Goal: Task Accomplishment & Management: Manage account settings

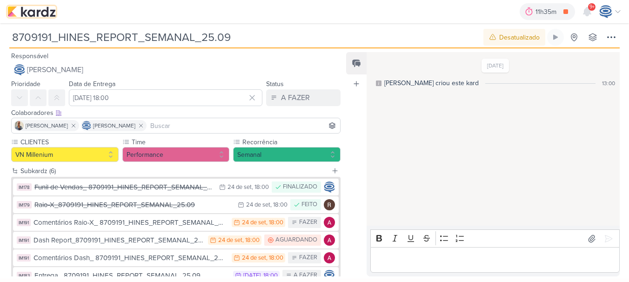
click at [45, 16] on img at bounding box center [31, 11] width 48 height 11
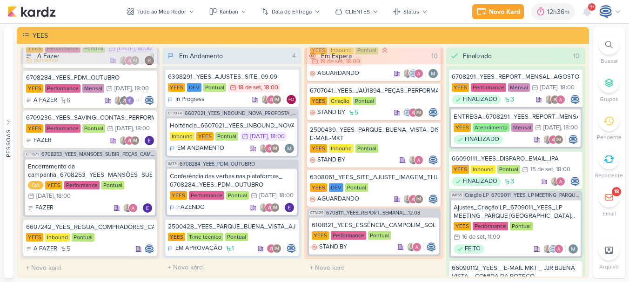
scroll to position [627, 0]
click at [106, 231] on div "6607242_YEES_REGUA_COMPRADORES_CAMPINAS_SOROCABA YEES Inbound Pontual A FAZER 5" at bounding box center [90, 237] width 134 height 37
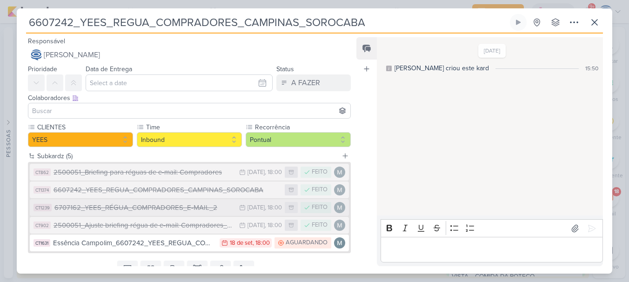
scroll to position [39, 0]
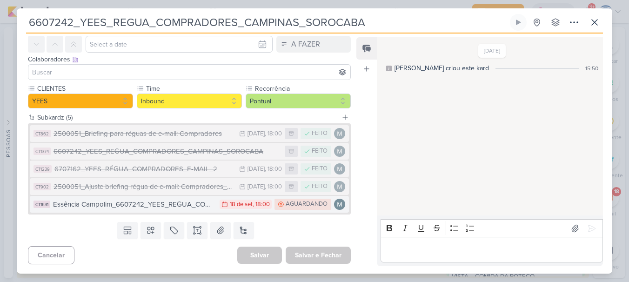
click at [175, 206] on div "Essência Campolim_6607242_YEES_REGUA_COMPRADORES_CAMPINAS_SOROCABA" at bounding box center [134, 204] width 162 height 11
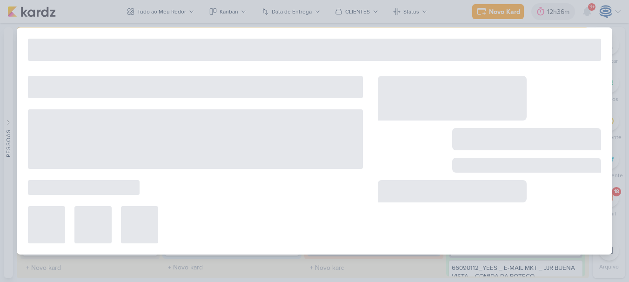
type input "Essência Campolim_6607242_YEES_REGUA_COMPRADORES_CAMPINAS_SOROCABA"
type input "18 de setembro de 2025 às 18:00"
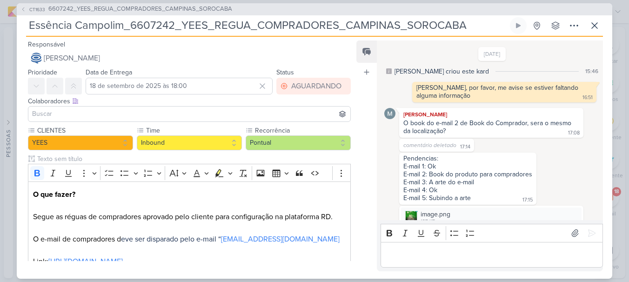
scroll to position [243, 0]
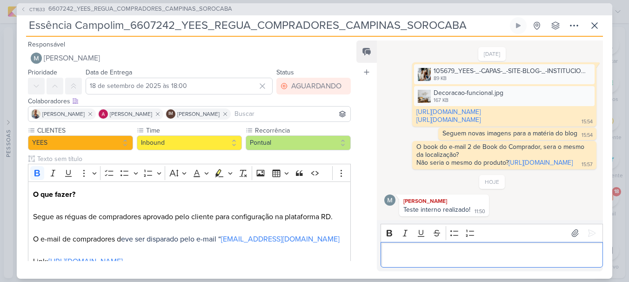
click at [428, 252] on p "Editor editing area: main" at bounding box center [491, 254] width 213 height 11
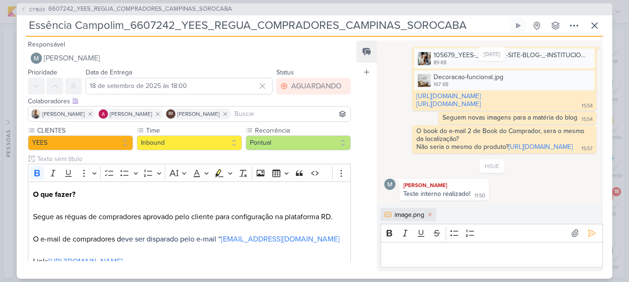
scroll to position [258, 0]
click at [419, 256] on p "Editor editing area: main" at bounding box center [491, 254] width 213 height 11
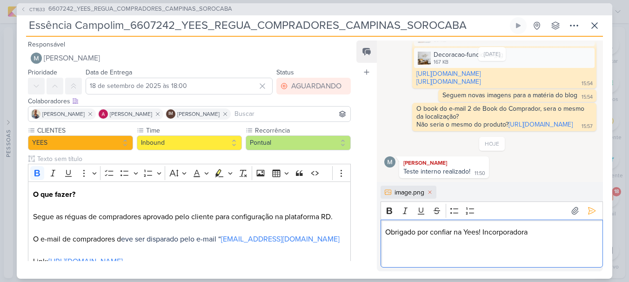
scroll to position [281, 0]
click at [384, 233] on div "Obrigado por confiar na Yees! Incorporadora" at bounding box center [492, 244] width 222 height 48
click at [394, 248] on p "Editor editing area: main" at bounding box center [491, 249] width 213 height 22
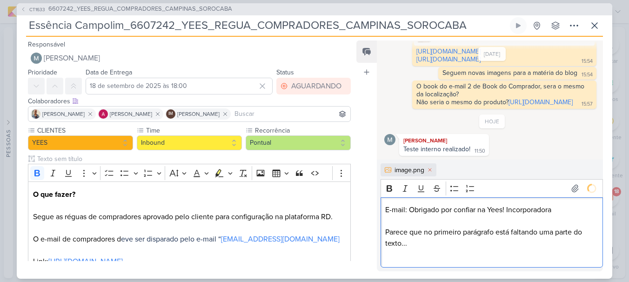
scroll to position [298, 0]
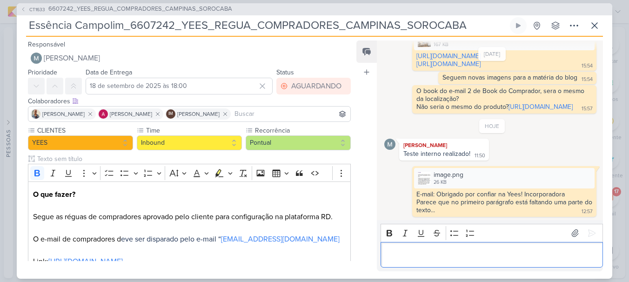
click at [414, 250] on p "Editor editing area: main" at bounding box center [491, 254] width 213 height 11
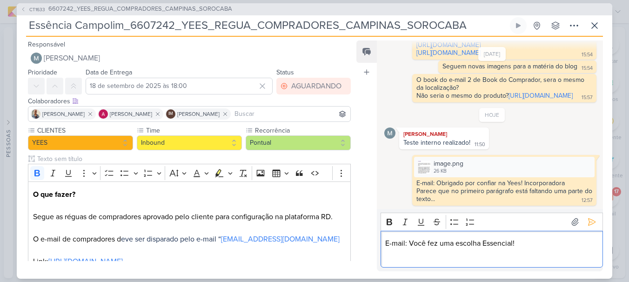
scroll to position [303, 0]
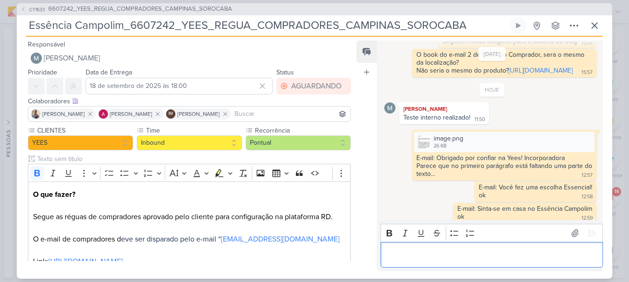
click at [470, 256] on p "Editor editing area: main" at bounding box center [491, 254] width 213 height 11
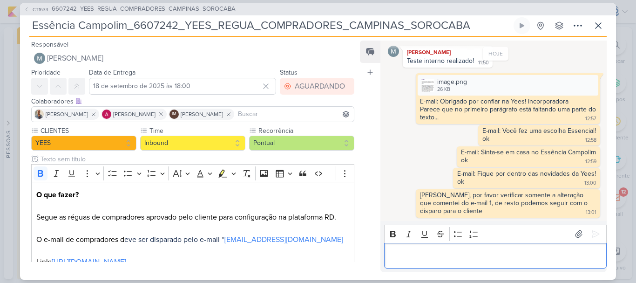
scroll to position [391, 0]
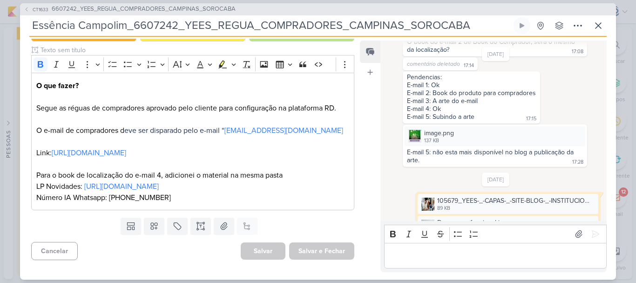
scroll to position [391, 0]
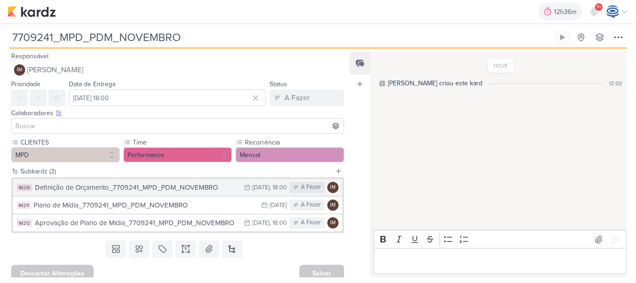
click at [55, 188] on div "Definição de Orçamento_7709241_MPD_PDM_NOVEMBRO" at bounding box center [137, 187] width 204 height 11
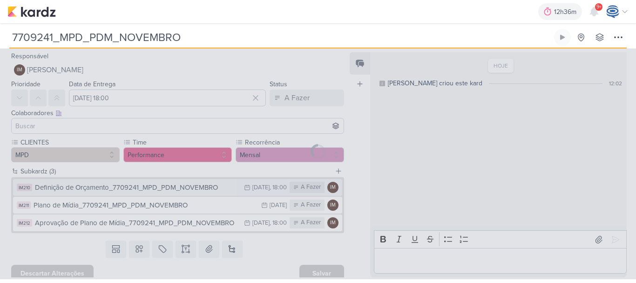
type input "Definição de Orçamento_7709241_MPD_PDM_NOVEMBRO"
type input "1 de outubro de 2025 às 18:00"
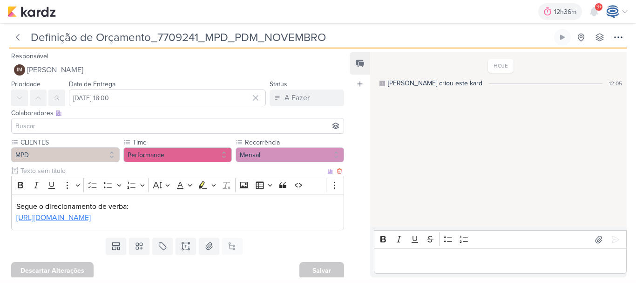
click at [65, 217] on link "https://docs.google.com/spreadsheets/d/1YuicoLdfn9nCYFf072T8CZjtcvCCovwo/edit?u…" at bounding box center [53, 217] width 74 height 9
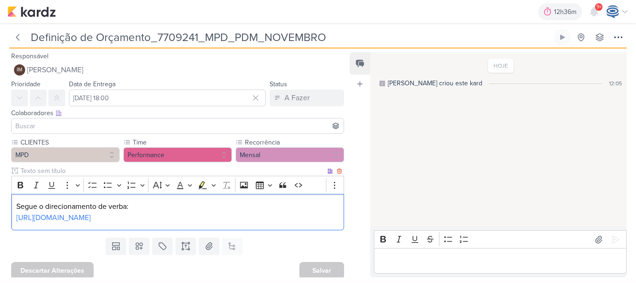
click at [244, 223] on p "https://docs.google.com/spreadsheets/d/1YuicoLdfn9nCYFf072T8CZjtcvCCovwo/edit?u…" at bounding box center [177, 217] width 323 height 11
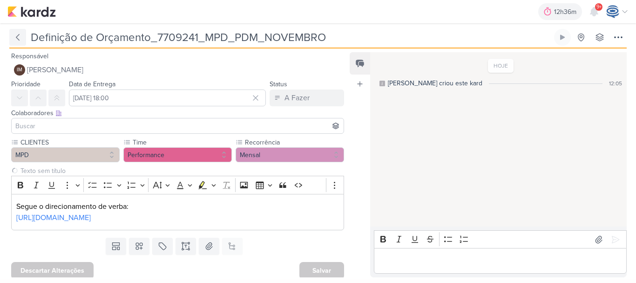
click at [15, 43] on button at bounding box center [17, 37] width 17 height 17
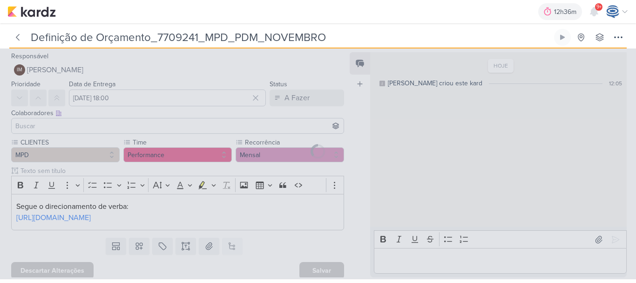
type input "7709241_MPD_PDM_NOVEMBRO"
type input "[DATE] 18:00"
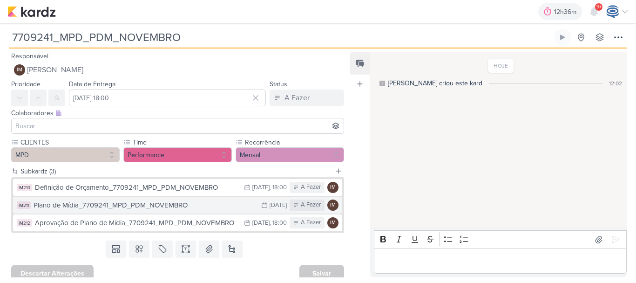
click at [170, 204] on div "Plano de Mídia_7709241_MPD_PDM_NOVEMBRO" at bounding box center [145, 205] width 223 height 11
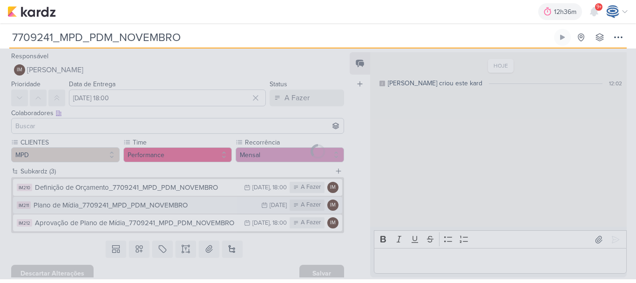
type input "Plano de Mídia_7709241_MPD_PDM_NOVEMBRO"
type input "6 de outubro de 2025 às 23:59"
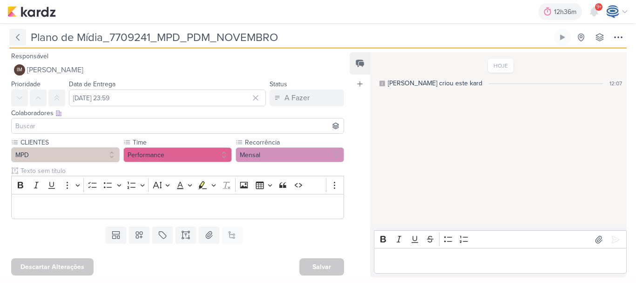
click at [16, 37] on icon at bounding box center [17, 37] width 3 height 6
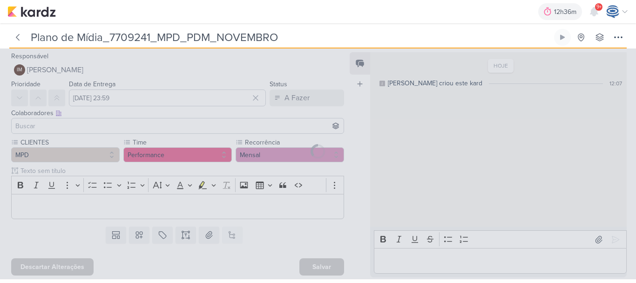
type input "7709241_MPD_PDM_NOVEMBRO"
type input "8 de outubro de 2025 às 18:00"
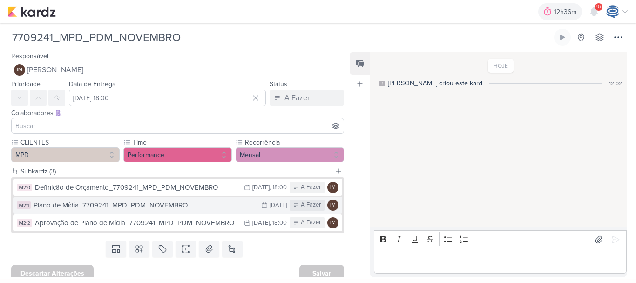
click at [162, 208] on div "Plano de Mídia_7709241_MPD_PDM_NOVEMBRO" at bounding box center [145, 205] width 223 height 11
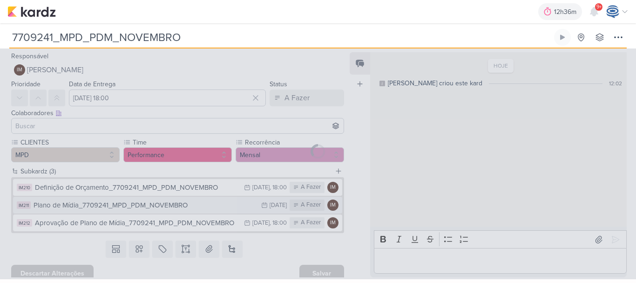
type input "Plano de Mídia_7709241_MPD_PDM_NOVEMBRO"
type input "6 de outubro de 2025 às 23:59"
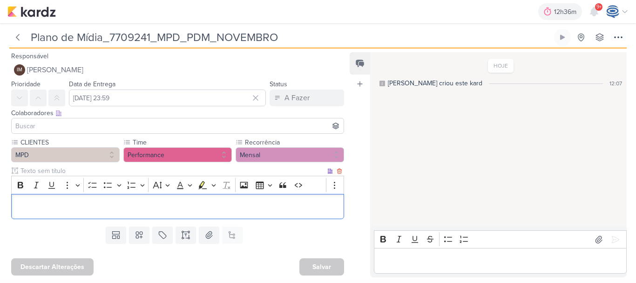
click at [158, 208] on p "Editor editing area: main" at bounding box center [177, 206] width 323 height 11
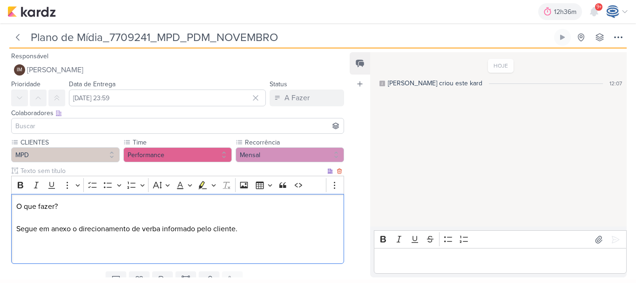
click at [177, 252] on p "O que fazer? Segue em anexo o direcionamento de verba informado pelo cliente." at bounding box center [177, 229] width 323 height 56
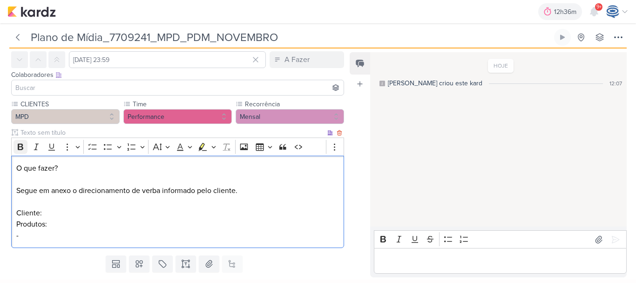
drag, startPoint x: 92, startPoint y: 167, endPoint x: 22, endPoint y: 148, distance: 72.3
click at [22, 148] on div "Rich Text Editor Bold Italic Underline More To-do List Bulleted List Bulleted L…" at bounding box center [177, 192] width 333 height 110
click at [57, 164] on p "O que fazer? Segue em anexo o direcionamento de verba informado pelo cliente. C…" at bounding box center [177, 201] width 323 height 78
drag, startPoint x: 57, startPoint y: 164, endPoint x: 0, endPoint y: 156, distance: 57.4
click at [0, 156] on div "CLIENTES MPD Time" at bounding box center [174, 175] width 348 height 152
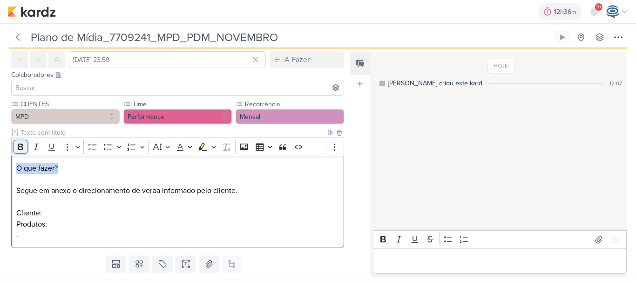
click at [19, 150] on icon "Editor toolbar" at bounding box center [21, 146] width 6 height 7
click at [90, 226] on p "O que fazer? Segue em anexo o direcionamento de verba informado pelo cliente. C…" at bounding box center [177, 201] width 323 height 78
click at [15, 212] on div "O que fazer? Segue em anexo o direcionamento de verba informado pelo cliente. C…" at bounding box center [177, 201] width 333 height 93
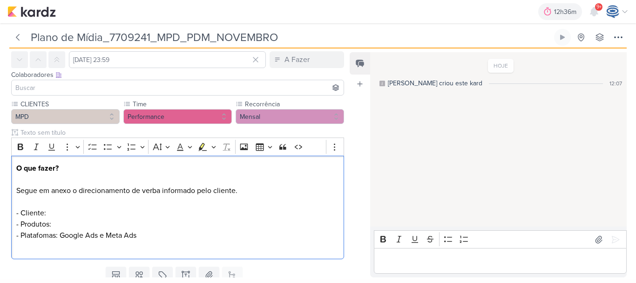
scroll to position [72, 0]
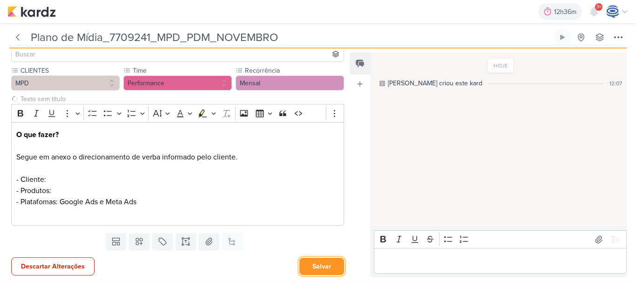
click at [318, 269] on button "Salvar" at bounding box center [321, 265] width 45 height 17
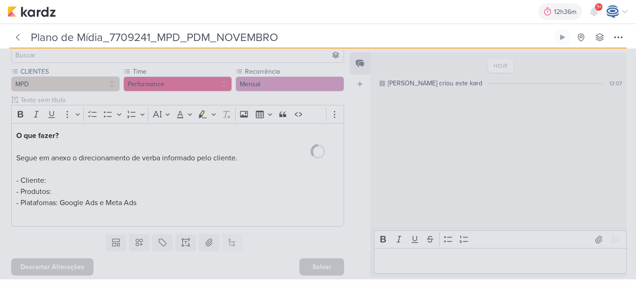
scroll to position [71, 0]
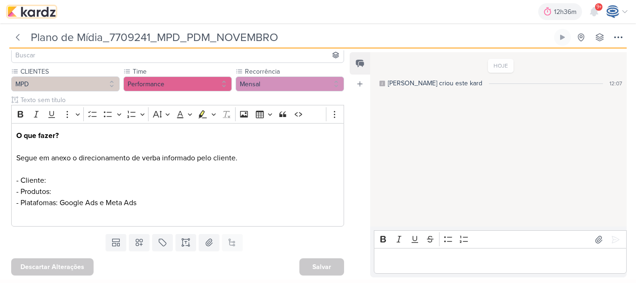
click at [27, 17] on img at bounding box center [31, 11] width 48 height 11
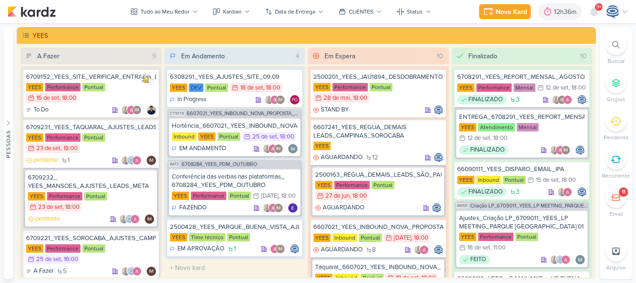
click at [613, 43] on icon at bounding box center [615, 44] width 7 height 7
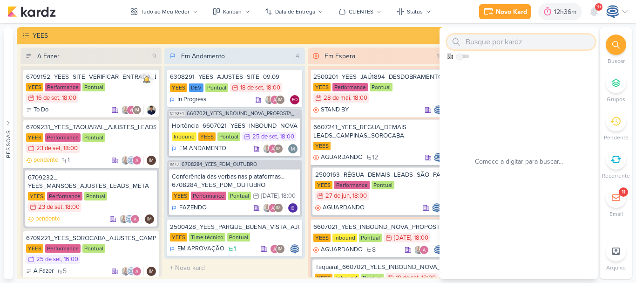
paste input "6709235"
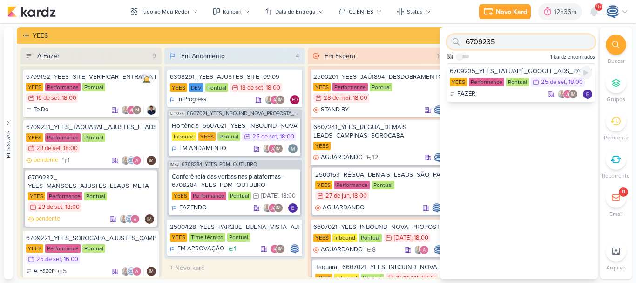
type input "6709235"
click at [504, 67] on div "6709235_YEES_TATUAPÉ_GOOGLE_ADS_PALAVRAS_CHAVE_LOCALIZAÇÃO YEES Performance Pon…" at bounding box center [521, 82] width 148 height 38
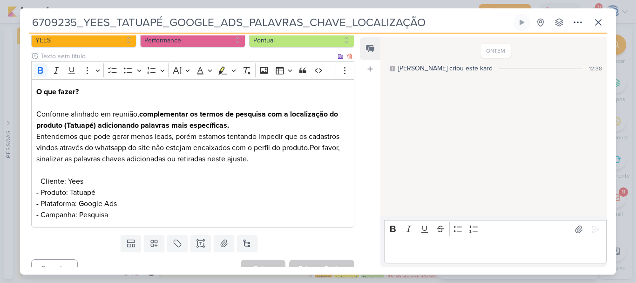
scroll to position [112, 0]
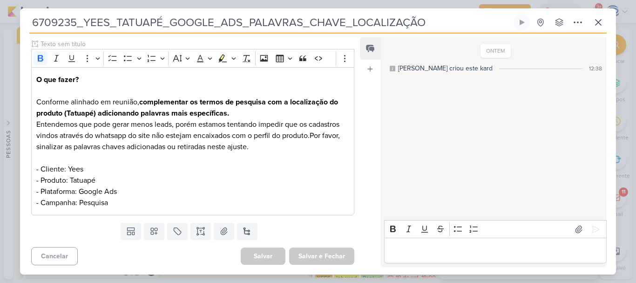
drag, startPoint x: 482, startPoint y: 16, endPoint x: 0, endPoint y: 42, distance: 482.4
click at [0, 42] on div "6709235_YEES_TATUAPÉ_GOOGLE_ADS_PALAVRAS_CHAVE_LOCALIZAÇÃO" at bounding box center [318, 141] width 636 height 283
click at [590, 18] on button at bounding box center [598, 22] width 17 height 17
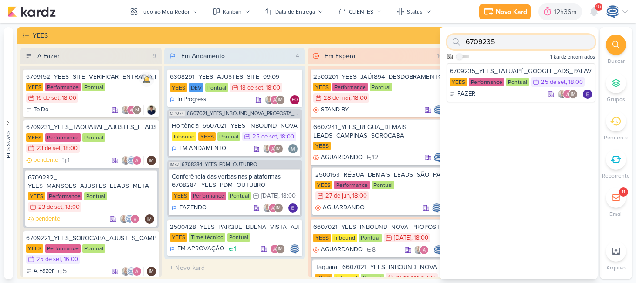
click at [559, 45] on input "6709235" at bounding box center [521, 41] width 148 height 15
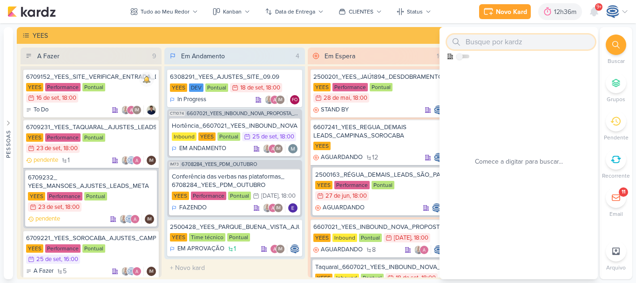
paste input "6709233"
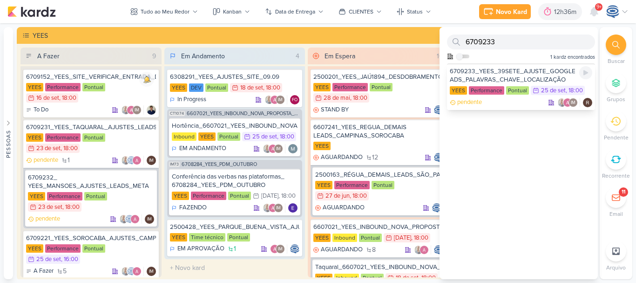
click at [507, 73] on div "6709233_YEES_39SETE_AJUSTE_GOOGLE ADS_PALAVRAS_CHAVE_LOCALIZAÇÃO" at bounding box center [521, 75] width 142 height 17
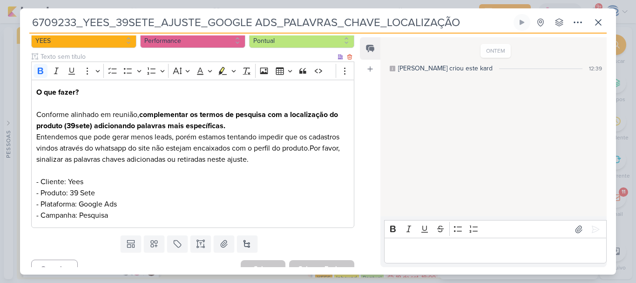
scroll to position [100, 0]
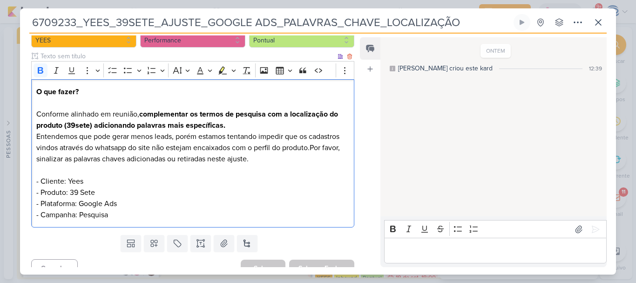
drag, startPoint x: 179, startPoint y: 116, endPoint x: 242, endPoint y: 128, distance: 63.9
drag, startPoint x: 242, startPoint y: 128, endPoint x: 234, endPoint y: 128, distance: 7.4
click at [234, 128] on p "O que fazer? Conforme alinhado em reunião, complementar os termos de pesquisa c…" at bounding box center [192, 153] width 313 height 134
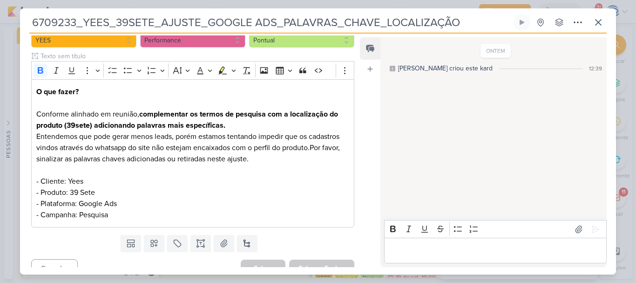
drag, startPoint x: 479, startPoint y: 26, endPoint x: 461, endPoint y: 22, distance: 18.1
drag, startPoint x: 461, startPoint y: 22, endPoint x: 16, endPoint y: 34, distance: 445.6
click at [16, 34] on div "6709233_YEES_39SETE_AJUSTE_GOOGLE ADS_PALAVRAS_CHAVE_LOCALIZAÇÃO Criado por mim" at bounding box center [318, 141] width 636 height 283
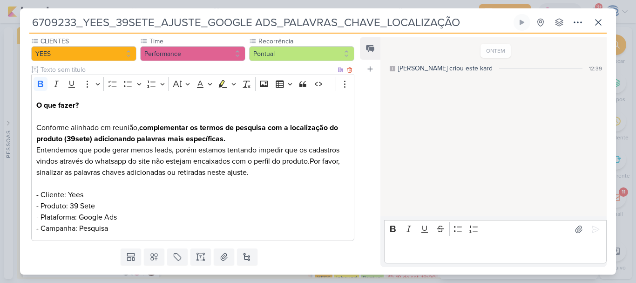
scroll to position [86, 0]
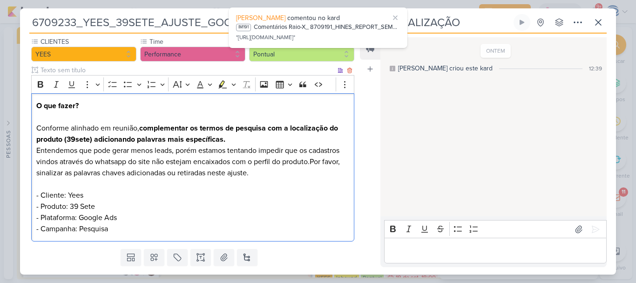
drag, startPoint x: 103, startPoint y: 124, endPoint x: 237, endPoint y: 135, distance: 134.1
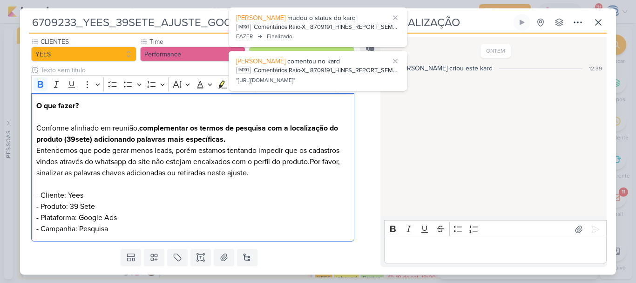
drag, startPoint x: 237, startPoint y: 135, endPoint x: 228, endPoint y: 135, distance: 9.3
click at [228, 135] on p "O que fazer? Conforme alinhado em reunião, complementar os termos de pesquisa c…" at bounding box center [192, 167] width 313 height 134
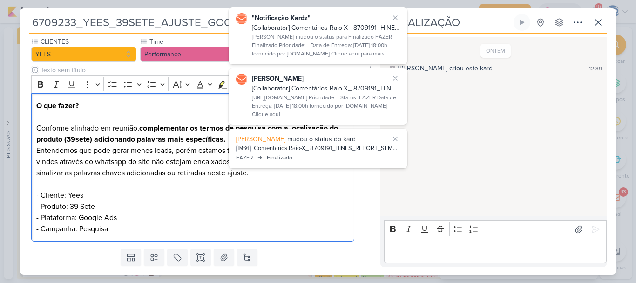
drag, startPoint x: 110, startPoint y: 153, endPoint x: 277, endPoint y: 174, distance: 168.4
click at [277, 174] on p "O que fazer? Conforme alinhado em reunião, complementar os termos de pesquisa c…" at bounding box center [192, 167] width 313 height 134
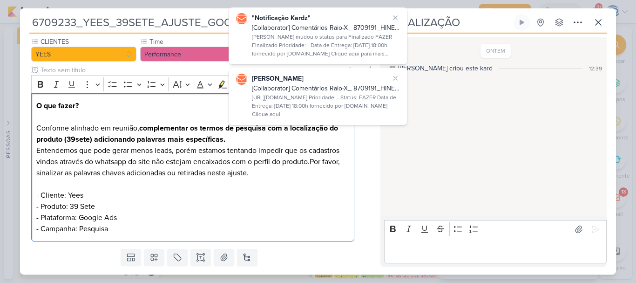
click at [277, 174] on p "O que fazer? Conforme alinhado em reunião, complementar os termos de pesquisa c…" at bounding box center [192, 167] width 313 height 134
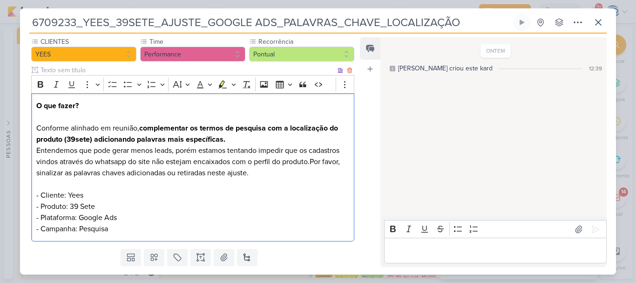
scroll to position [0, 0]
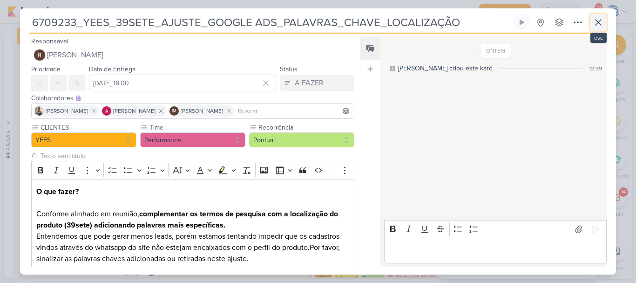
click at [597, 21] on icon at bounding box center [598, 23] width 6 height 6
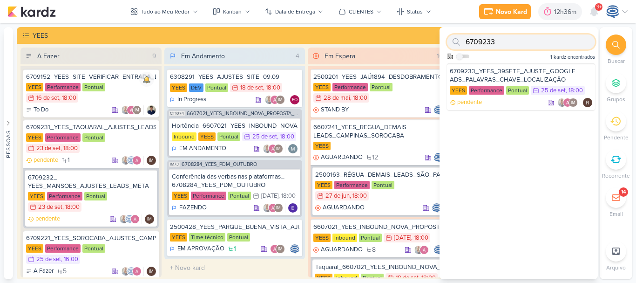
click at [542, 45] on input "6709233" at bounding box center [521, 41] width 148 height 15
type input "6"
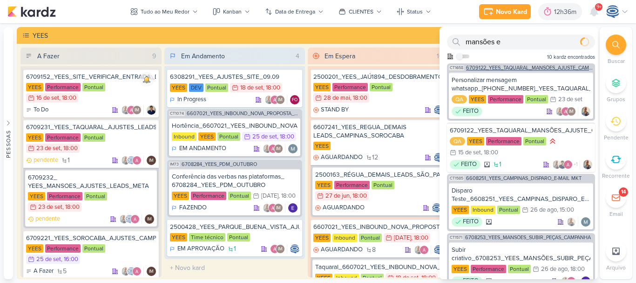
click at [540, 65] on div "CT1658 6709122_YEES_TAQUARAL_MANSÕES_AJUSTE_CAMPANHA_MIA" at bounding box center [521, 66] width 148 height 7
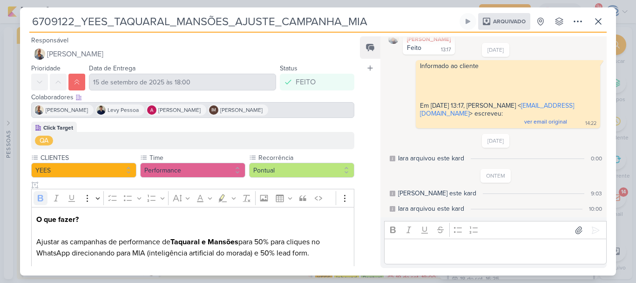
scroll to position [100, 0]
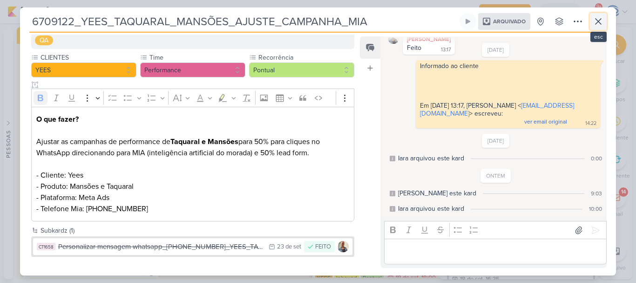
click at [600, 22] on icon at bounding box center [598, 21] width 11 height 11
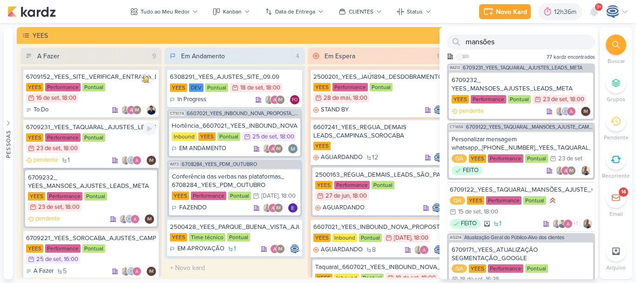
click at [116, 132] on div "6709231_YEES_TAQUARAL_AJUSTES_LEADS_META YEES Performance Pontual 23/9 23 de se…" at bounding box center [90, 143] width 135 height 48
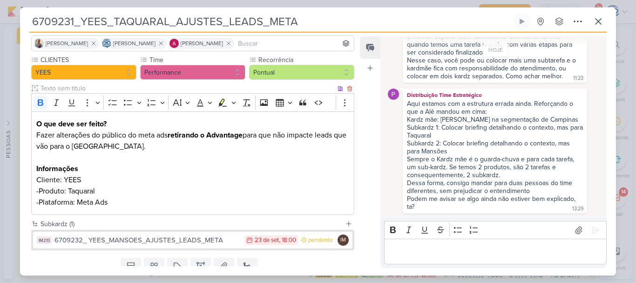
scroll to position [68, 0]
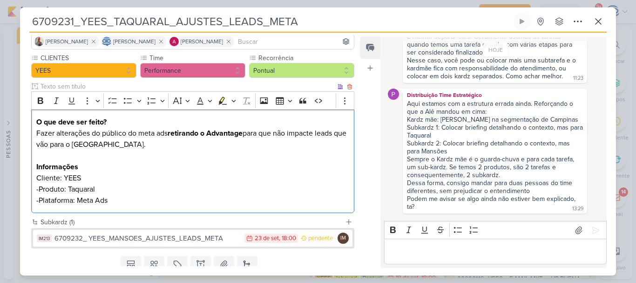
drag, startPoint x: 182, startPoint y: 148, endPoint x: 195, endPoint y: 162, distance: 19.8
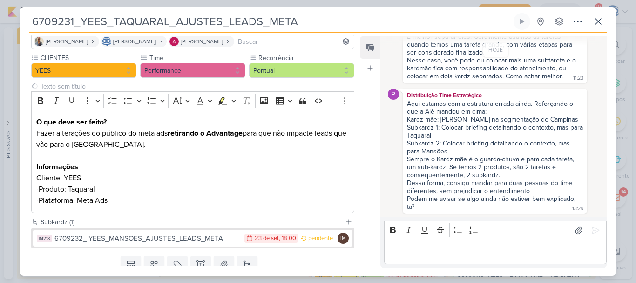
drag, startPoint x: 195, startPoint y: 162, endPoint x: 428, endPoint y: 164, distance: 233.2
click at [428, 164] on div "Sempre o Kardz mãe é o guarda-chuva e para cada tarefa, um sub-kardz. Se temos …" at bounding box center [495, 167] width 176 height 24
drag, startPoint x: 415, startPoint y: 101, endPoint x: 489, endPoint y: 114, distance: 75.0
drag, startPoint x: 489, startPoint y: 114, endPoint x: 531, endPoint y: 115, distance: 41.4
click at [531, 115] on div "Aqui estamos com a estrutura errada ainda. Reforçando o que a Alê mandou em cim…" at bounding box center [495, 108] width 176 height 16
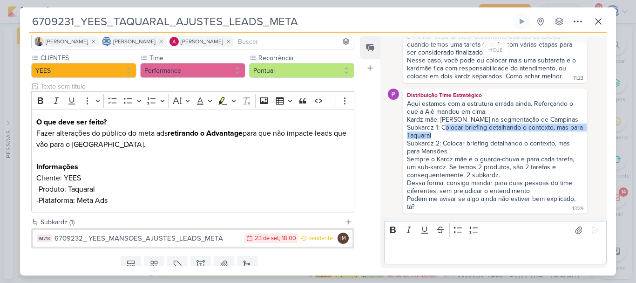
drag, startPoint x: 443, startPoint y: 124, endPoint x: 478, endPoint y: 136, distance: 36.5
click at [478, 136] on div "Subkardz 1: Colocar briefing detalhando o contexto, mas para Taquaral" at bounding box center [495, 131] width 176 height 16
drag, startPoint x: 448, startPoint y: 145, endPoint x: 470, endPoint y: 149, distance: 22.2
click at [470, 149] on div "Subkardz 2: Colocar briefing detalhando o contexto, mas para Mansões" at bounding box center [495, 147] width 176 height 16
drag, startPoint x: 426, startPoint y: 158, endPoint x: 472, endPoint y: 158, distance: 45.6
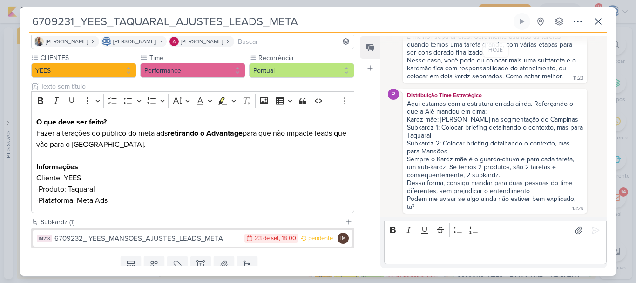
drag, startPoint x: 472, startPoint y: 158, endPoint x: 501, endPoint y: 156, distance: 29.4
click at [501, 156] on div "Sempre o Kardz mãe é o guarda-chuva e para cada tarefa, um sub-kardz. Se temos …" at bounding box center [495, 167] width 176 height 24
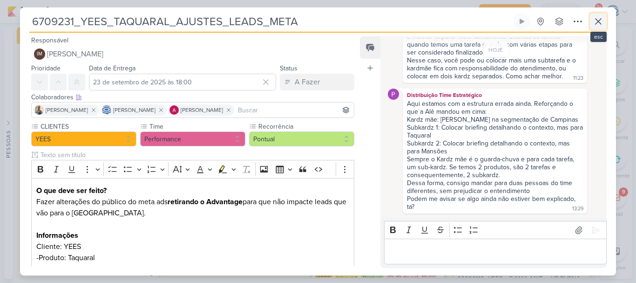
click at [597, 17] on icon at bounding box center [598, 21] width 11 height 11
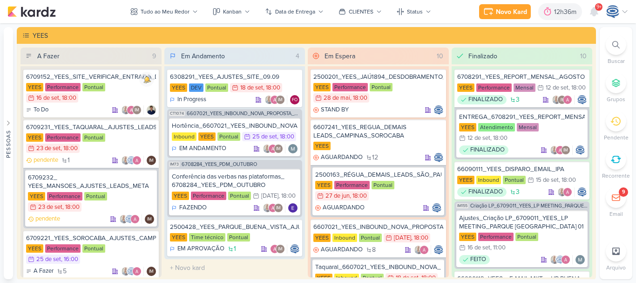
click at [611, 48] on div at bounding box center [616, 44] width 20 height 20
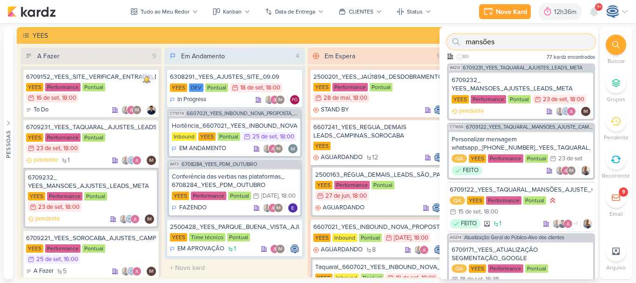
paste input "6709231"
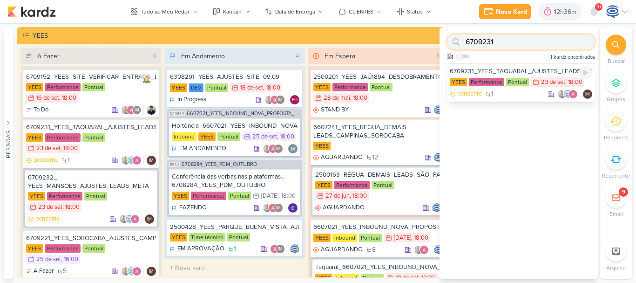
type input "6709231"
click at [524, 71] on div "6709231_YEES_TAQUARAL_AJUSTES_LEADS_META" at bounding box center [521, 71] width 142 height 8
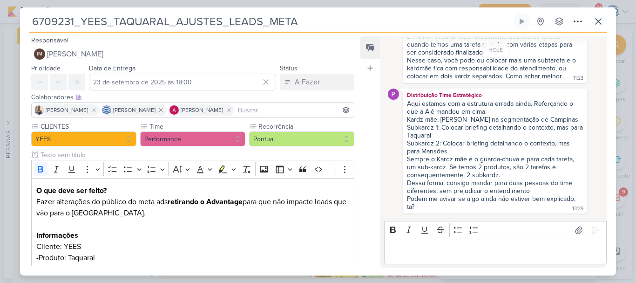
drag, startPoint x: 326, startPoint y: 19, endPoint x: 30, endPoint y: 17, distance: 295.6
click at [30, 17] on input "6709231_YEES_TAQUARAL_AJUSTES_LEADS_META" at bounding box center [270, 21] width 482 height 17
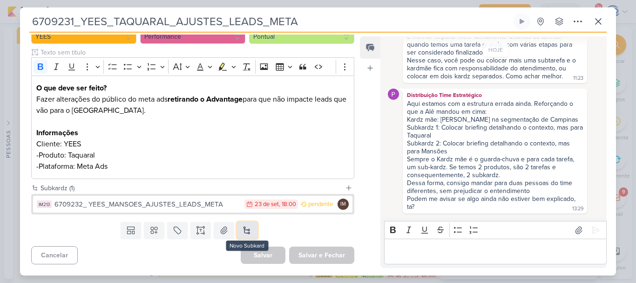
click at [241, 228] on button at bounding box center [247, 230] width 20 height 17
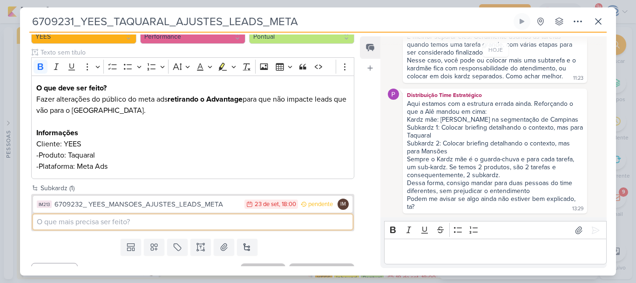
paste input "6709231_YEES_TAQUARAL_AJUSTES_LEADS_META"
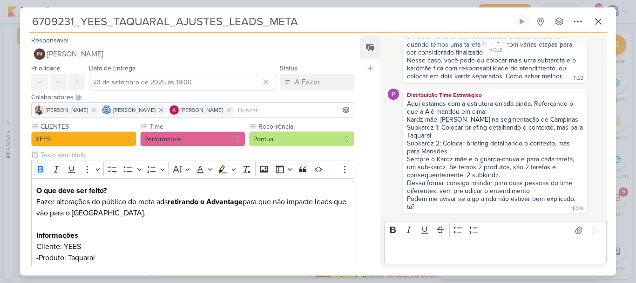
type input "6709231_YEES_TAQUARAL_AJUSTES_LEADS_META"
click at [236, 81] on input "23 de setembro de 2025 às 18:00" at bounding box center [182, 82] width 187 height 17
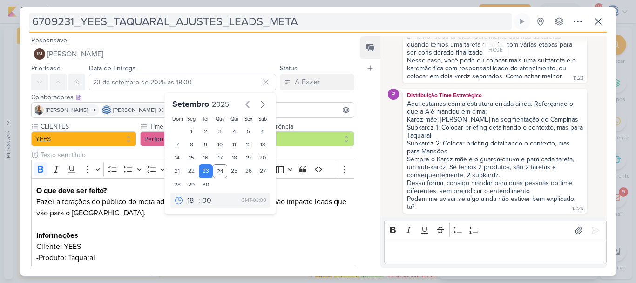
click at [334, 17] on input "6709231_YEES_TAQUARAL_AJUSTES_LEADS_META" at bounding box center [270, 21] width 482 height 17
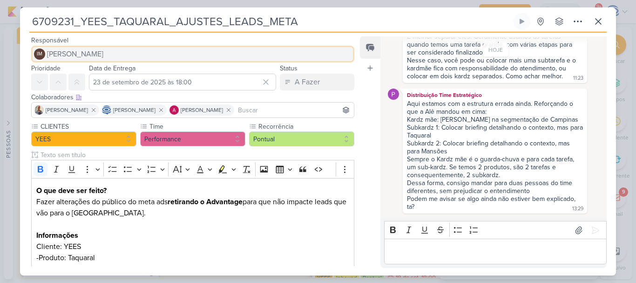
click at [173, 54] on button "IM Isabella Machado Guimarães" at bounding box center [192, 54] width 323 height 17
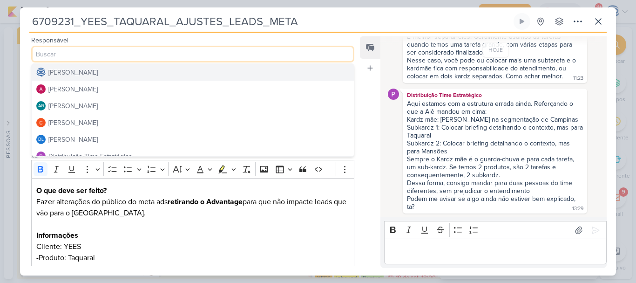
click at [98, 71] on div "[PERSON_NAME]" at bounding box center [72, 72] width 49 height 10
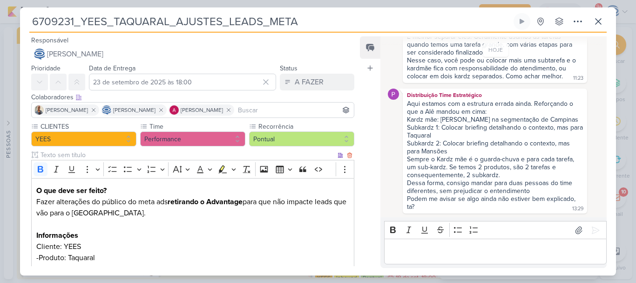
scroll to position [102, 0]
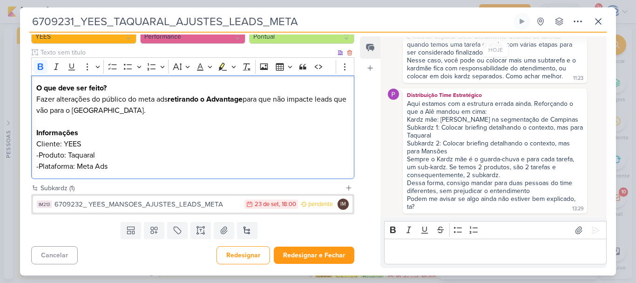
click at [128, 85] on p "O que deve ser feito?" at bounding box center [192, 87] width 313 height 11
click at [38, 89] on strong "O que deve ser feito?" at bounding box center [71, 87] width 70 height 9
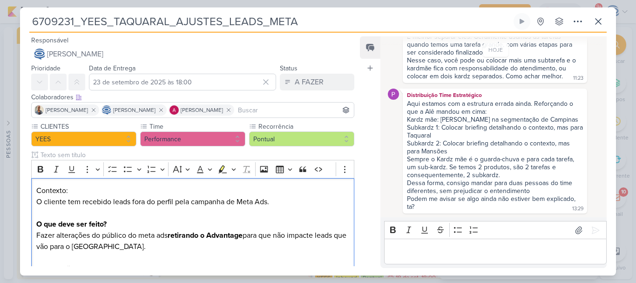
scroll to position [136, 0]
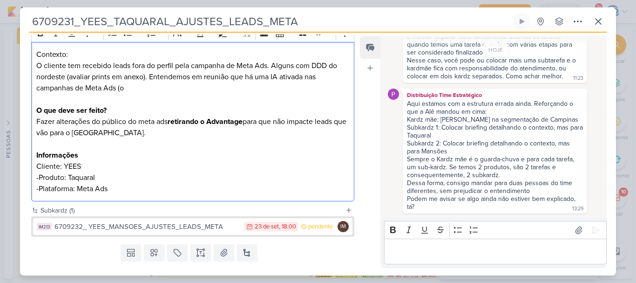
click at [277, 78] on p "Contexto: ⁠⁠⁠⁠⁠⁠⁠O cliente tem recebido leads fora do perfil pela campanha de M…" at bounding box center [192, 82] width 313 height 67
click at [278, 87] on p "Contexto: ⁠⁠⁠⁠⁠⁠⁠O cliente tem recebido leads fora do perfil pela campanha de M…" at bounding box center [192, 82] width 313 height 67
click at [105, 88] on p "Contexto: ⁠⁠⁠⁠⁠⁠⁠O cliente tem recebido leads fora do perfil pela campanha de M…" at bounding box center [192, 82] width 313 height 67
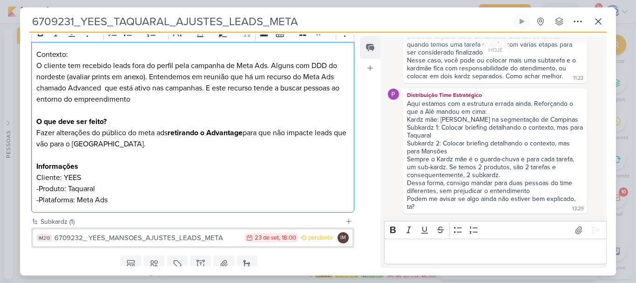
drag, startPoint x: 84, startPoint y: 55, endPoint x: 31, endPoint y: 52, distance: 53.2
click at [31, 52] on div "Contexto: O cliente tem recebido leads fora do perfil pela campanha de Meta Ads…" at bounding box center [192, 127] width 323 height 171
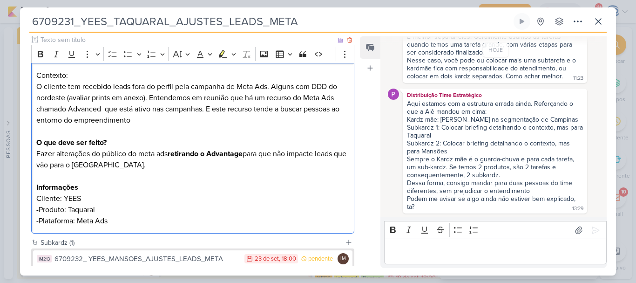
scroll to position [115, 0]
click at [37, 55] on icon "Editor toolbar" at bounding box center [40, 53] width 9 height 9
click at [74, 76] on p "Contexto: O cliente tem recebido leads fora do perfil pela campanha de Meta Ads…" at bounding box center [192, 109] width 313 height 78
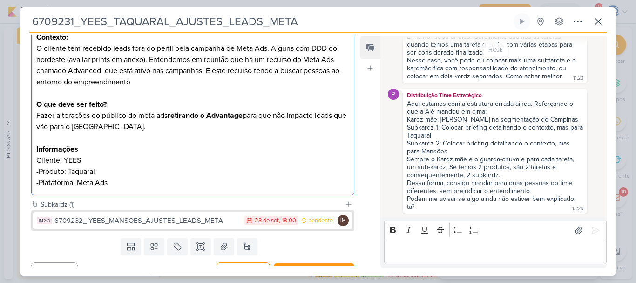
scroll to position [154, 0]
click at [224, 80] on p "Contexto: O cliente tem recebido leads fora do perfil pela campanha de Meta Ads…" at bounding box center [192, 70] width 313 height 78
click at [104, 72] on p "Contexto: O cliente tem recebido leads fora do perfil pela campanha de Meta Ads…" at bounding box center [192, 70] width 313 height 78
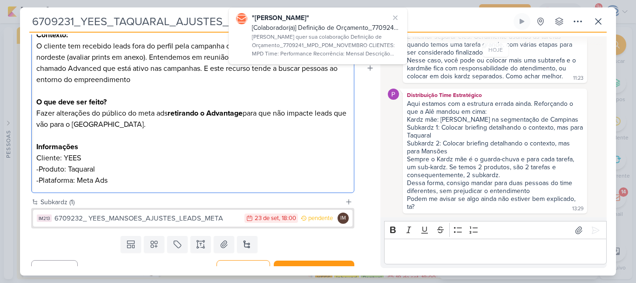
scroll to position [155, 0]
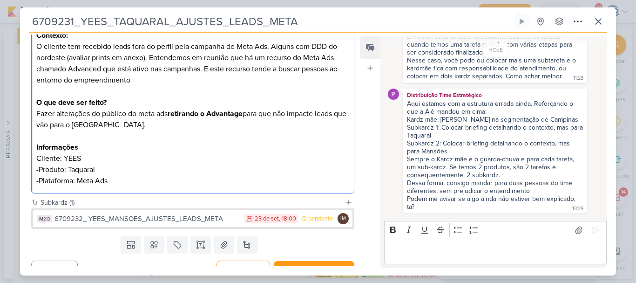
click at [183, 159] on p "Cliente: YEES" at bounding box center [192, 158] width 313 height 11
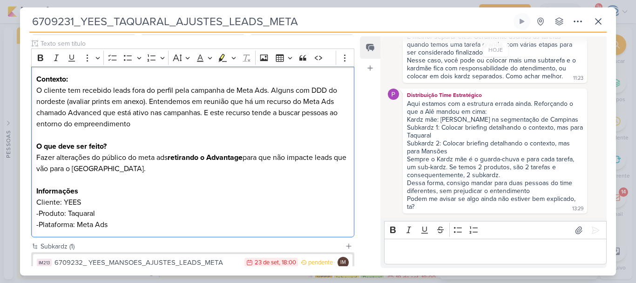
scroll to position [169, 0]
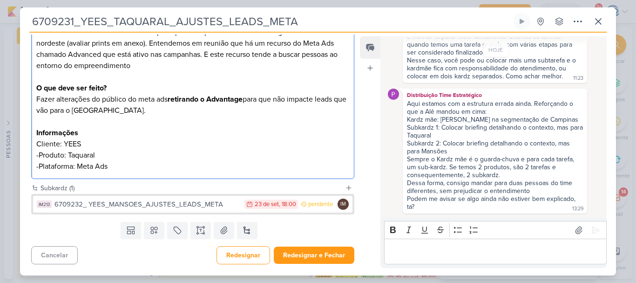
drag, startPoint x: 183, startPoint y: 159, endPoint x: 179, endPoint y: 167, distance: 8.3
click at [179, 167] on div "Contexto: O cliente tem recebido leads fora do perfil pela campanha de Meta Ads…" at bounding box center [192, 93] width 323 height 171
click at [180, 168] on p "-Plataforma: Meta Ads" at bounding box center [192, 166] width 313 height 11
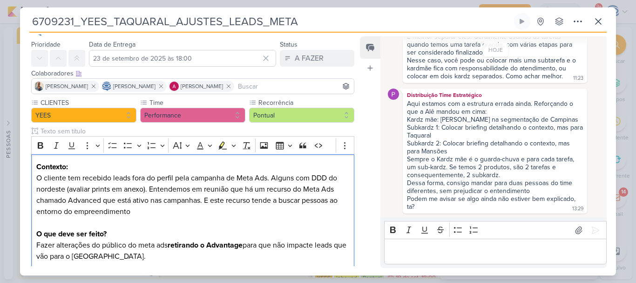
scroll to position [2, 0]
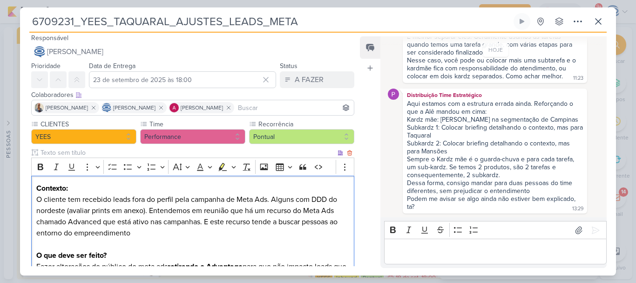
drag, startPoint x: 180, startPoint y: 168, endPoint x: 175, endPoint y: 183, distance: 15.5
click at [175, 183] on div "Contexto: O cliente tem recebido leads fora do perfil pela campanha de Meta Ads…" at bounding box center [192, 260] width 323 height 171
click at [187, 186] on p "Contexto: O cliente tem recebido leads fora do perfil pela campanha de Meta Ads…" at bounding box center [192, 221] width 313 height 78
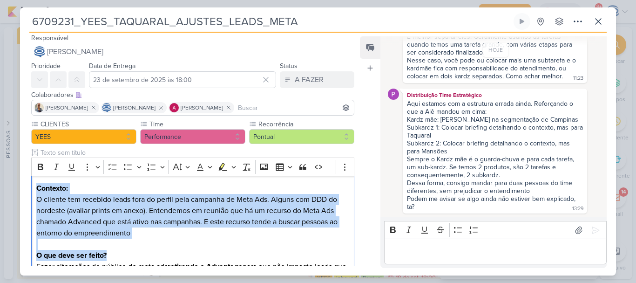
scroll to position [169, 0]
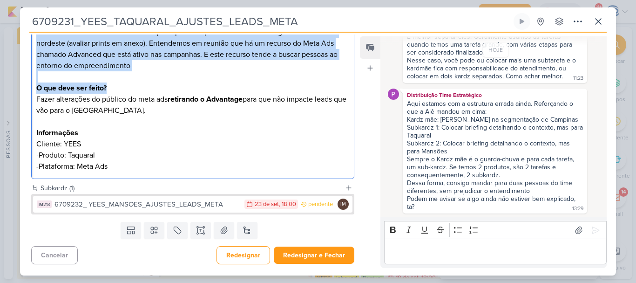
drag, startPoint x: 187, startPoint y: 186, endPoint x: 178, endPoint y: 168, distance: 20.2
click at [178, 168] on div "Contexto: O cliente tem recebido leads fora do perfil pela campanha de Meta Ads…" at bounding box center [192, 93] width 323 height 171
click at [178, 168] on p "-Plataforma: Meta Ads" at bounding box center [192, 166] width 313 height 11
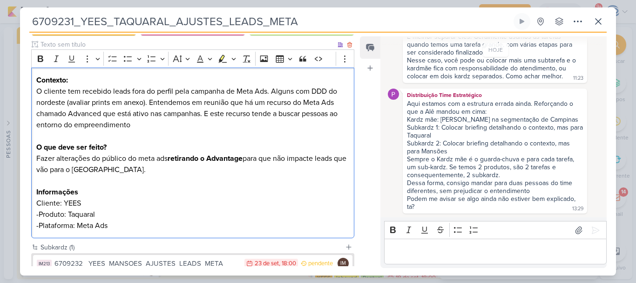
scroll to position [91, 0]
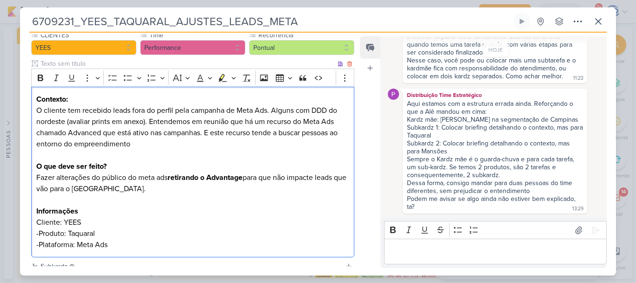
drag, startPoint x: 178, startPoint y: 168, endPoint x: 180, endPoint y: 95, distance: 72.6
click at [180, 95] on div "Contexto: O cliente tem recebido leads fora do perfil pela campanha de Meta Ads…" at bounding box center [192, 172] width 323 height 171
click at [180, 95] on p "Contexto: O cliente tem recebido leads fora do perfil pela campanha de Meta Ads…" at bounding box center [192, 133] width 313 height 78
drag, startPoint x: 180, startPoint y: 95, endPoint x: 189, endPoint y: 248, distance: 153.0
click at [189, 248] on div "Contexto: O cliente tem recebido leads fora do perfil pela campanha de Meta Ads…" at bounding box center [192, 172] width 323 height 171
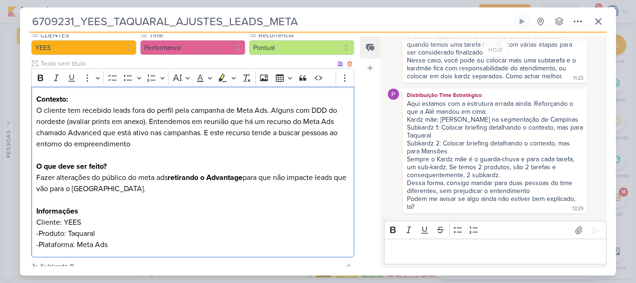
click at [189, 248] on p "-Plataforma: Meta Ads" at bounding box center [192, 244] width 313 height 11
drag, startPoint x: 189, startPoint y: 248, endPoint x: 188, endPoint y: 96, distance: 151.8
click at [188, 96] on div "Contexto: O cliente tem recebido leads fora do perfil pela campanha de Meta Ads…" at bounding box center [192, 172] width 323 height 171
click at [188, 96] on p "Contexto: O cliente tem recebido leads fora do perfil pela campanha de Meta Ads…" at bounding box center [192, 133] width 313 height 78
drag, startPoint x: 188, startPoint y: 96, endPoint x: 198, endPoint y: 248, distance: 152.5
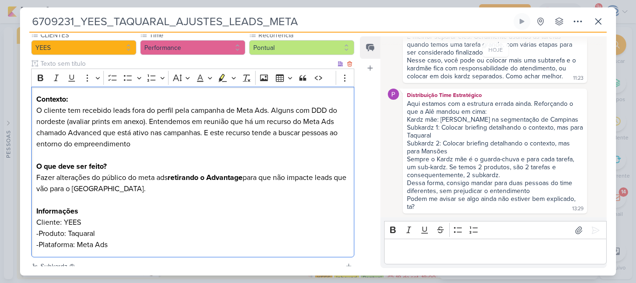
click at [198, 248] on div "Contexto: O cliente tem recebido leads fora do perfil pela campanha de Meta Ads…" at bounding box center [192, 172] width 323 height 171
click at [198, 248] on p "-Plataforma: Meta Ads" at bounding box center [192, 244] width 313 height 11
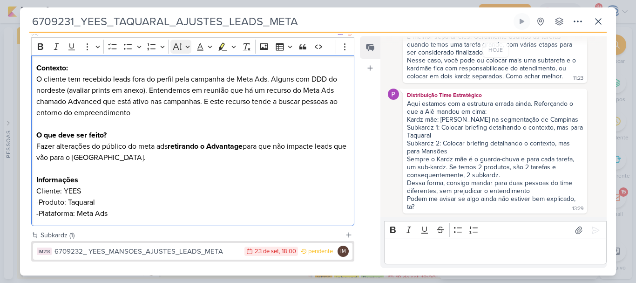
scroll to position [115, 0]
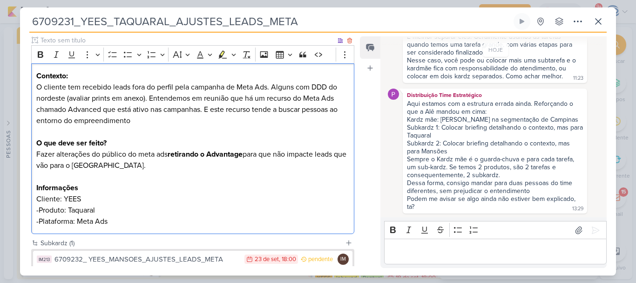
drag, startPoint x: 174, startPoint y: 163, endPoint x: 177, endPoint y: 74, distance: 89.0
click at [177, 74] on div "Contexto: O cliente tem recebido leads fora do perfil pela campanha de Meta Ads…" at bounding box center [192, 148] width 323 height 171
click at [177, 74] on p "Contexto: O cliente tem recebido leads fora do perfil pela campanha de Meta Ads…" at bounding box center [192, 109] width 313 height 78
drag, startPoint x: 177, startPoint y: 74, endPoint x: 187, endPoint y: 225, distance: 151.1
click at [187, 225] on div "Contexto: O cliente tem recebido leads fora do perfil pela campanha de Meta Ads…" at bounding box center [192, 148] width 323 height 171
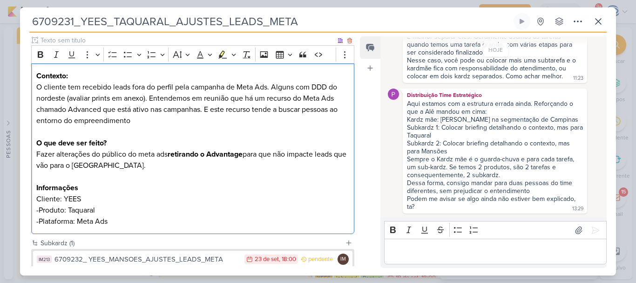
click at [187, 225] on p "-Plataforma: Meta Ads" at bounding box center [192, 221] width 313 height 11
drag, startPoint x: 187, startPoint y: 225, endPoint x: 183, endPoint y: 71, distance: 153.7
click at [183, 71] on div "Contexto: O cliente tem recebido leads fora do perfil pela campanha de Meta Ads…" at bounding box center [192, 148] width 323 height 171
click at [187, 165] on p "Fazer alterações do público do meta ads retirando o Advantage para que não impa…" at bounding box center [192, 165] width 313 height 34
drag, startPoint x: 184, startPoint y: 223, endPoint x: 189, endPoint y: 71, distance: 152.3
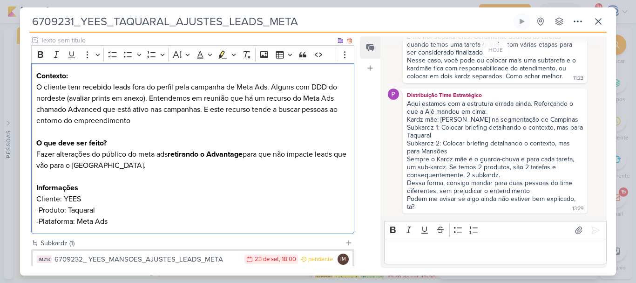
click at [189, 71] on div "Contexto: O cliente tem recebido leads fora do perfil pela campanha de Meta Ads…" at bounding box center [192, 148] width 323 height 171
click at [189, 71] on p "Contexto: O cliente tem recebido leads fora do perfil pela campanha de Meta Ads…" at bounding box center [192, 109] width 313 height 78
drag, startPoint x: 189, startPoint y: 71, endPoint x: 197, endPoint y: 222, distance: 150.6
click at [197, 222] on div "Contexto: O cliente tem recebido leads fora do perfil pela campanha de Meta Ads…" at bounding box center [192, 148] width 323 height 171
click at [197, 222] on p "-Plataforma: Meta Ads" at bounding box center [192, 221] width 313 height 11
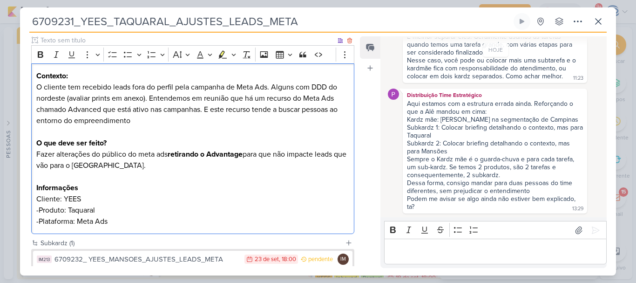
drag, startPoint x: 197, startPoint y: 222, endPoint x: 189, endPoint y: 74, distance: 147.3
click at [189, 74] on div "Contexto: O cliente tem recebido leads fora do perfil pela campanha de Meta Ads…" at bounding box center [192, 148] width 323 height 171
click at [189, 74] on p "Contexto: O cliente tem recebido leads fora do perfil pela campanha de Meta Ads…" at bounding box center [192, 109] width 313 height 78
drag, startPoint x: 185, startPoint y: 70, endPoint x: 200, endPoint y: 222, distance: 153.0
click at [200, 222] on div "Contexto: O cliente tem recebido leads fora do perfil pela campanha de Meta Ads…" at bounding box center [192, 148] width 323 height 171
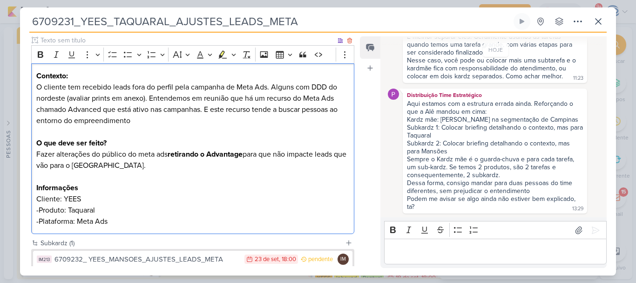
click at [188, 222] on p "-Plataforma: Meta Ads" at bounding box center [192, 221] width 313 height 11
drag, startPoint x: 188, startPoint y: 222, endPoint x: 188, endPoint y: 70, distance: 151.7
click at [188, 70] on div "Contexto: O cliente tem recebido leads fora do perfil pela campanha de Meta Ads…" at bounding box center [192, 148] width 323 height 171
click at [188, 70] on p "Contexto: O cliente tem recebido leads fora do perfil pela campanha de Meta Ads…" at bounding box center [192, 109] width 313 height 78
drag, startPoint x: 188, startPoint y: 70, endPoint x: 191, endPoint y: 223, distance: 153.2
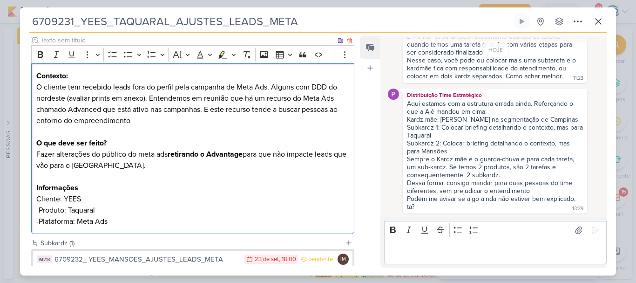
click at [191, 223] on div "Contexto: O cliente tem recebido leads fora do perfil pela campanha de Meta Ads…" at bounding box center [192, 148] width 323 height 171
click at [191, 223] on p "-Plataforma: Meta Ads" at bounding box center [192, 221] width 313 height 11
drag, startPoint x: 191, startPoint y: 223, endPoint x: 184, endPoint y: 73, distance: 150.5
click at [184, 73] on div "Contexto: O cliente tem recebido leads fora do perfil pela campanha de Meta Ads…" at bounding box center [192, 148] width 323 height 171
click at [184, 73] on p "Contexto: O cliente tem recebido leads fora do perfil pela campanha de Meta Ads…" at bounding box center [192, 109] width 313 height 78
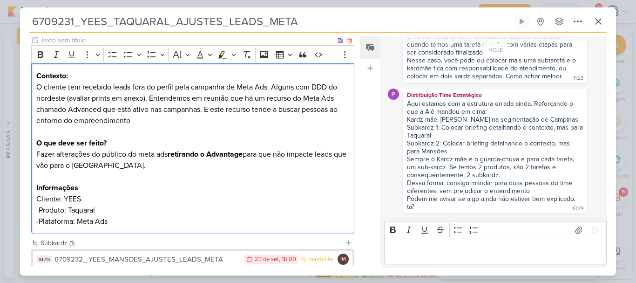
drag, startPoint x: 184, startPoint y: 73, endPoint x: 194, endPoint y: 226, distance: 153.5
click at [194, 226] on div "Contexto: O cliente tem recebido leads fora do perfil pela campanha de Meta Ads…" at bounding box center [192, 148] width 323 height 171
click at [194, 226] on p "-Plataforma: Meta Ads" at bounding box center [192, 221] width 313 height 11
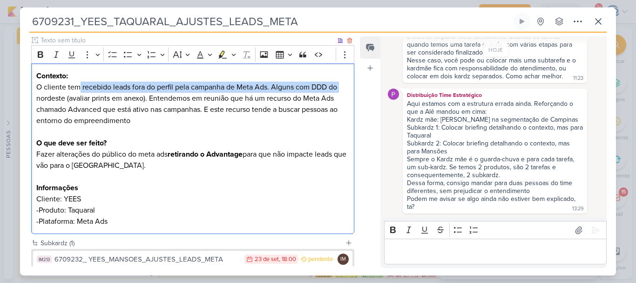
drag, startPoint x: 81, startPoint y: 88, endPoint x: 36, endPoint y: 97, distance: 45.1
click at [36, 97] on p "Contexto: O cliente tem recebido leads fora do perfil pela campanha de Meta Ads…" at bounding box center [192, 109] width 313 height 78
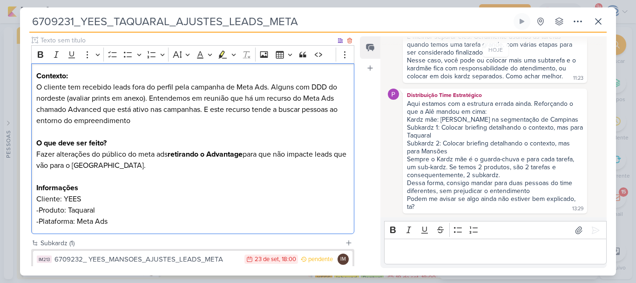
click at [40, 98] on p "Contexto: O cliente tem recebido leads fora do perfil pela campanha de Meta Ads…" at bounding box center [192, 109] width 313 height 78
click at [175, 119] on p "Contexto: O cliente tem recebido leads fora do perfil pela campanha de Meta Ads…" at bounding box center [192, 109] width 313 height 78
click at [176, 117] on p "Contexto: O cliente tem recebido leads fora do perfil pela campanha de Meta Ads…" at bounding box center [192, 109] width 313 height 78
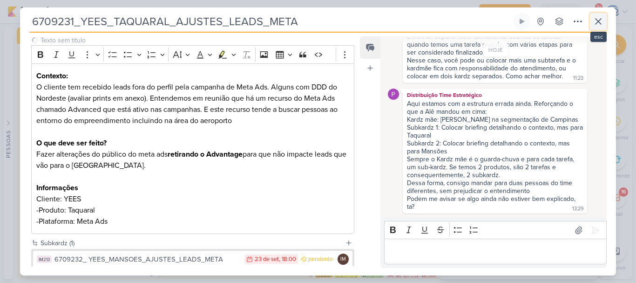
click at [597, 21] on icon at bounding box center [598, 22] width 6 height 6
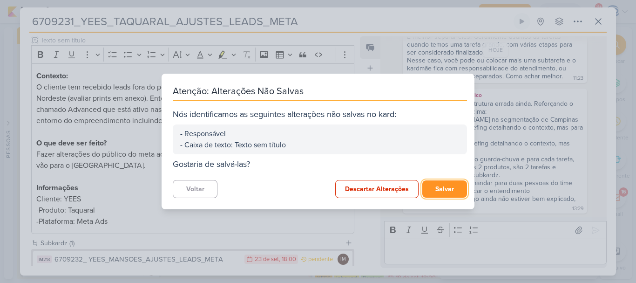
click at [435, 189] on button "Salvar" at bounding box center [444, 188] width 45 height 17
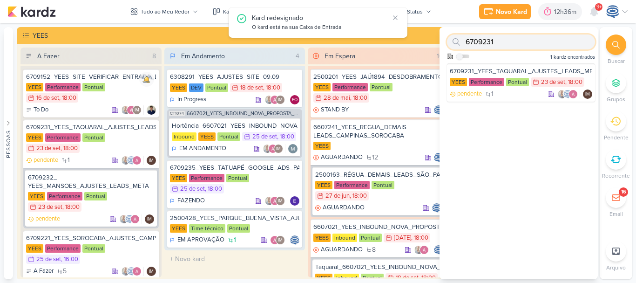
click at [529, 42] on input "6709231" at bounding box center [521, 41] width 148 height 15
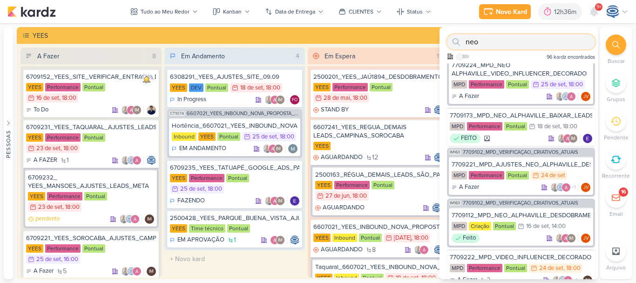
scroll to position [203, 0]
type input "neo"
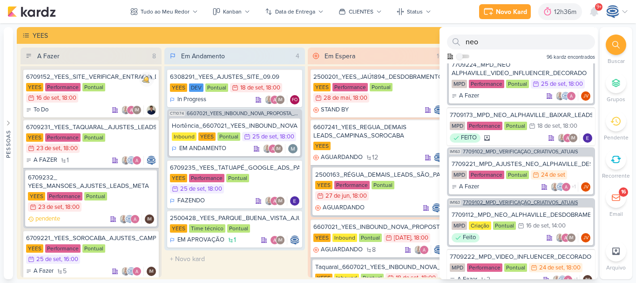
click at [513, 204] on span "7709102_MPD_VERIFICAÇÃO_CRIATIVOS_ATUAIS" at bounding box center [520, 202] width 115 height 5
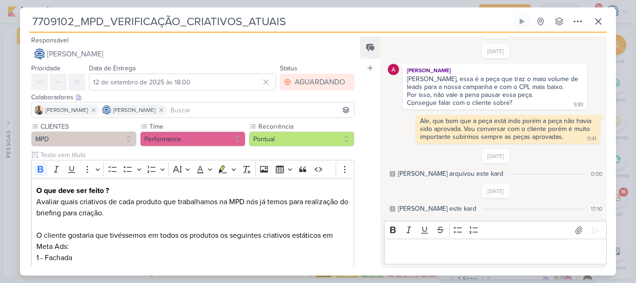
scroll to position [213, 0]
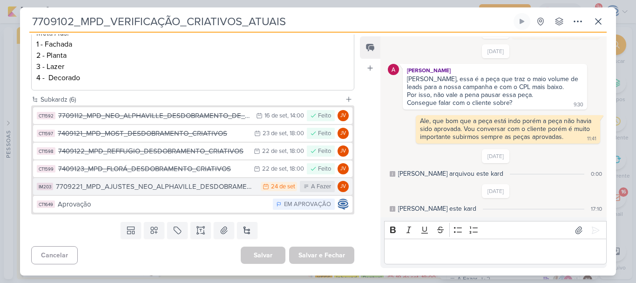
click at [183, 189] on div "7709221_MPD_AJUSTES_NEO_ALPHAVILLE_DESDOBRAMENTO_DE_PEÇAS" at bounding box center [156, 186] width 200 height 11
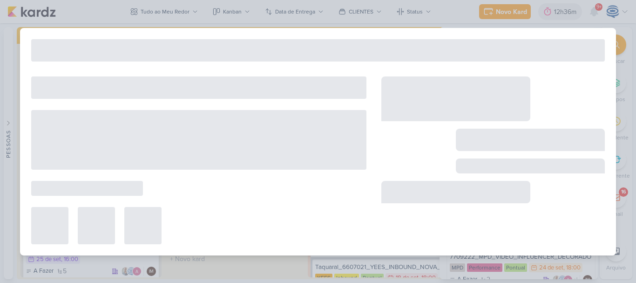
type input "7709221_MPD_AJUSTES_NEO_ALPHAVILLE_DESDOBRAMENTO_DE_PEÇAS"
type input "24 de setembro de 2025 às 23:59"
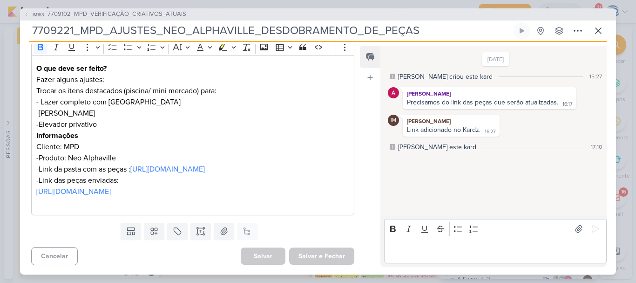
scroll to position [0, 0]
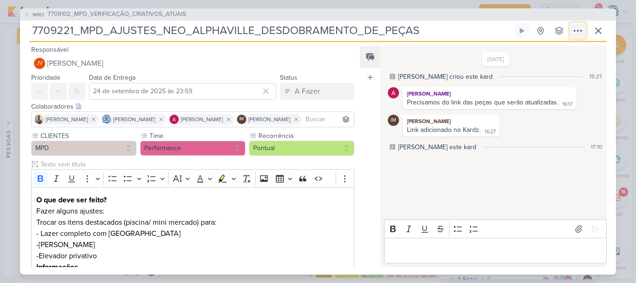
click at [575, 25] on icon at bounding box center [577, 30] width 11 height 11
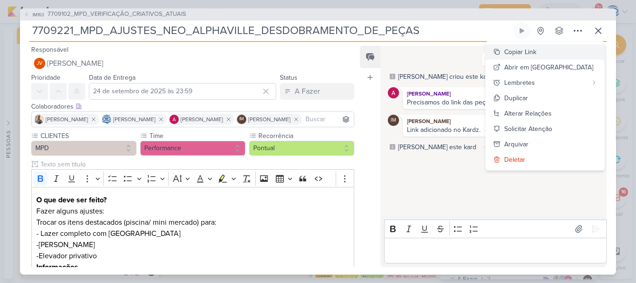
click at [564, 45] on button "Copiar Link" at bounding box center [544, 51] width 119 height 15
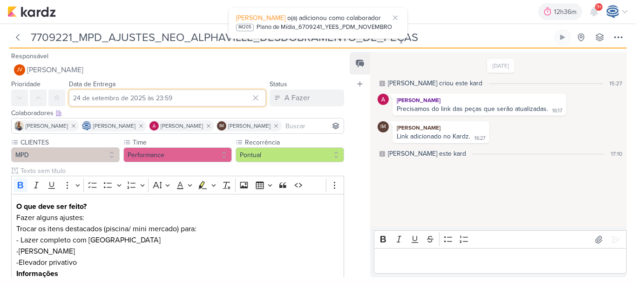
click at [109, 102] on input "24 de setembro de 2025 às 23:59" at bounding box center [167, 97] width 197 height 17
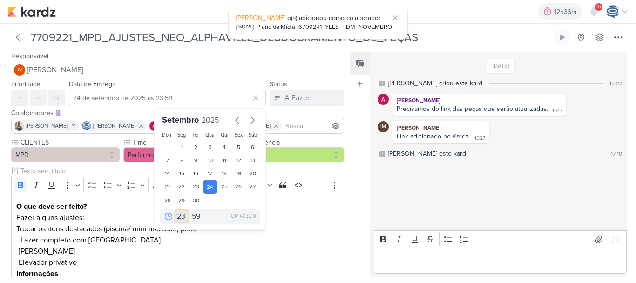
click at [176, 219] on select "00 01 02 03 04 05 06 07 08 09 10 11 12 13 14 15 16 17 18 19 20 21 22 23" at bounding box center [181, 215] width 13 height 11
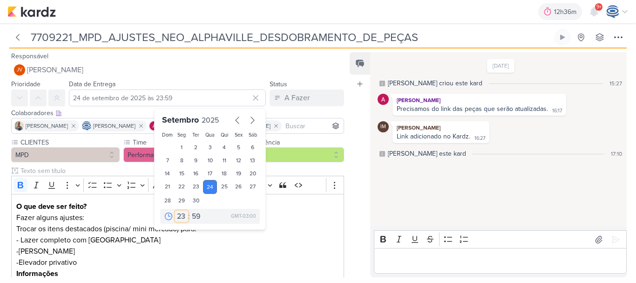
select select "17"
click at [175, 210] on select "00 01 02 03 04 05 06 07 08 09 10 11 12 13 14 15 16 17 18 19 20 21 22 23" at bounding box center [181, 215] width 13 height 11
type input "[DATE] 17:59"
click at [195, 216] on select "00 05 10 15 20 25 30 35 40 45 50 55 59" at bounding box center [196, 215] width 13 height 11
select select "0"
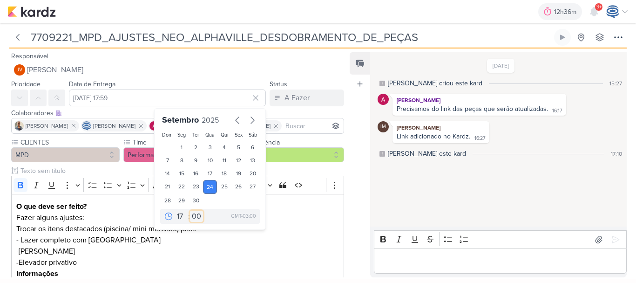
click at [190, 210] on select "00 05 10 15 20 25 30 35 40 45 50 55 59" at bounding box center [196, 215] width 13 height 11
type input "[DATE] 17:00"
click at [269, 245] on p "Trocar os itens destacados (piscina/ mini mercado) para: - Lazer completo com […" at bounding box center [177, 234] width 323 height 22
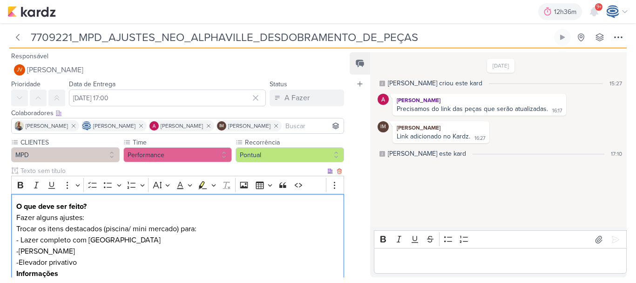
scroll to position [163, 0]
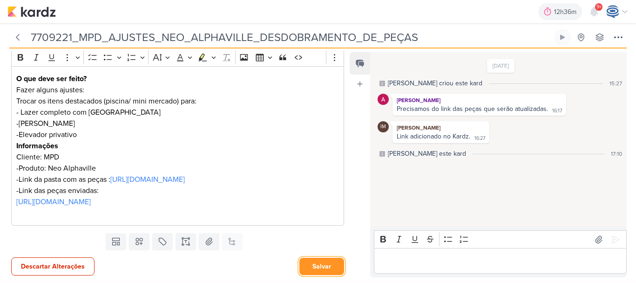
click at [302, 264] on button "Salvar" at bounding box center [321, 265] width 45 height 17
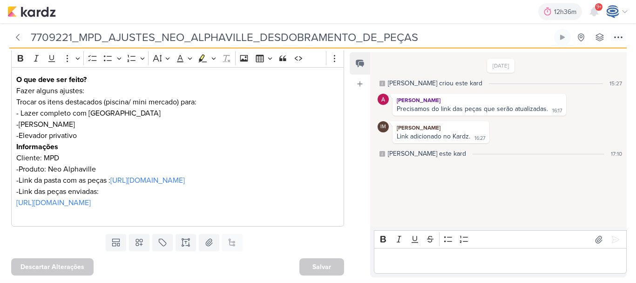
scroll to position [0, 0]
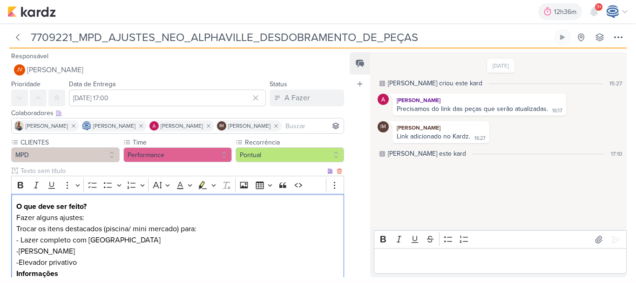
click at [183, 245] on p "Trocar os itens destacados (piscina/ mini mercado) para: - Lazer completo com […" at bounding box center [177, 234] width 323 height 22
click at [167, 212] on p "O que deve ser feito?" at bounding box center [177, 206] width 323 height 11
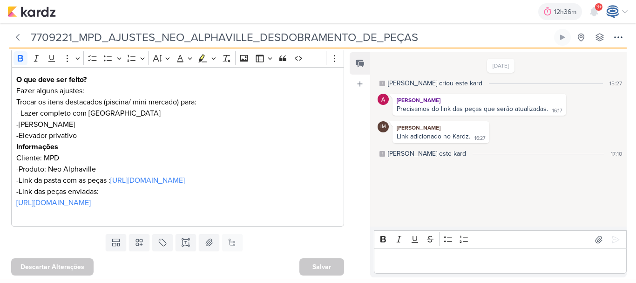
click at [268, 245] on div "Templates Campos Personalizados Marcadores Caixa De Texto Anexo Este kard já é …" at bounding box center [174, 242] width 348 height 24
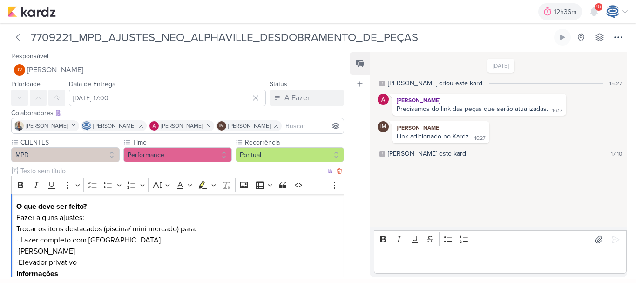
click at [199, 245] on p "Trocar os itens destacados (piscina/ mini mercado) para: - Lazer completo com Q…" at bounding box center [177, 234] width 323 height 22
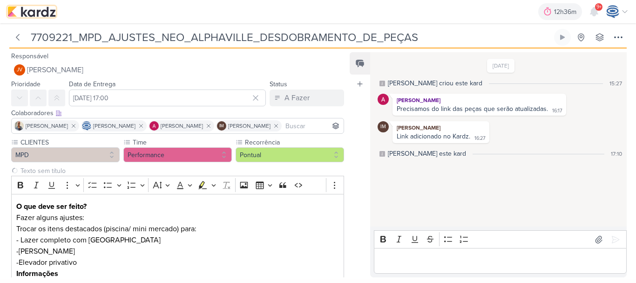
click at [29, 13] on img at bounding box center [31, 11] width 48 height 11
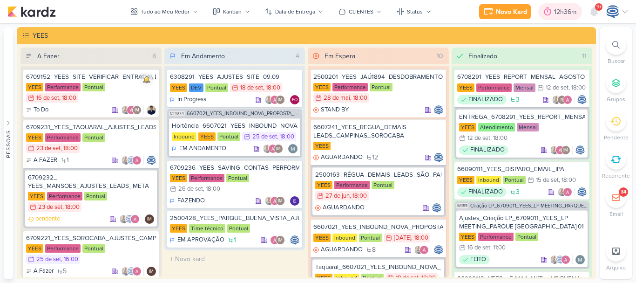
click at [569, 11] on div "12h36m" at bounding box center [566, 12] width 25 height 10
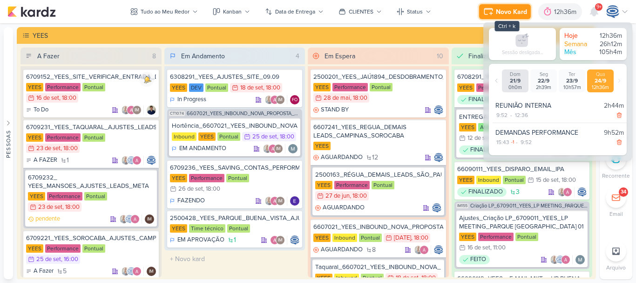
click at [499, 15] on div "Novo Kard" at bounding box center [511, 12] width 31 height 10
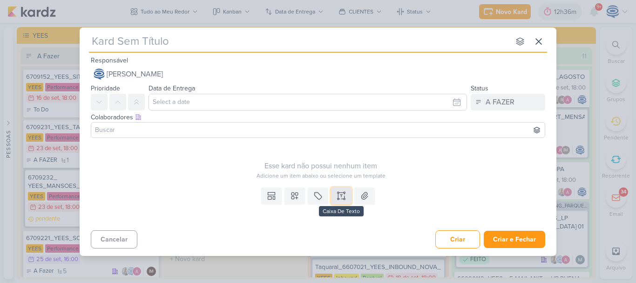
click at [343, 195] on icon at bounding box center [341, 195] width 9 height 9
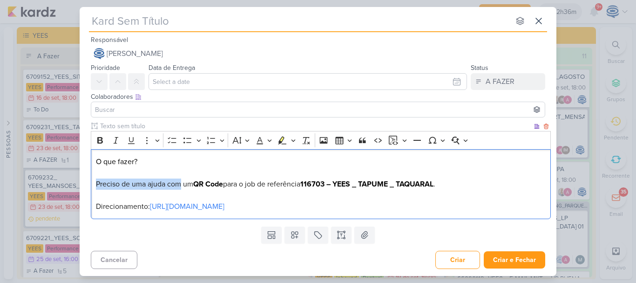
drag, startPoint x: 182, startPoint y: 188, endPoint x: 91, endPoint y: 182, distance: 91.9
click at [91, 182] on div "O que fazer? Preciso de uma ajuda com um QR Code para o job de referência 11670…" at bounding box center [321, 184] width 460 height 70
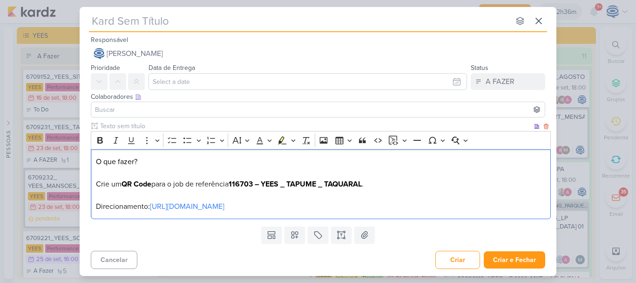
drag, startPoint x: 155, startPoint y: 185, endPoint x: 256, endPoint y: 182, distance: 100.6
click at [256, 182] on strong "116703 – YEES _ TAPUME _ TAQUARAL" at bounding box center [295, 183] width 133 height 9
drag, startPoint x: 295, startPoint y: 183, endPoint x: 173, endPoint y: 183, distance: 121.9
click at [173, 183] on p "O que fazer? Crie um QR Code para o job de referência 116703 – YEES _ TAPUME _ …" at bounding box center [321, 184] width 450 height 56
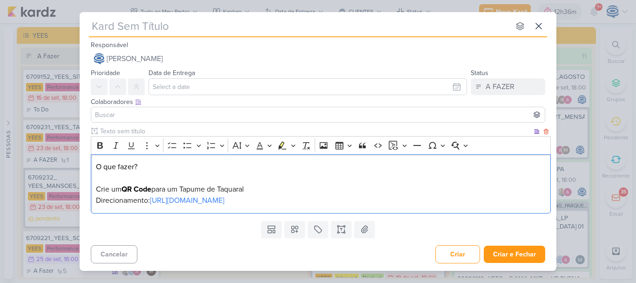
click at [238, 199] on p "O que fazer? Crie um QR Code para um Tapume de Taquaral Direcionamento: https:/…" at bounding box center [321, 183] width 450 height 45
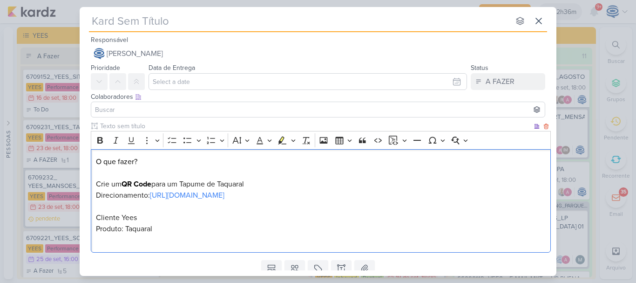
scroll to position [34, 0]
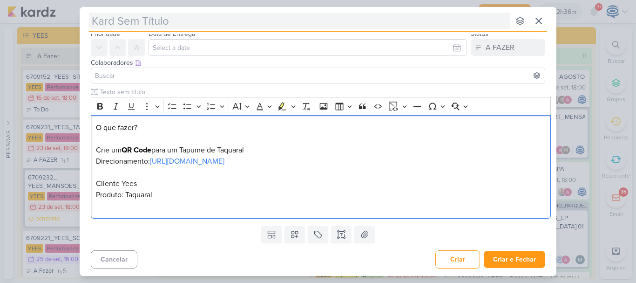
click at [184, 26] on input "text" at bounding box center [299, 21] width 421 height 17
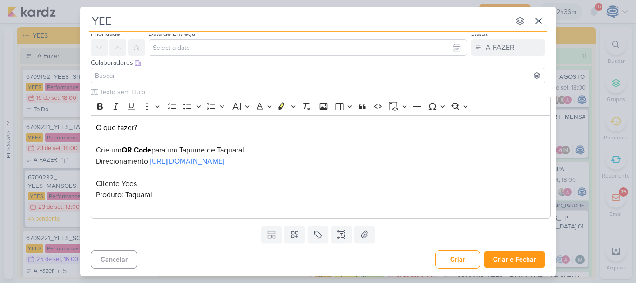
type input "YEES"
type input "YEES_"
type input "YEES_TAQUARAL"
type input "YEES_TAQUARAL_Q"
type input "YEES_TAQUARAL_QR"
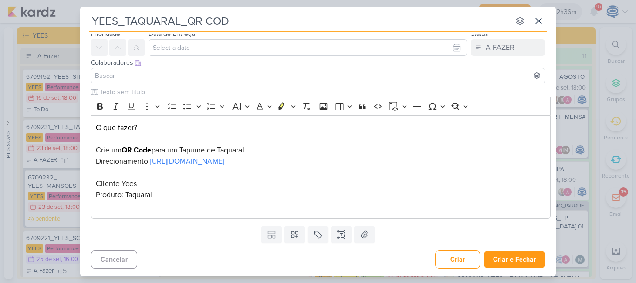
type input "YEES_TAQUARAL_QR CODE"
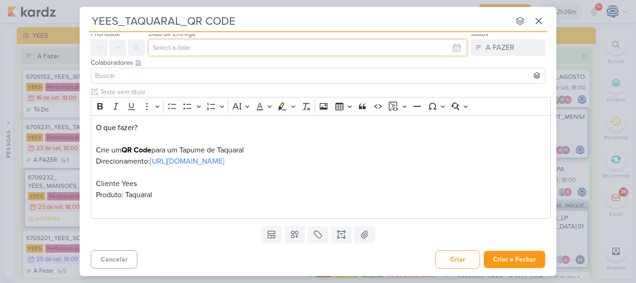
click at [202, 49] on input "text" at bounding box center [307, 47] width 318 height 17
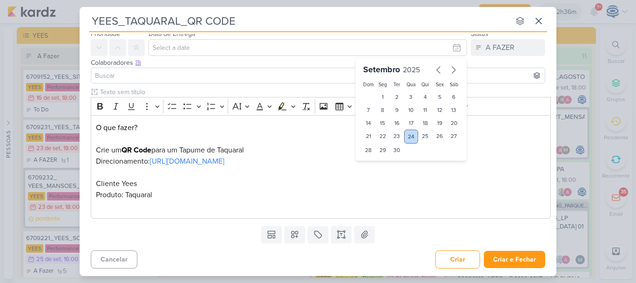
click at [406, 135] on div "24" at bounding box center [411, 136] width 14 height 14
type input "24 de setembro de 2025 às 23:59"
click at [380, 168] on select "00 01 02 03 04 05 06 07 08 09 10 11 12 13 14 15 16 17 18 19 20 21 22 23" at bounding box center [382, 165] width 13 height 11
select select "18"
click at [376, 160] on select "00 01 02 03 04 05 06 07 08 09 10 11 12 13 14 15 16 17 18 19 20 21 22 23" at bounding box center [382, 165] width 13 height 11
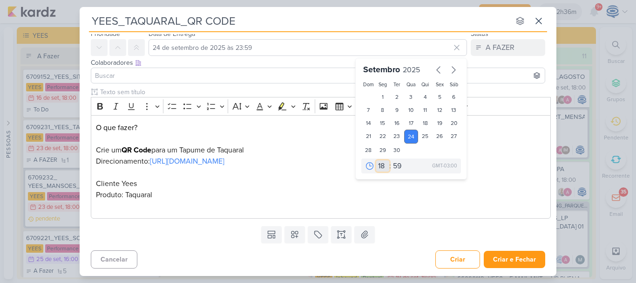
type input "24 de setembro de 2025 às 18:59"
click at [396, 170] on select "00 05 10 15 20 25 30 35 40 45 50 55 59" at bounding box center [397, 165] width 13 height 11
select select "0"
click at [391, 160] on select "00 05 10 15 20 25 30 35 40 45 50 55 59" at bounding box center [397, 165] width 13 height 11
type input "24 de setembro de 2025 às 18:00"
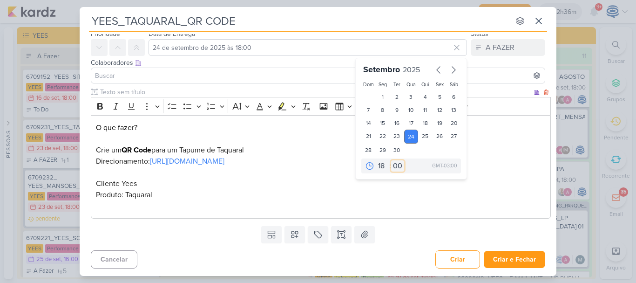
scroll to position [0, 0]
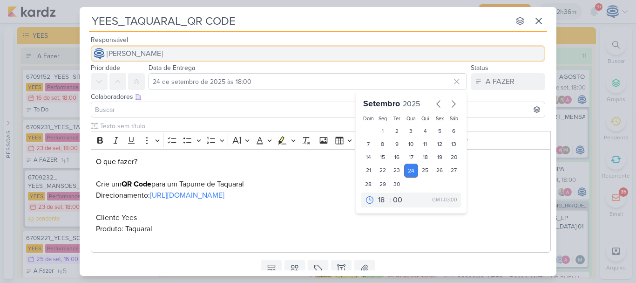
click at [163, 55] on span "[PERSON_NAME]" at bounding box center [135, 53] width 56 height 11
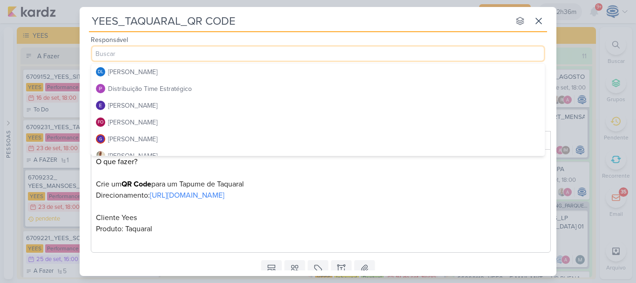
scroll to position [71, 0]
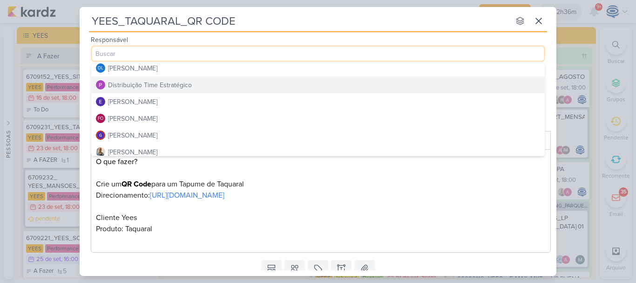
click at [159, 84] on div "Distribuição Time Estratégico" at bounding box center [150, 85] width 84 height 10
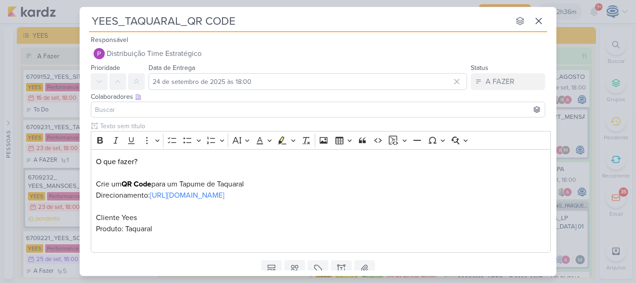
click at [160, 108] on input at bounding box center [318, 109] width 450 height 11
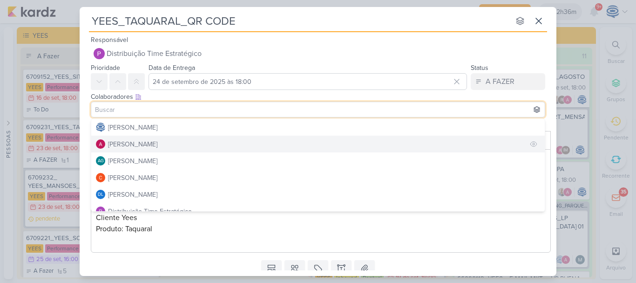
click at [131, 146] on div "[PERSON_NAME]" at bounding box center [132, 144] width 49 height 10
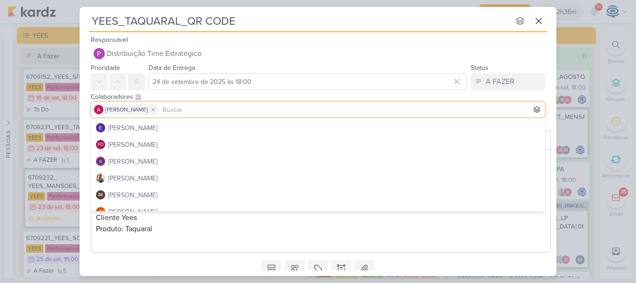
scroll to position [107, 0]
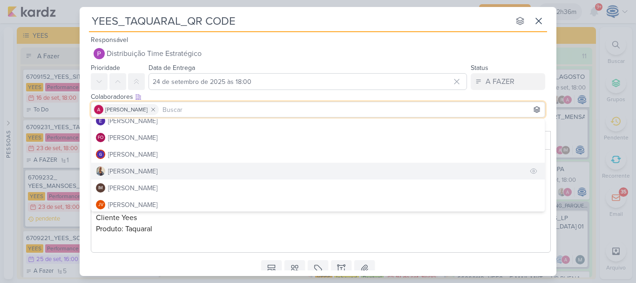
click at [135, 173] on div "[PERSON_NAME]" at bounding box center [132, 171] width 49 height 10
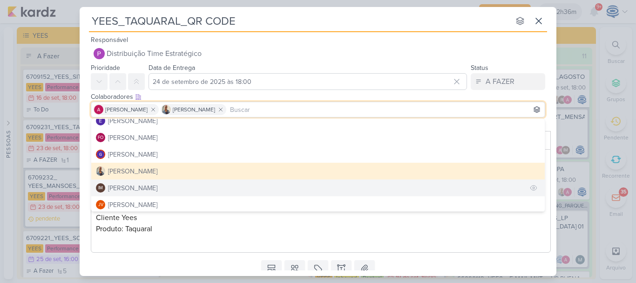
click at [139, 188] on div "Isabella Machado Guimarães" at bounding box center [132, 188] width 49 height 10
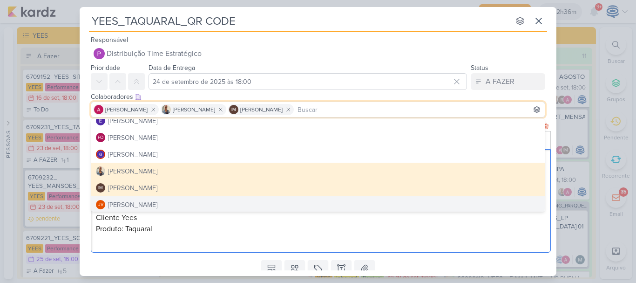
click at [200, 242] on p "O que fazer? Crie um QR Code para um Tapume de Taquaral Direcionamento: https:/…" at bounding box center [321, 200] width 450 height 89
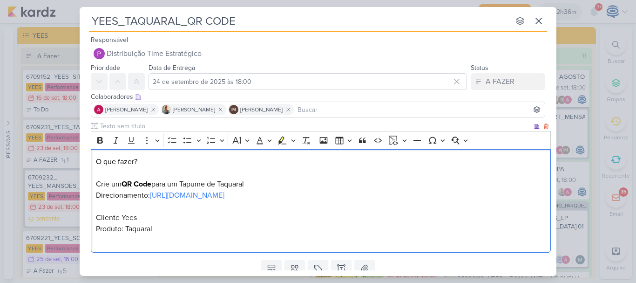
scroll to position [34, 0]
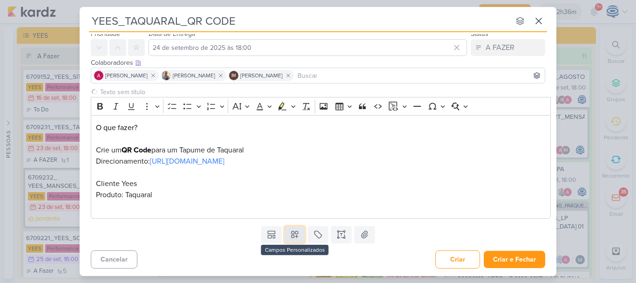
click at [284, 233] on button at bounding box center [294, 234] width 20 height 17
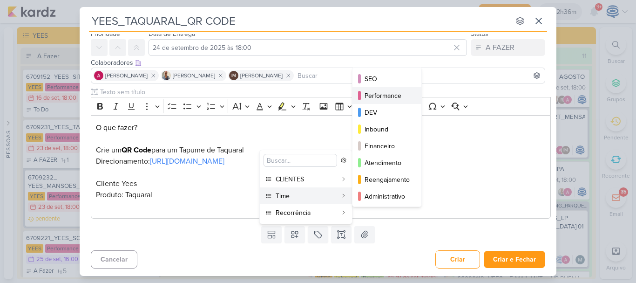
click at [386, 101] on button "Performance" at bounding box center [386, 95] width 69 height 17
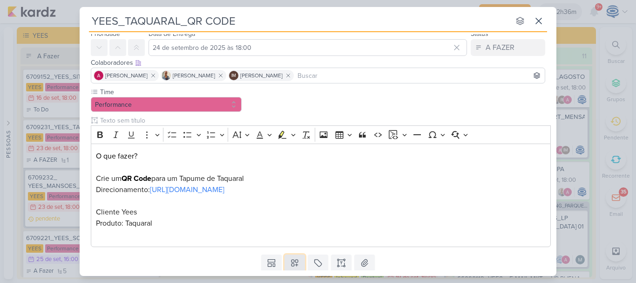
click at [294, 258] on icon at bounding box center [294, 262] width 9 height 9
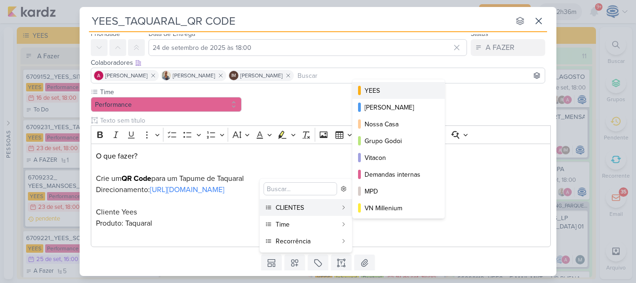
click at [392, 91] on div "YEES" at bounding box center [398, 91] width 69 height 10
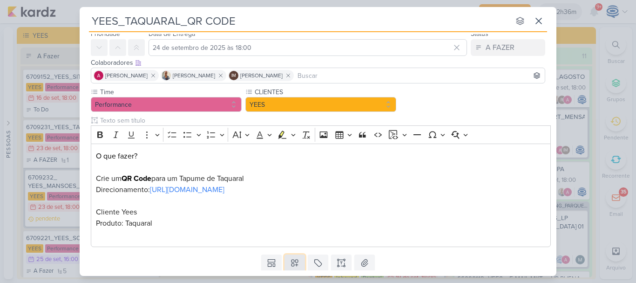
click at [295, 264] on icon at bounding box center [294, 263] width 7 height 7
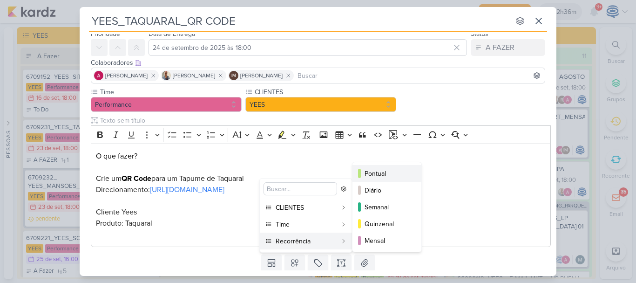
click at [388, 172] on div "Pontual" at bounding box center [387, 173] width 46 height 10
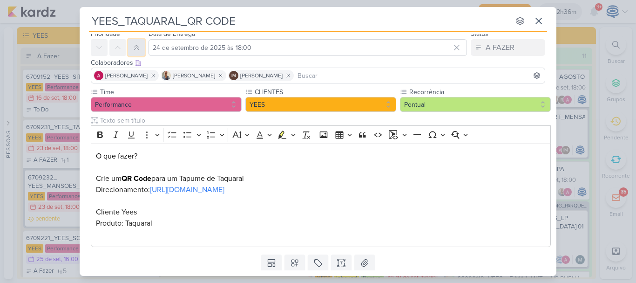
click at [132, 54] on button at bounding box center [136, 47] width 17 height 17
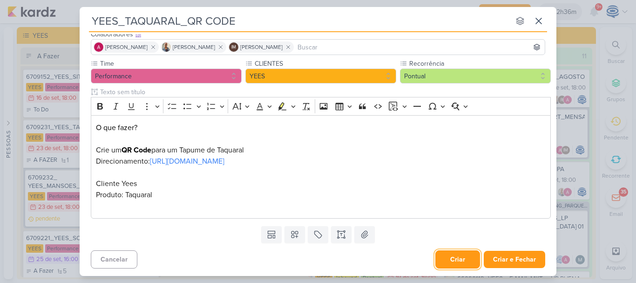
click at [448, 251] on button "Criar" at bounding box center [457, 259] width 45 height 18
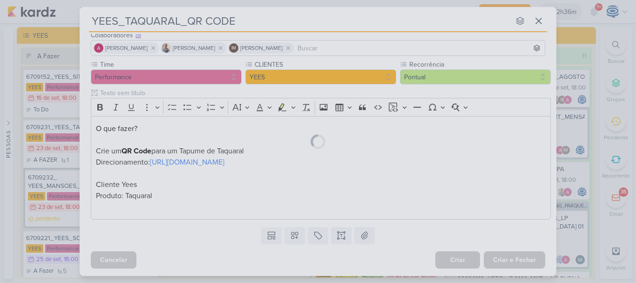
scroll to position [61, 0]
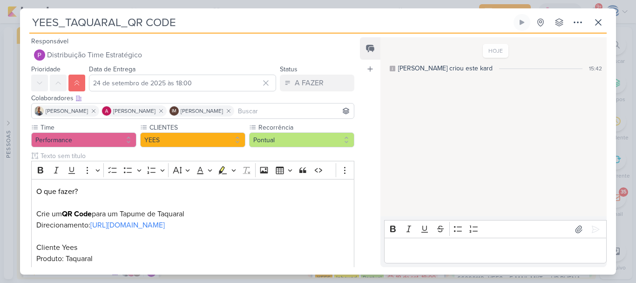
drag, startPoint x: 208, startPoint y: 30, endPoint x: 29, endPoint y: 4, distance: 181.1
click at [29, 4] on div "YEES_TAQUARAL_QR CODE Criado por mim" at bounding box center [318, 141] width 636 height 283
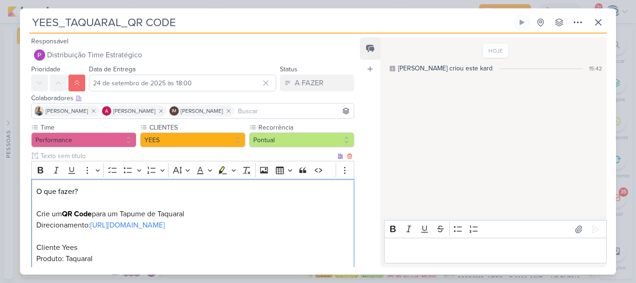
drag, startPoint x: 225, startPoint y: 225, endPoint x: 209, endPoint y: 230, distance: 17.1
click at [209, 230] on p "O que fazer? Crie um QR Code para um Tapume de Taquaral Direcionamento: https:/…" at bounding box center [192, 230] width 313 height 89
click at [202, 219] on p "O que fazer? Crie um QR Code para um Tapume de Taquaral Direcionamento: https:/…" at bounding box center [192, 230] width 313 height 89
drag, startPoint x: 83, startPoint y: 189, endPoint x: 28, endPoint y: 187, distance: 54.5
click at [28, 187] on div "Time Performance CLIENTES" at bounding box center [189, 203] width 338 height 163
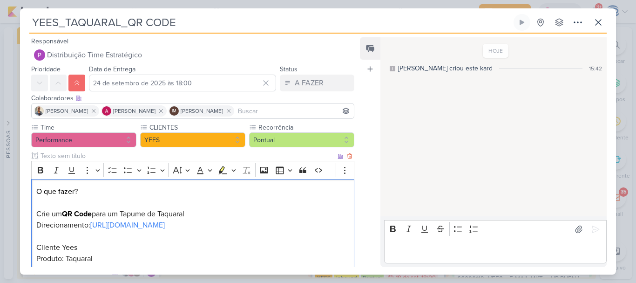
scroll to position [67, 0]
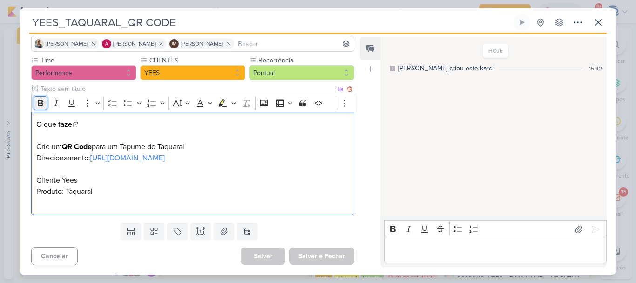
click at [41, 101] on icon "Editor toolbar" at bounding box center [40, 102] width 9 height 9
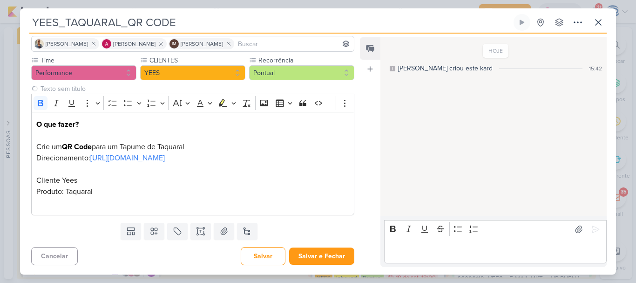
click at [253, 256] on div "Salvar Salvar e Fechar Ctrl + Enter" at bounding box center [298, 256] width 114 height 18
click at [253, 256] on button "Salvar" at bounding box center [263, 256] width 45 height 18
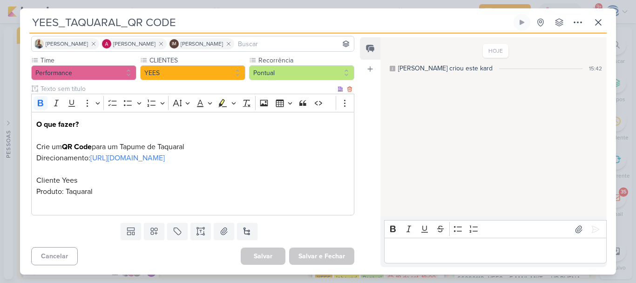
scroll to position [0, 0]
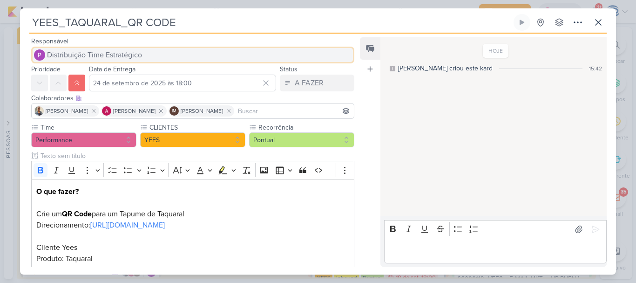
click at [116, 50] on span "Distribuição Time Estratégico" at bounding box center [94, 54] width 95 height 11
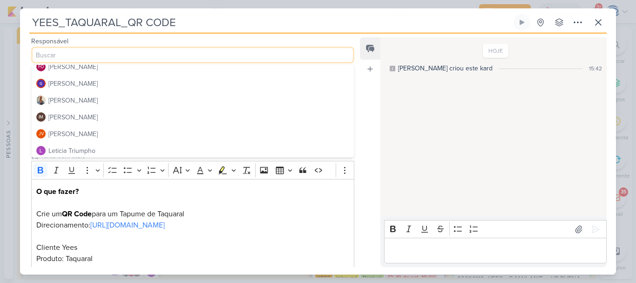
scroll to position [124, 0]
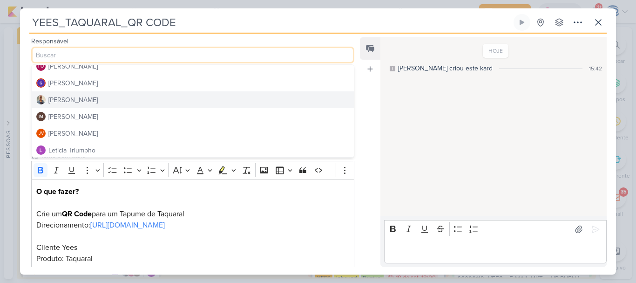
click at [107, 103] on button "[PERSON_NAME]" at bounding box center [193, 99] width 322 height 17
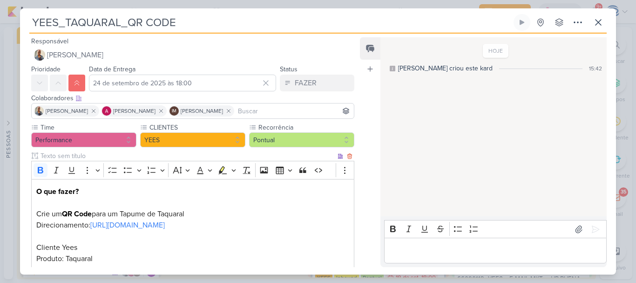
scroll to position [67, 0]
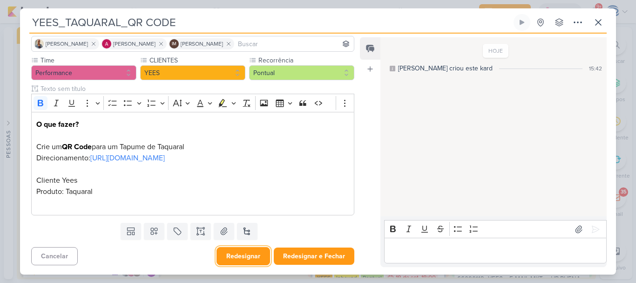
click at [243, 251] on button "Redesignar" at bounding box center [243, 256] width 54 height 18
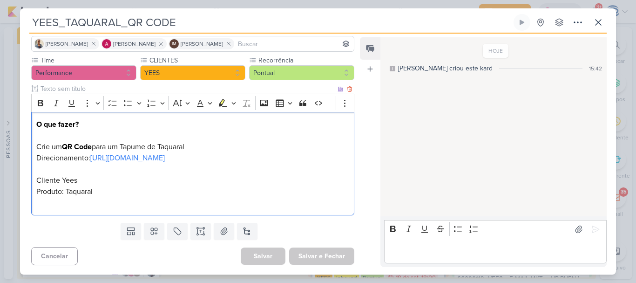
click at [242, 131] on p "O que fazer? Crie um QR Code para um Tapume de Taquaral Direcionamento: https:/…" at bounding box center [192, 163] width 313 height 89
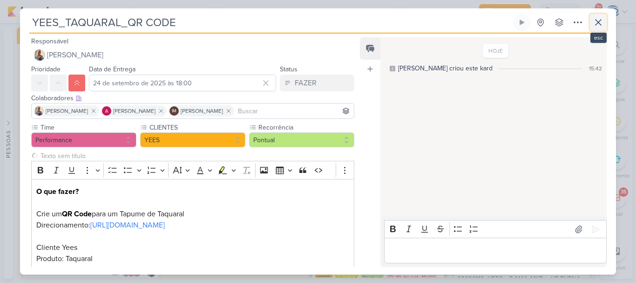
click at [601, 22] on icon at bounding box center [598, 22] width 11 height 11
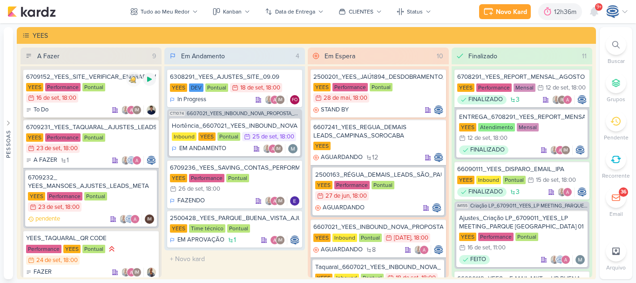
click at [143, 81] on div at bounding box center [149, 79] width 13 height 13
click at [135, 81] on img at bounding box center [133, 79] width 13 height 13
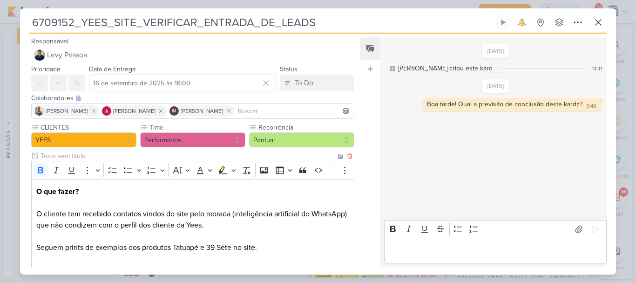
scroll to position [200, 0]
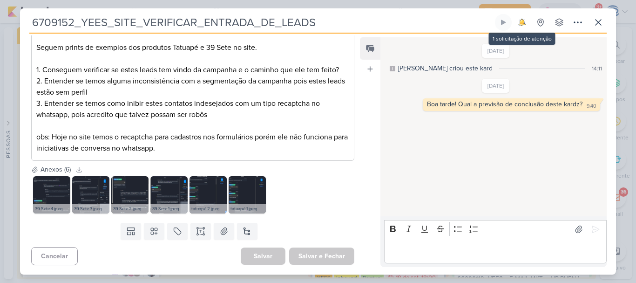
click at [521, 26] on img at bounding box center [521, 22] width 17 height 17
click at [521, 23] on img at bounding box center [521, 22] width 17 height 17
click at [586, 18] on button at bounding box center [577, 22] width 17 height 17
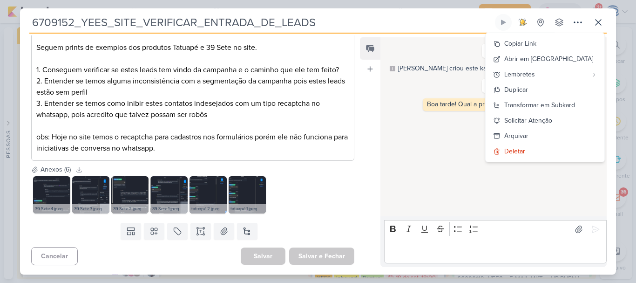
click at [523, 24] on img at bounding box center [521, 22] width 17 height 17
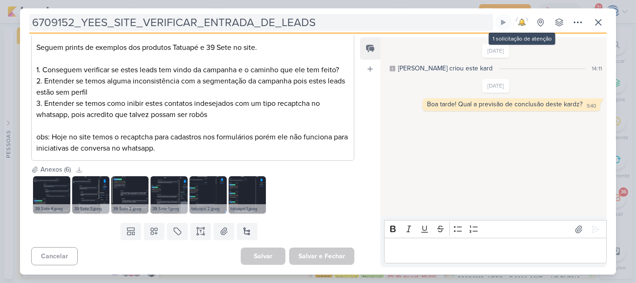
drag, startPoint x: 523, startPoint y: 24, endPoint x: 453, endPoint y: 20, distance: 70.0
click at [453, 20] on input "6709152_YEES_SITE_VERIFICAR_ENTRADA_DE_LEADS" at bounding box center [261, 22] width 464 height 17
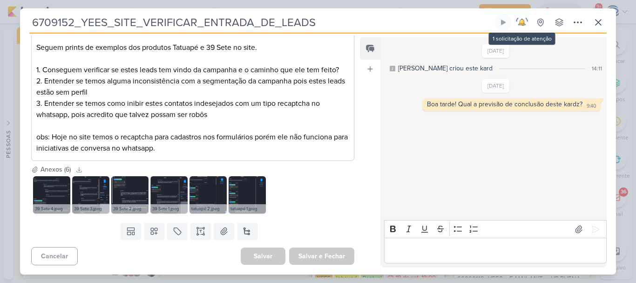
click at [521, 19] on img at bounding box center [521, 22] width 17 height 17
click at [598, 21] on icon at bounding box center [598, 23] width 6 height 6
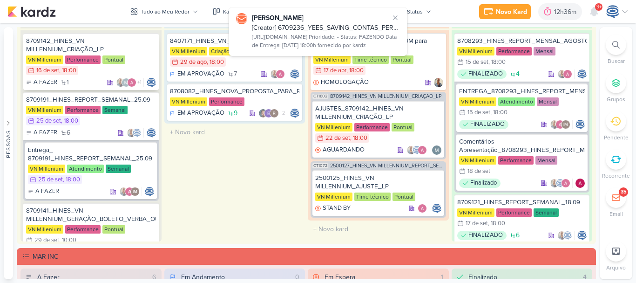
scroll to position [1132, 0]
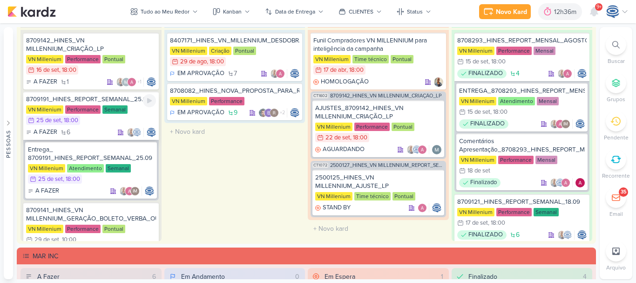
click at [115, 99] on div "8709191_HINES_REPORT_SEMANAL_25.09" at bounding box center [91, 99] width 130 height 8
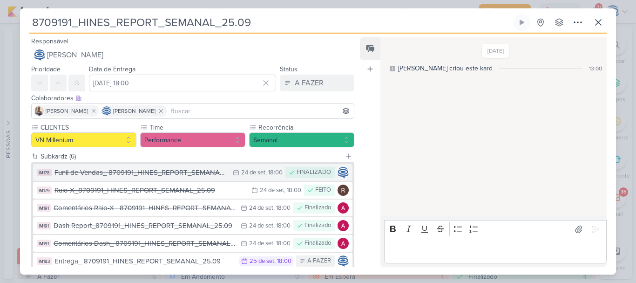
click at [187, 173] on div "Funil de Vendas_ 8709191_HINES_REPORT_SEMANAL_25.09" at bounding box center [141, 172] width 174 height 11
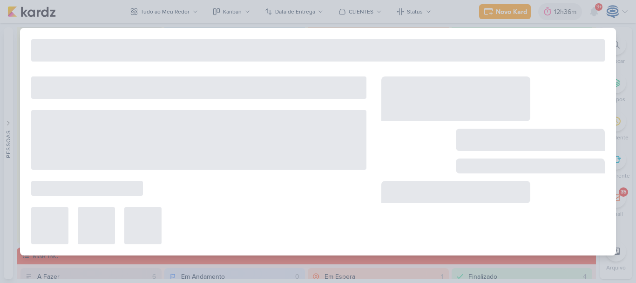
type input "Funil de Vendas_ 8709191_HINES_REPORT_SEMANAL_25.09"
type input "24 de setembro de 2025 às 18:00"
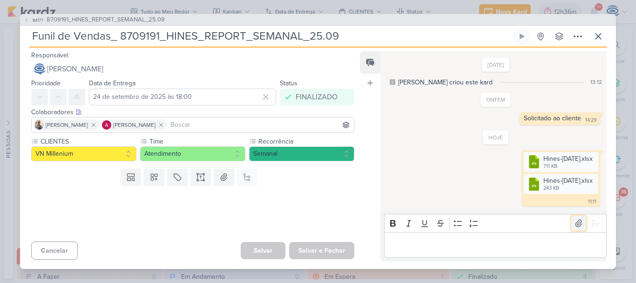
click at [574, 224] on icon at bounding box center [578, 222] width 9 height 9
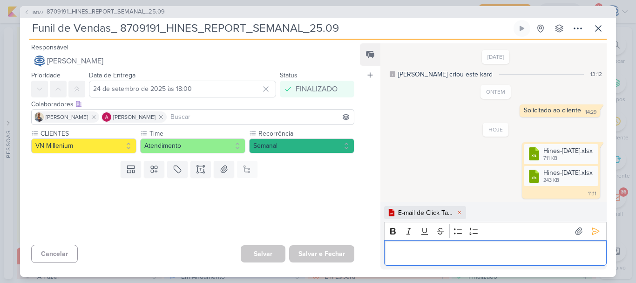
click at [411, 246] on div "Editor editing area: main" at bounding box center [495, 253] width 222 height 26
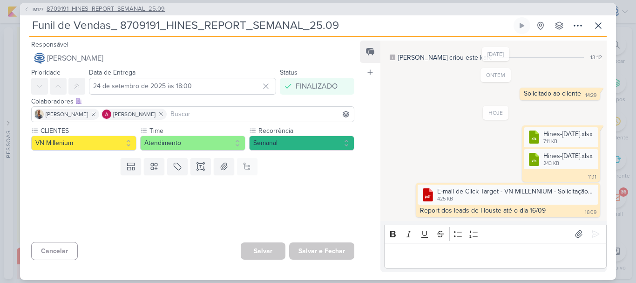
click at [133, 10] on span "8709191_HINES_REPORT_SEMANAL_25.09" at bounding box center [106, 9] width 118 height 9
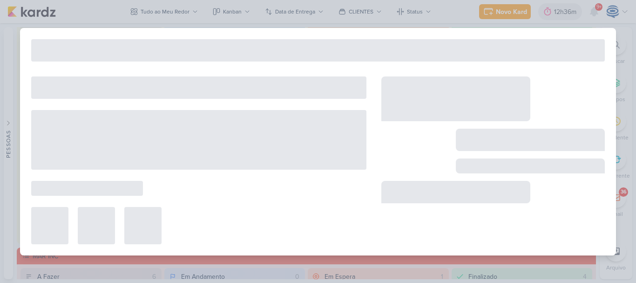
type input "8709191_HINES_REPORT_SEMANAL_25.09"
type input "25 de setembro de 2025 às 18:00"
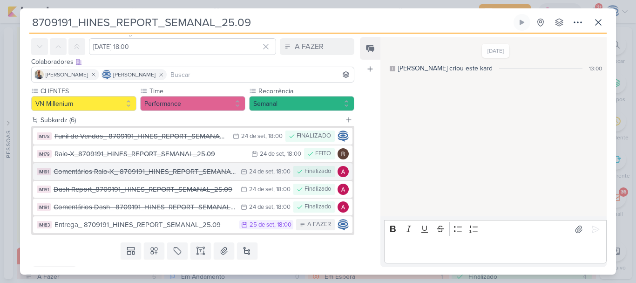
scroll to position [49, 0]
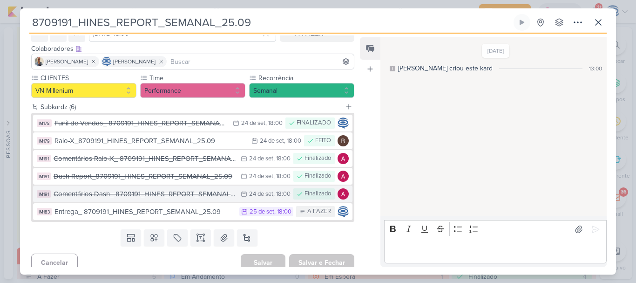
click at [170, 194] on div "Comentários Dash_ 8709191_HINES_REPORT_SEMANAL_25.09" at bounding box center [145, 194] width 182 height 11
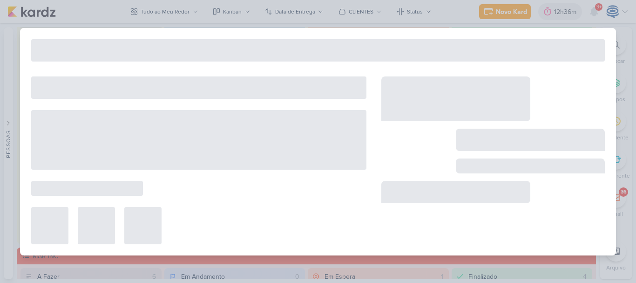
type input "Comentários Dash_ 8709191_HINES_REPORT_SEMANAL_25.09"
type input "24 de setembro de 2025 às 18:00"
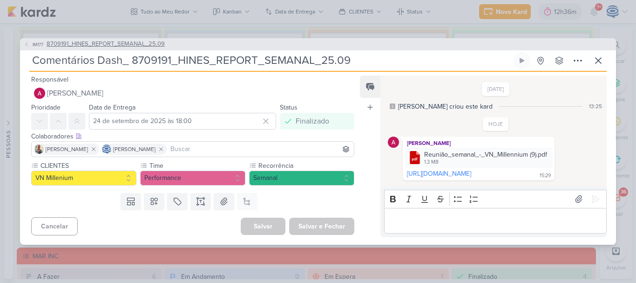
click at [139, 45] on span "8709191_HINES_REPORT_SEMANAL_25.09" at bounding box center [106, 44] width 118 height 9
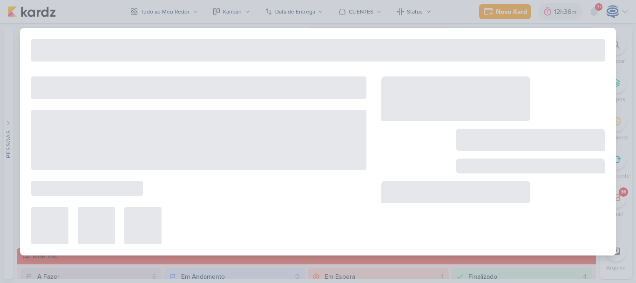
type input "8709191_HINES_REPORT_SEMANAL_25.09"
type input "25 de setembro de 2025 às 18:00"
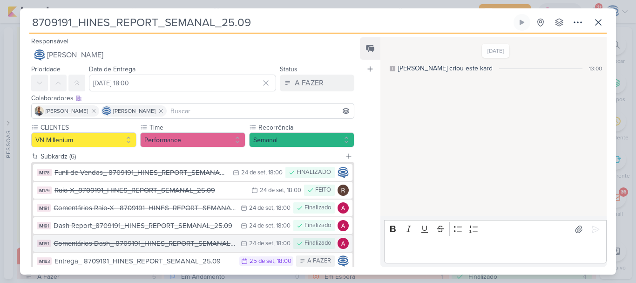
scroll to position [56, 0]
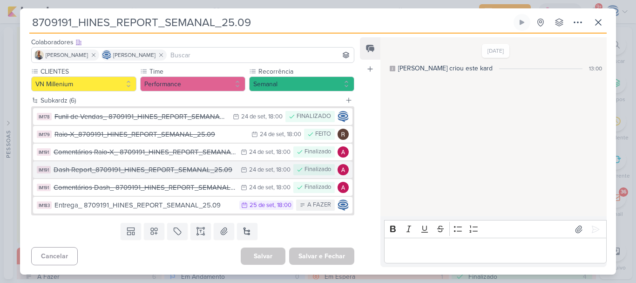
click at [141, 168] on div "Dash Report_8709191_HINES_REPORT_SEMANAL_25.09" at bounding box center [145, 169] width 182 height 11
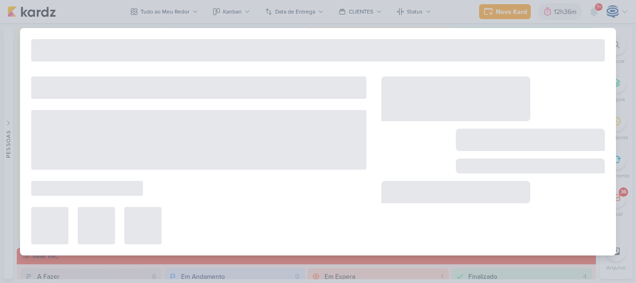
type input "Dash Report_8709191_HINES_REPORT_SEMANAL_25.09"
type input "24 de setembro de 2025 às 18:00"
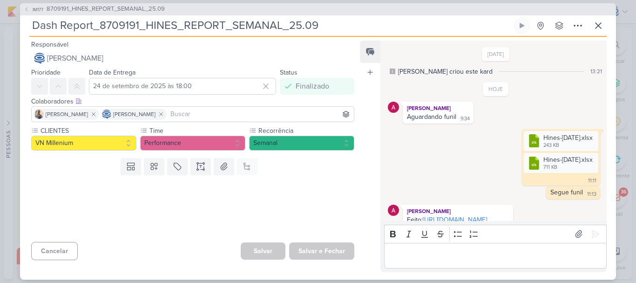
scroll to position [17, 0]
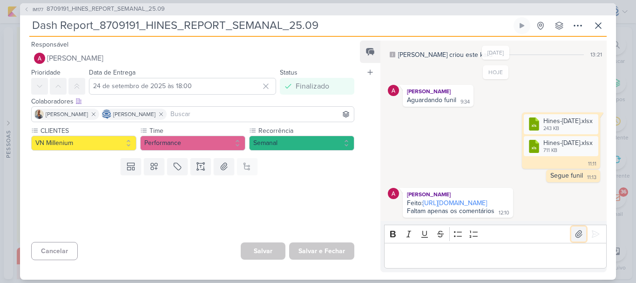
click at [576, 230] on icon at bounding box center [578, 233] width 9 height 9
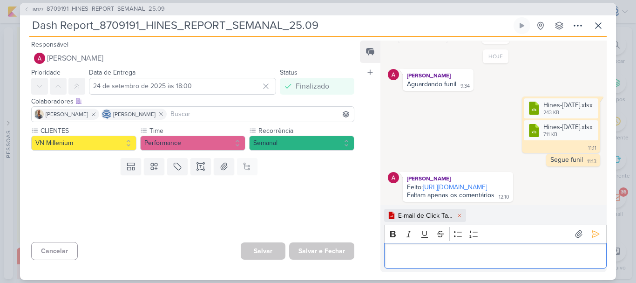
click at [498, 258] on p "Editor editing area: main" at bounding box center [495, 254] width 213 height 11
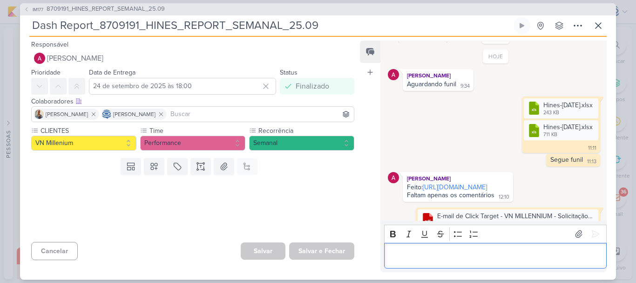
scroll to position [57, 0]
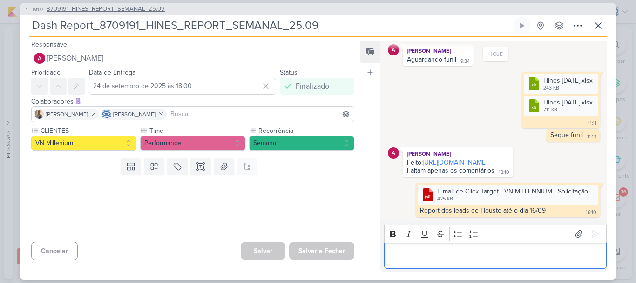
click at [135, 8] on span "8709191_HINES_REPORT_SEMANAL_25.09" at bounding box center [106, 9] width 118 height 9
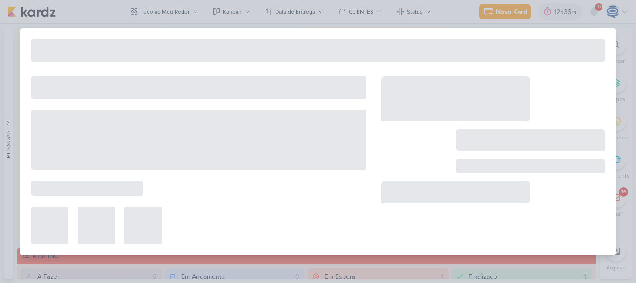
type input "8709191_HINES_REPORT_SEMANAL_25.09"
type input "25 de setembro de 2025 às 18:00"
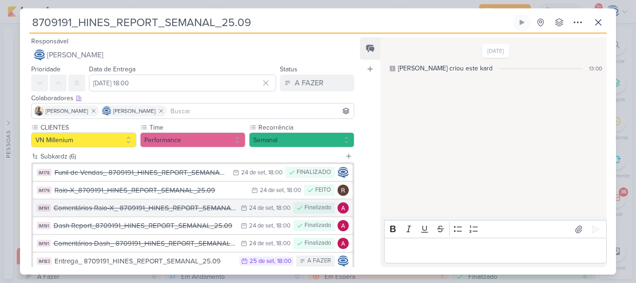
scroll to position [56, 0]
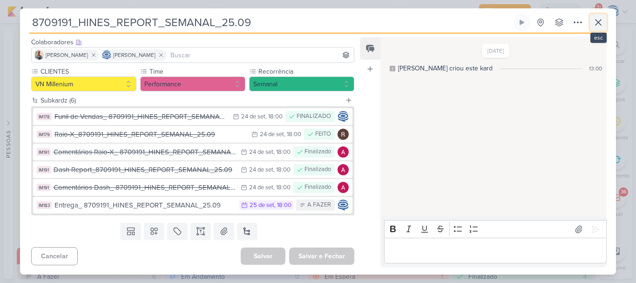
click at [600, 28] on button at bounding box center [598, 22] width 17 height 17
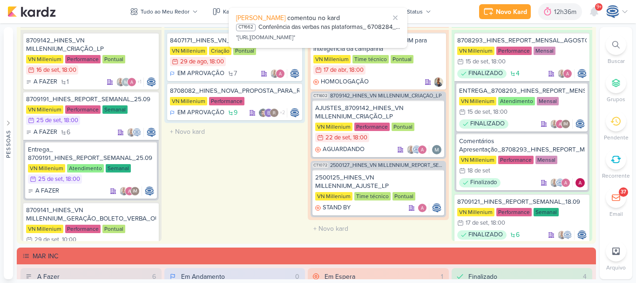
scroll to position [448, 0]
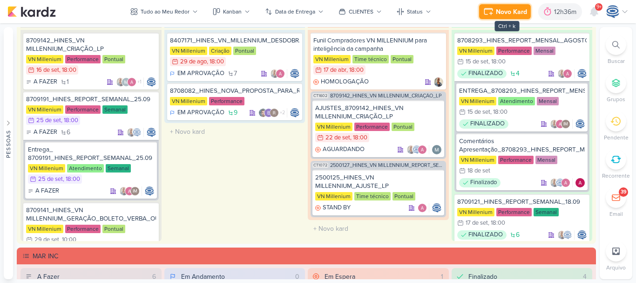
click at [513, 7] on div "Novo Kard" at bounding box center [511, 12] width 31 height 10
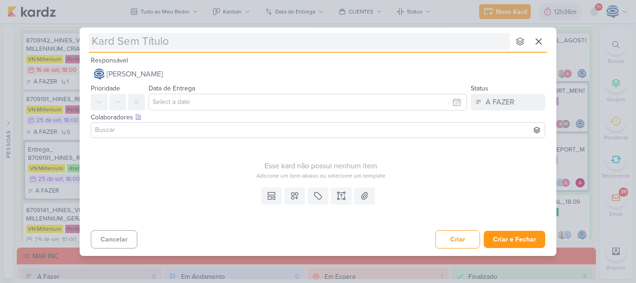
type input "YEES_HORTÊNCIA_CRIAÇÃO_CAMPANHA_PMAX_OFFLINE"
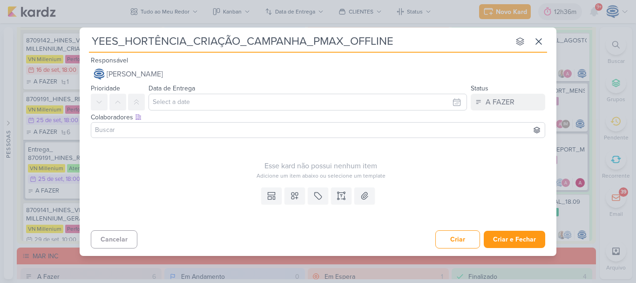
type input "YEES_HORTÊNCIA_CRIAÇÃO_CAMPANHA_PMAX_OFFLINE"
click at [465, 240] on button "Criar" at bounding box center [457, 239] width 45 height 18
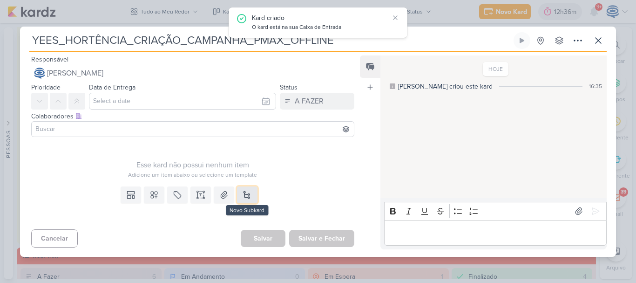
click at [242, 197] on button at bounding box center [247, 194] width 20 height 17
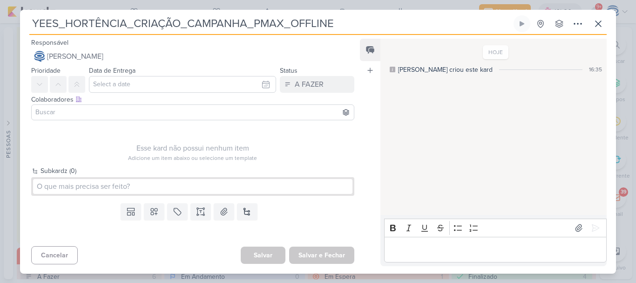
drag, startPoint x: 359, startPoint y: 21, endPoint x: 27, endPoint y: 22, distance: 332.3
click at [27, 19] on div "YEES_HORTÊNCIA_CRIAÇÃO_CAMPANHA_PMAX_OFFLINE Criado por mim nenhum grupo dispon…" at bounding box center [318, 144] width 596 height 258
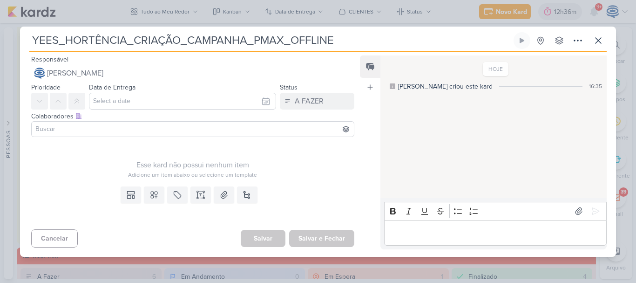
drag, startPoint x: 31, startPoint y: 41, endPoint x: 344, endPoint y: 60, distance: 313.4
click at [344, 60] on div "YEES_HORTÊNCIA_CRIAÇÃO_CAMPANHA_PMAX_OFFLINE Criado por mim nenhum grupo dispon…" at bounding box center [318, 144] width 596 height 224
click at [245, 192] on button at bounding box center [247, 194] width 20 height 17
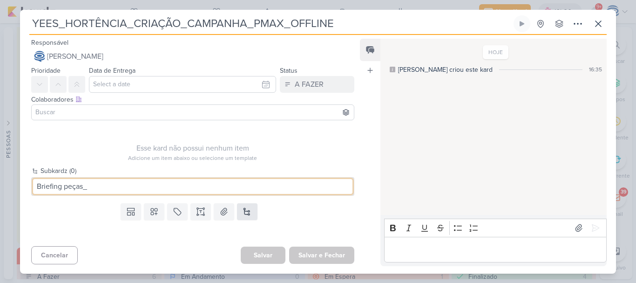
paste input "YEES_HORTÊNCIA_CRIAÇÃO_CAMPANHA_PMAX_OFFLINE"
type input "Briefing peças_YEES_HORTÊNCIA_CRIAÇÃO_CAMPANHA_PMAX_OFFLINE"
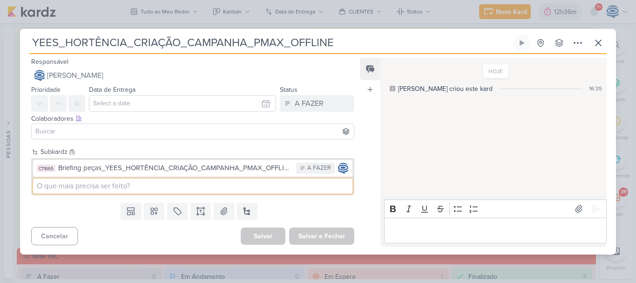
click at [148, 186] on input at bounding box center [192, 185] width 319 height 15
paste input "YEES_HORTÊNCIA_CRIAÇÃO_CAMPANHA_PMAX_OFFLINE"
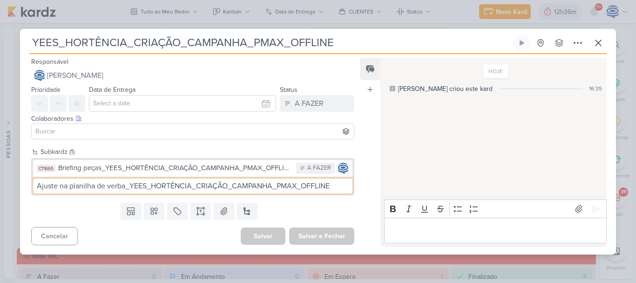
type input "Ajuste na planilha de verba_YEES_HORTÊNCIA_CRIAÇÃO_CAMPANHA_PMAX_OFFLINE"
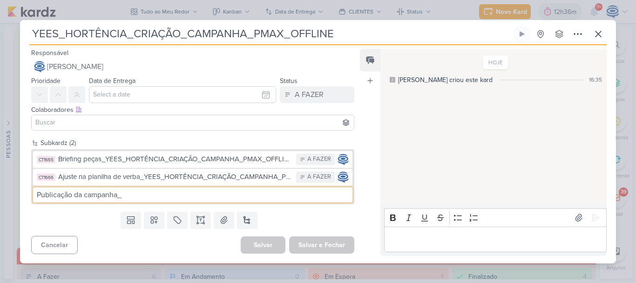
paste input "YEES_HORTÊNCIA_CRIAÇÃO_CAMPANHA_PMAX_OFFLINE"
type input "Publicação da campanha_YEES_HORTÊNCIA_CRIAÇÃO_CAMPANHA_PMAX_OFFLINE"
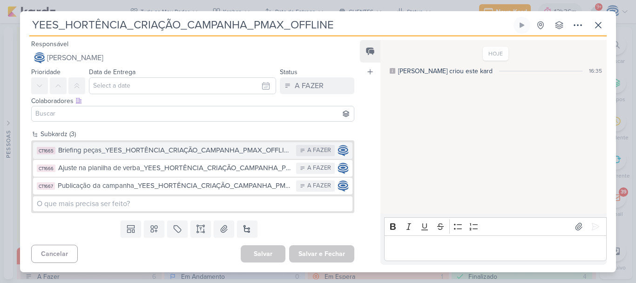
click at [202, 149] on div "Briefing peças_YEES_HORTÊNCIA_CRIAÇÃO_CAMPANHA_PMAX_OFFLINE" at bounding box center [174, 150] width 233 height 11
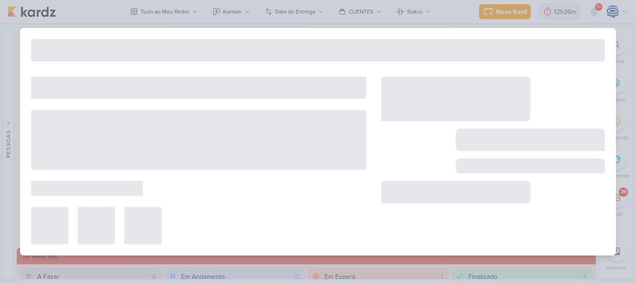
type input "Briefing peças_YEES_HORTÊNCIA_CRIAÇÃO_CAMPANHA_PMAX_OFFLINE"
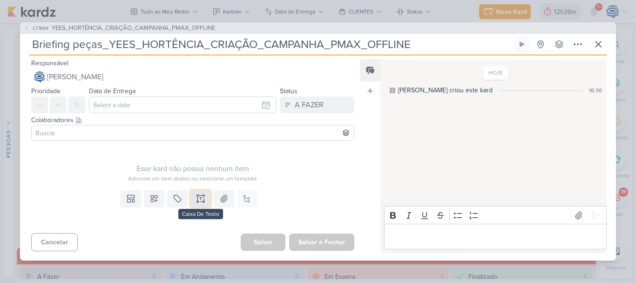
click at [200, 199] on icon at bounding box center [200, 198] width 9 height 9
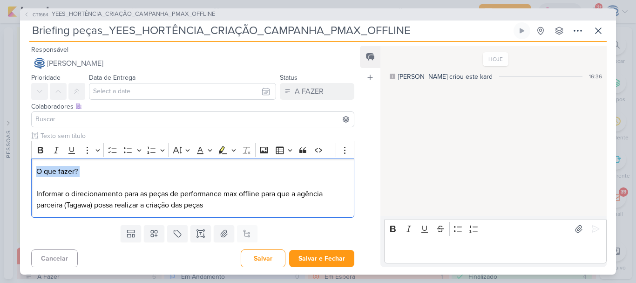
drag, startPoint x: 82, startPoint y: 178, endPoint x: 15, endPoint y: 164, distance: 68.6
click at [15, 164] on div "CT1664 YEES_HORTÊNCIA_CRIAÇÃO_CAMPANHA_PMAX_OFFLINE Briefing peças_YEES_HORTÊNC…" at bounding box center [318, 141] width 636 height 283
click at [35, 155] on button "Bold" at bounding box center [41, 150] width 14 height 14
click at [212, 203] on p "O que fazer? Informar o direcionamento para as peças de performance max offline…" at bounding box center [192, 188] width 313 height 45
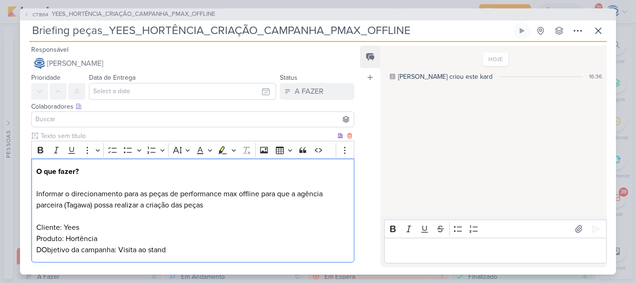
click at [42, 249] on p "O que fazer? Informar o direcionamento para as peças de performance max offline…" at bounding box center [192, 210] width 313 height 89
click at [164, 246] on p "O que fazer? Informar o direcionamento para as peças de performance max offline…" at bounding box center [192, 210] width 313 height 89
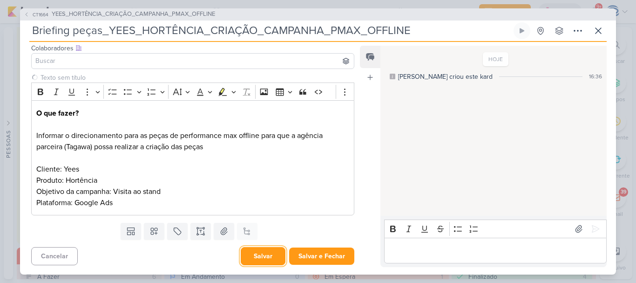
click at [249, 256] on button "Salvar" at bounding box center [263, 256] width 45 height 18
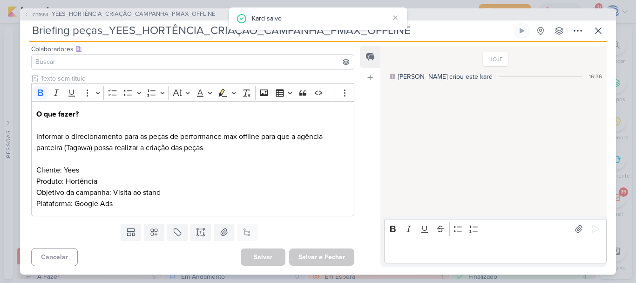
scroll to position [0, 0]
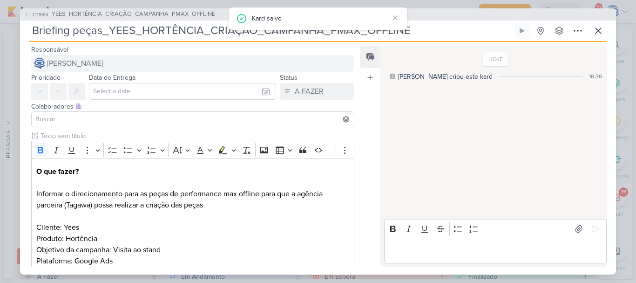
drag, startPoint x: 126, startPoint y: 53, endPoint x: 127, endPoint y: 62, distance: 9.4
click at [127, 62] on div "Responsável Caroline Traven De Andrade Nenhum contato encontrado create new con…" at bounding box center [189, 58] width 338 height 28
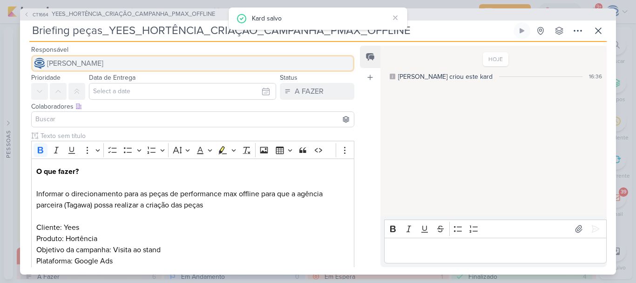
click at [103, 62] on span "[PERSON_NAME]" at bounding box center [75, 63] width 56 height 11
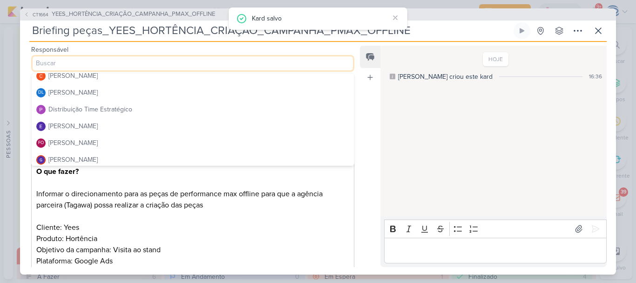
scroll to position [67, 0]
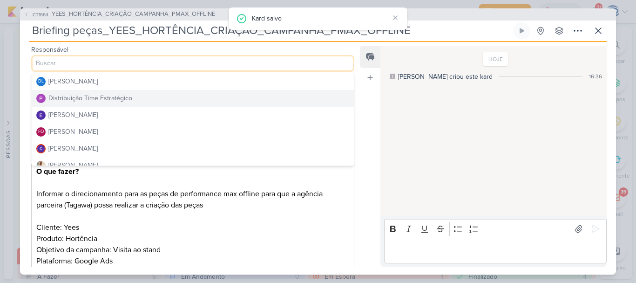
click at [115, 96] on div "Distribuição Time Estratégico" at bounding box center [90, 98] width 84 height 10
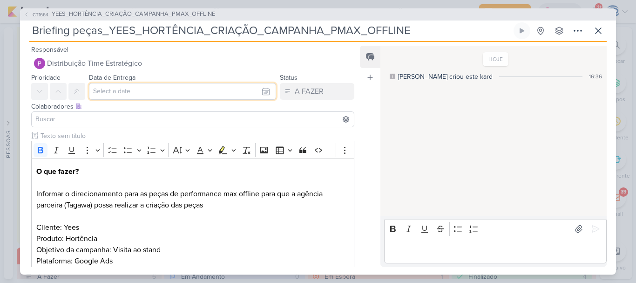
click at [128, 88] on input "text" at bounding box center [182, 91] width 187 height 17
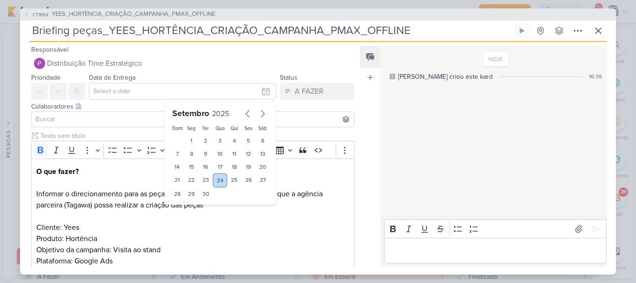
click at [220, 179] on div "24" at bounding box center [220, 180] width 14 height 14
type input "24 de setembro de 2025 às 23:59"
click at [187, 212] on select "00 01 02 03 04 05 06 07 08 09 10 11 12 13 14 15 16 17 18 19 20 21 22 23" at bounding box center [191, 209] width 13 height 11
select select "18"
click at [185, 204] on select "00 01 02 03 04 05 06 07 08 09 10 11 12 13 14 15 16 17 18 19 20 21 22 23" at bounding box center [191, 209] width 13 height 11
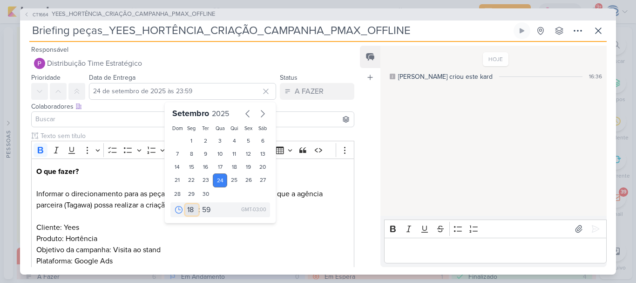
type input "24 de setembro de 2025 às 18:59"
click at [205, 211] on select "00 05 10 15 20 25 30 35 40 45 50 55 59" at bounding box center [206, 209] width 13 height 11
select select "0"
click at [200, 204] on select "00 05 10 15 20 25 30 35 40 45 50 55 59" at bounding box center [206, 209] width 13 height 11
type input "24 de setembro de 2025 às 18:00"
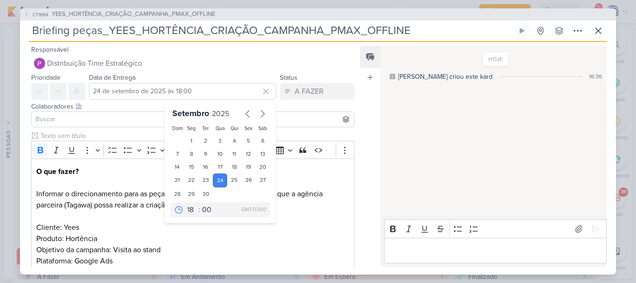
click at [108, 121] on input at bounding box center [193, 119] width 318 height 11
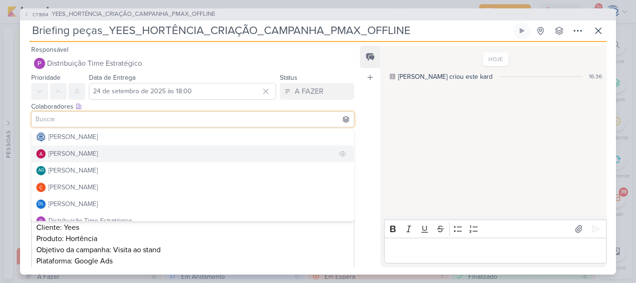
click at [97, 155] on div "[PERSON_NAME]" at bounding box center [72, 153] width 49 height 10
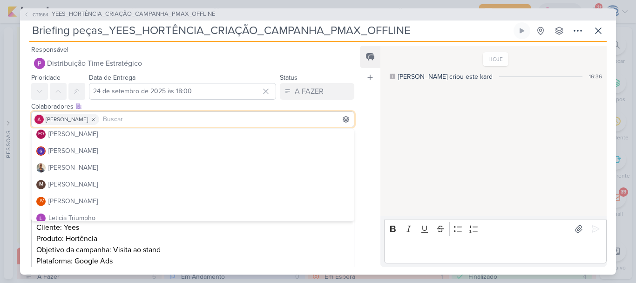
scroll to position [121, 0]
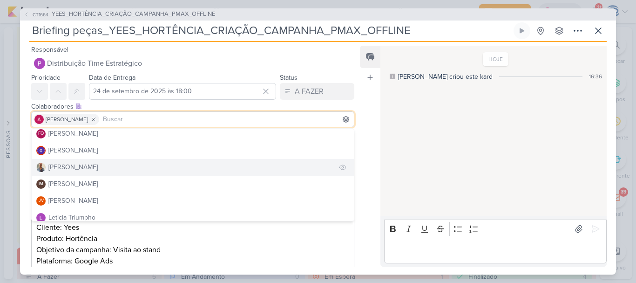
click at [122, 168] on button "[PERSON_NAME]" at bounding box center [193, 167] width 322 height 17
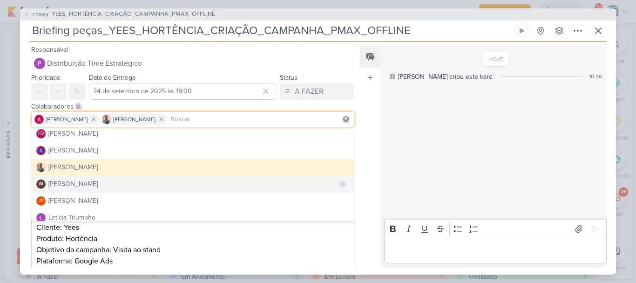
click at [98, 182] on div "[PERSON_NAME]" at bounding box center [72, 184] width 49 height 10
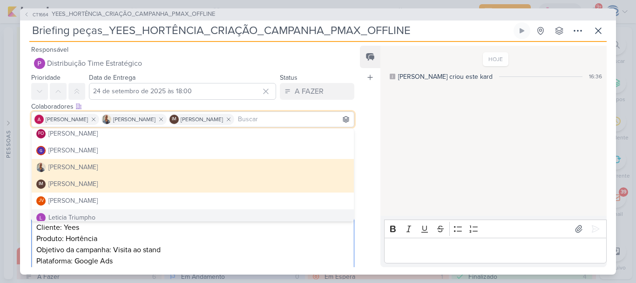
click at [182, 241] on p "O que fazer? Informar o direcionamento para as peças de performance max offline…" at bounding box center [192, 216] width 313 height 101
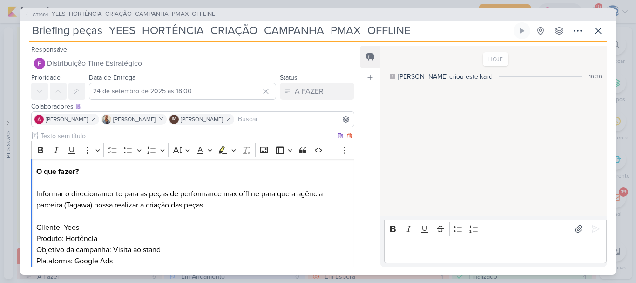
scroll to position [58, 0]
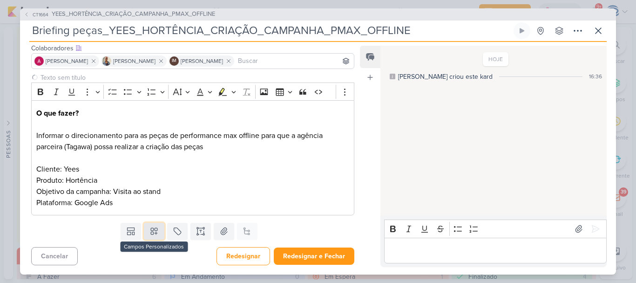
click at [154, 232] on icon at bounding box center [153, 230] width 9 height 9
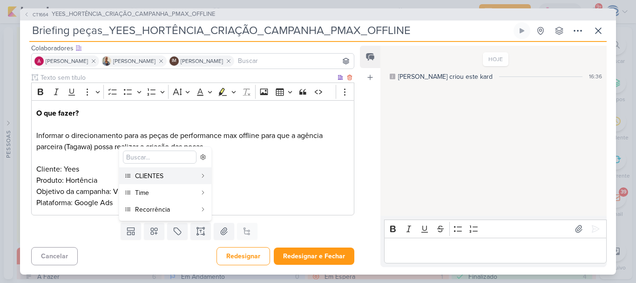
scroll to position [58, 0]
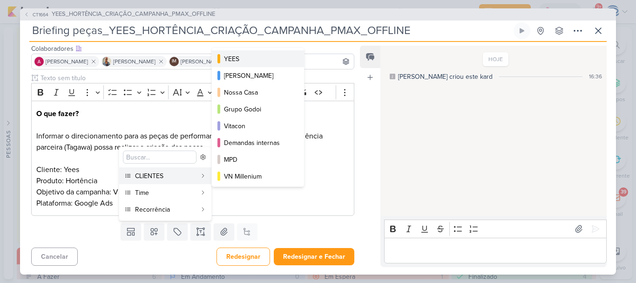
click at [243, 63] on div "YEES" at bounding box center [258, 59] width 69 height 10
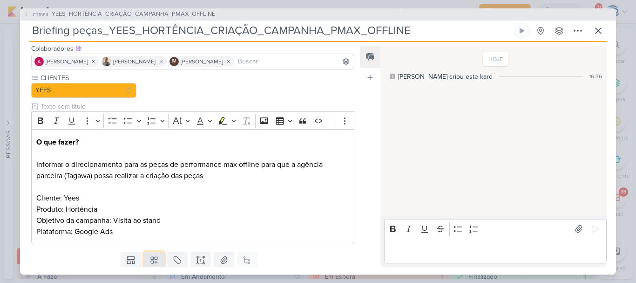
click at [152, 260] on icon at bounding box center [153, 259] width 9 height 9
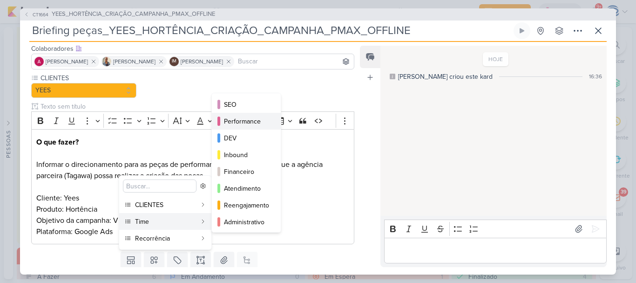
click at [220, 115] on button "Performance" at bounding box center [246, 121] width 69 height 17
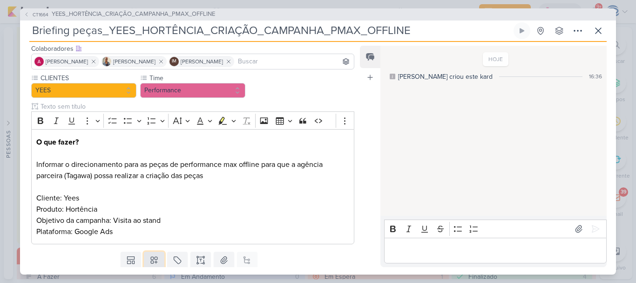
drag, startPoint x: 149, startPoint y: 261, endPoint x: 154, endPoint y: 255, distance: 7.6
click at [154, 255] on button at bounding box center [154, 259] width 20 height 17
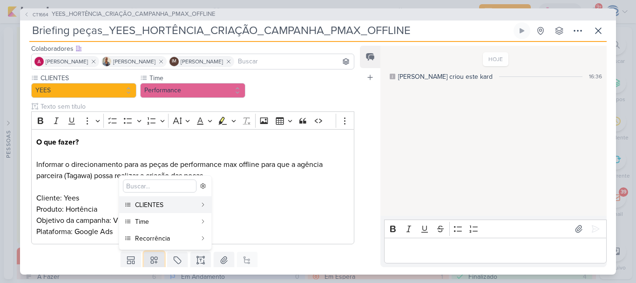
click at [154, 255] on button at bounding box center [154, 259] width 20 height 17
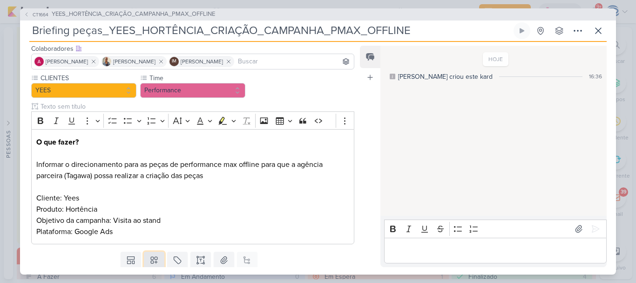
click at [154, 255] on button at bounding box center [154, 259] width 20 height 17
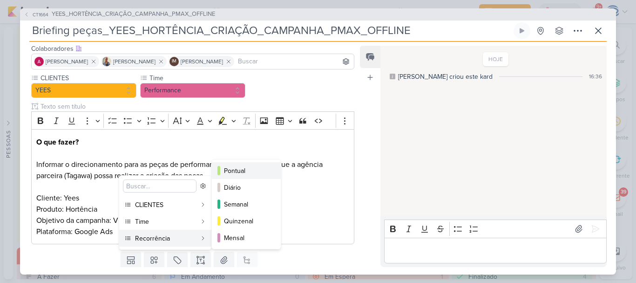
click at [238, 169] on div "Pontual" at bounding box center [247, 171] width 46 height 10
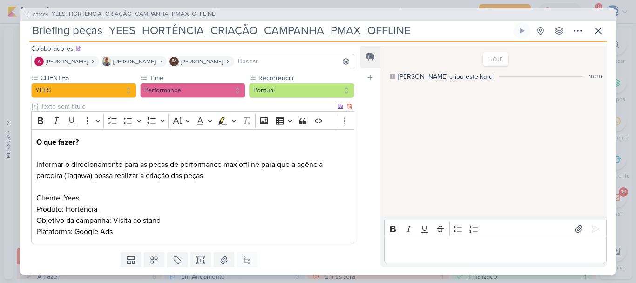
scroll to position [87, 0]
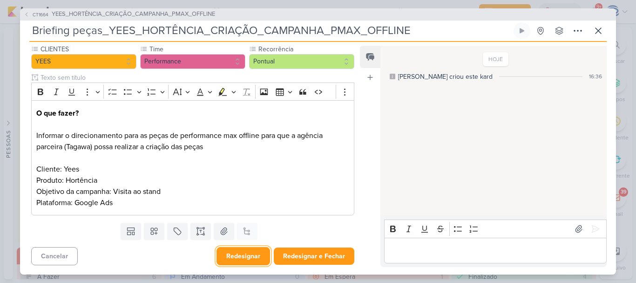
click at [240, 254] on button "Redesignar" at bounding box center [243, 256] width 54 height 18
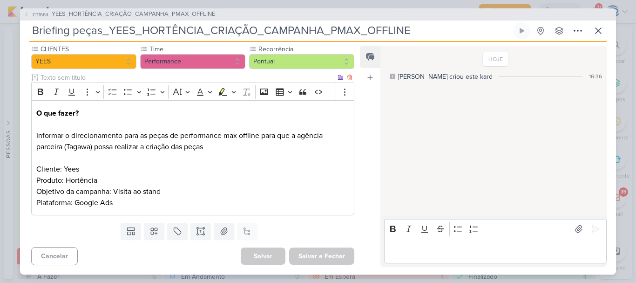
scroll to position [0, 0]
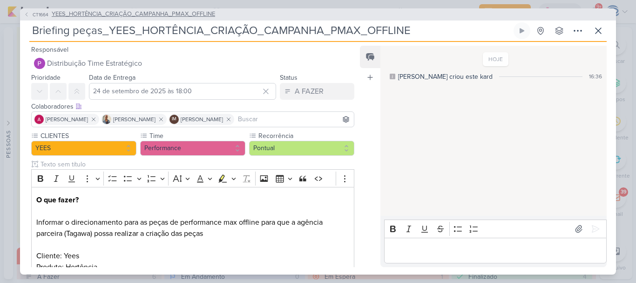
click at [156, 14] on span "YEES_HORTÊNCIA_CRIAÇÃO_CAMPANHA_PMAX_OFFLINE" at bounding box center [133, 14] width 163 height 9
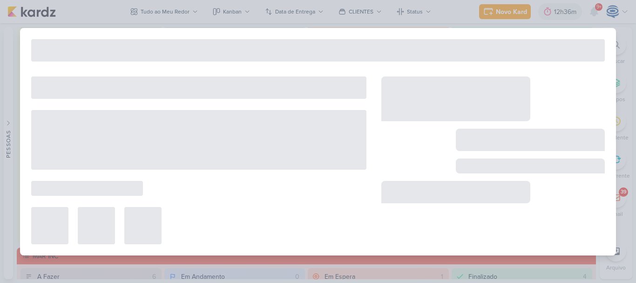
type input "YEES_HORTÊNCIA_CRIAÇÃO_CAMPANHA_PMAX_OFFLINE"
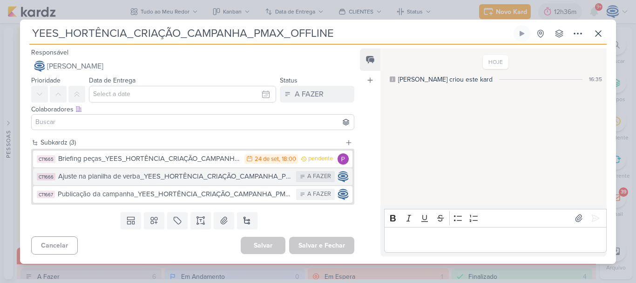
click at [150, 184] on button "CT1666 Ajuste na planilha de verba_YEES_HORTÊNCIA_CRIAÇÃO_CAMPANHA_PMAX_OFFLINE…" at bounding box center [192, 176] width 319 height 17
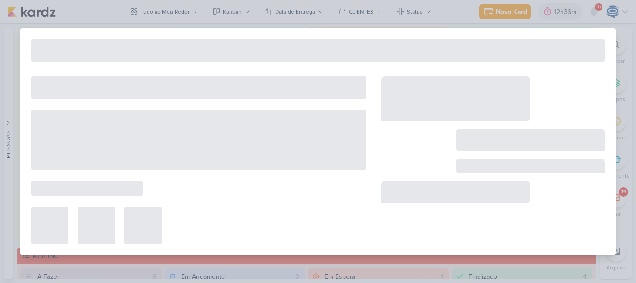
type input "Ajuste na planilha de verba_YEES_HORTÊNCIA_CRIAÇÃO_CAMPANHA_PMAX_OFFLINE"
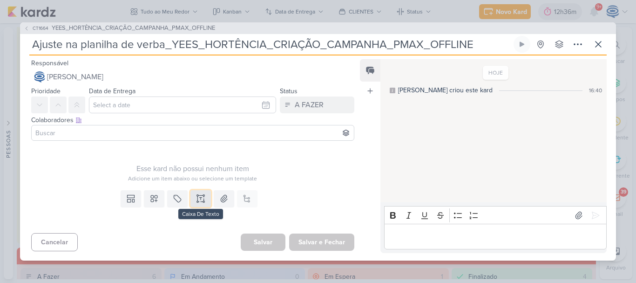
click at [195, 192] on button at bounding box center [200, 198] width 20 height 17
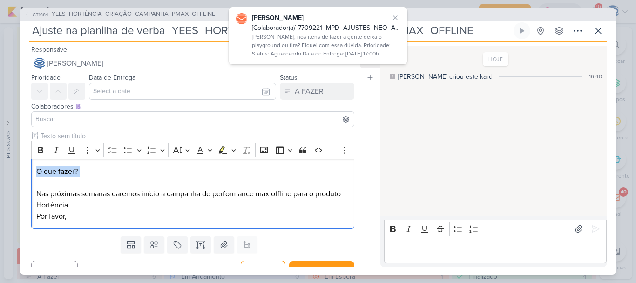
drag, startPoint x: 118, startPoint y: 177, endPoint x: 22, endPoint y: 155, distance: 98.6
click at [22, 155] on div "Clique para deixar o item visível somente à membros da sua organização Rich Tex…" at bounding box center [189, 181] width 338 height 101
click at [37, 150] on icon "Editor toolbar" at bounding box center [40, 149] width 9 height 9
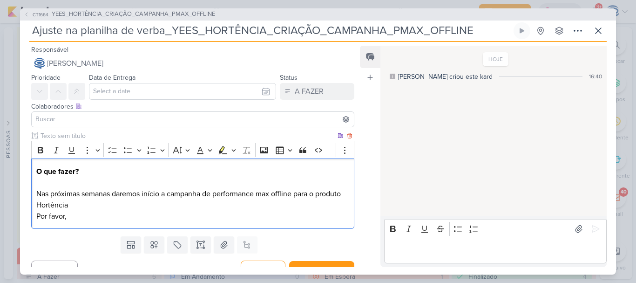
click at [121, 214] on p "O que fazer? Nas próximas semanas daremos início a campanha de performance max …" at bounding box center [192, 194] width 313 height 56
click at [134, 203] on p "O que fazer? Nas próximas semanas daremos início a campanha de performance max …" at bounding box center [192, 194] width 313 height 56
click at [132, 216] on p "O que fazer? Nas próximas semanas daremos início a campanha de performance max …" at bounding box center [192, 194] width 313 height 56
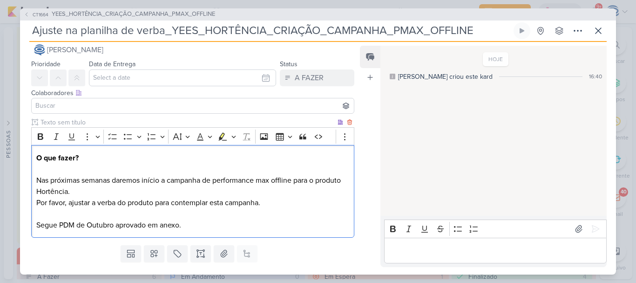
drag, startPoint x: 267, startPoint y: 202, endPoint x: 35, endPoint y: 206, distance: 231.4
click at [35, 206] on div "O que fazer? Nas próximas semanas daremos início a campanha de performance max …" at bounding box center [192, 191] width 323 height 93
click at [37, 129] on button "Bold" at bounding box center [41, 136] width 14 height 14
click at [201, 224] on p "O que fazer? Nas próximas semanas daremos início a campanha de performance max …" at bounding box center [192, 191] width 313 height 78
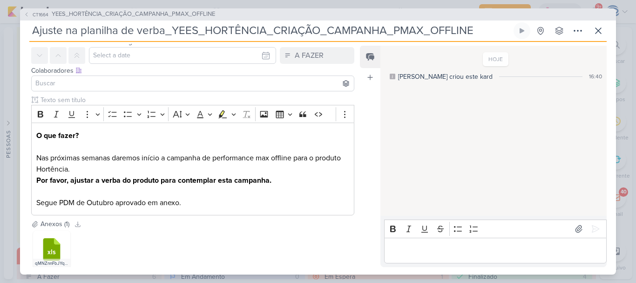
scroll to position [90, 0]
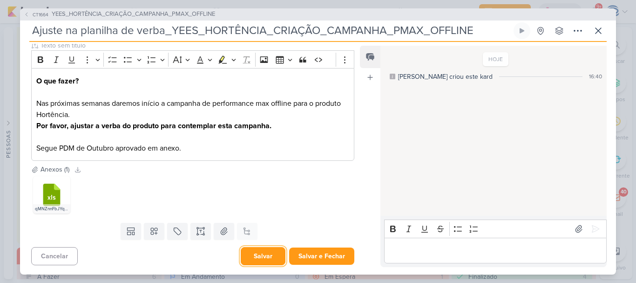
click at [257, 256] on button "Salvar" at bounding box center [263, 256] width 45 height 18
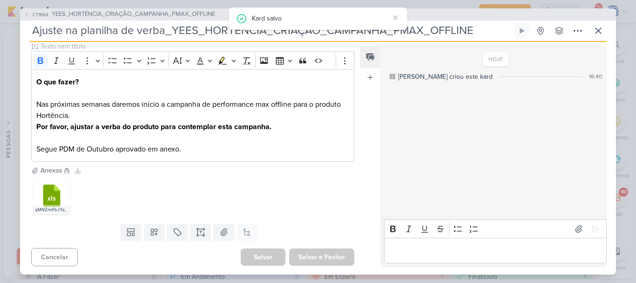
scroll to position [0, 0]
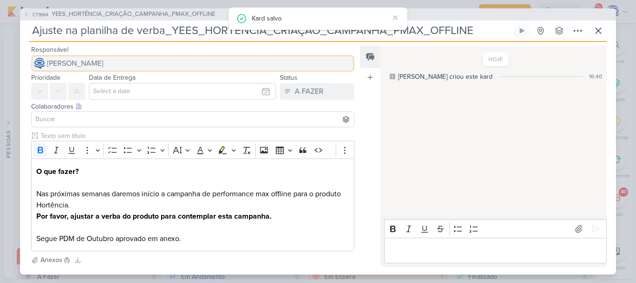
click at [159, 70] on button "[PERSON_NAME]" at bounding box center [192, 63] width 323 height 17
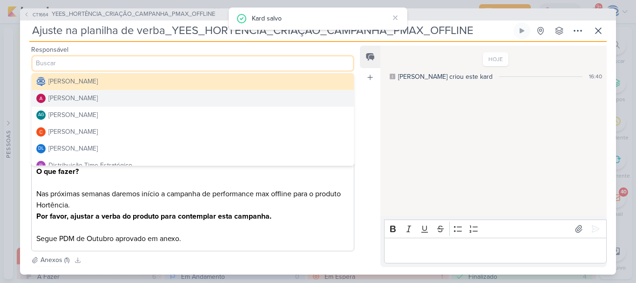
click at [139, 96] on button "[PERSON_NAME]" at bounding box center [193, 98] width 322 height 17
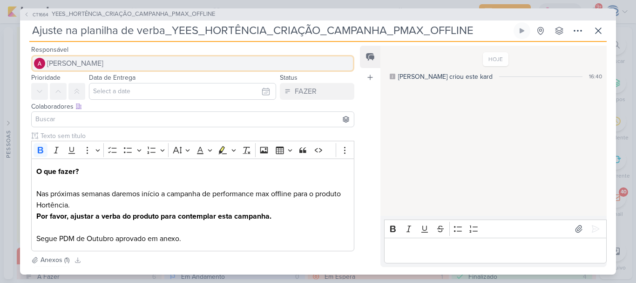
click at [146, 63] on button "[PERSON_NAME]" at bounding box center [192, 63] width 323 height 17
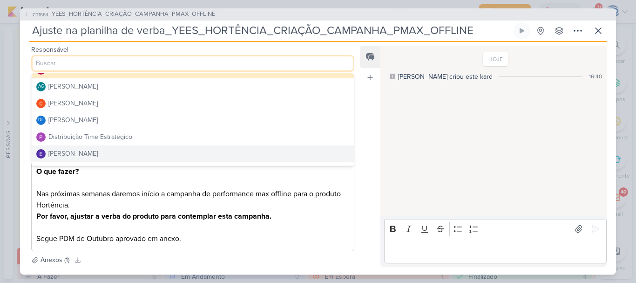
scroll to position [29, 0]
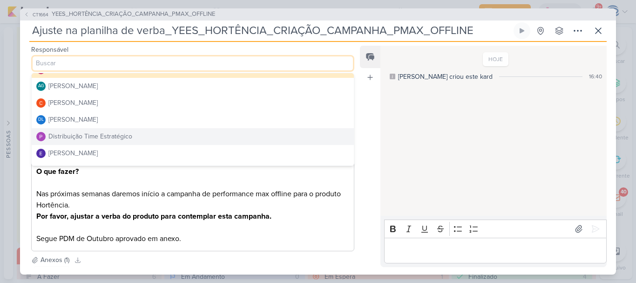
click at [147, 136] on button "Distribuição Time Estratégico" at bounding box center [193, 136] width 322 height 17
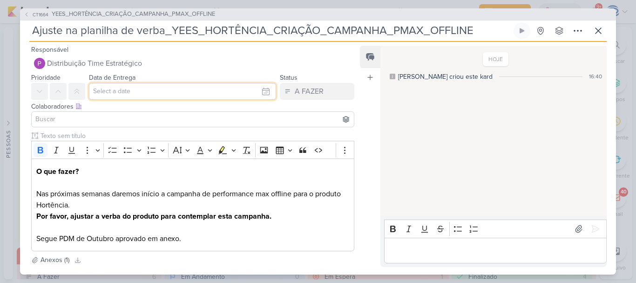
click at [142, 94] on input "text" at bounding box center [182, 91] width 187 height 17
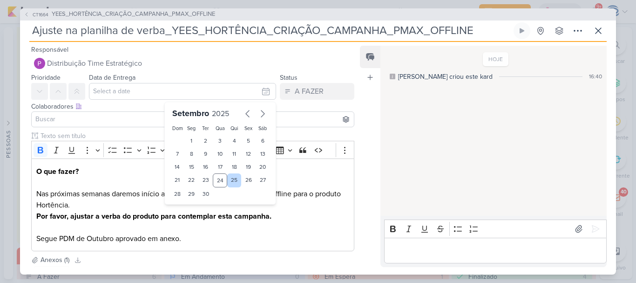
click at [227, 181] on div "25" at bounding box center [234, 180] width 14 height 14
click at [248, 181] on div "26" at bounding box center [248, 180] width 14 height 14
type input "26 de setembro de 2025 às 23:59"
click at [185, 211] on select "00 01 02 03 04 05 06 07 08 09 10 11 12 13 14 15 16 17 18 19 20 21 22 23" at bounding box center [191, 209] width 13 height 11
select select "18"
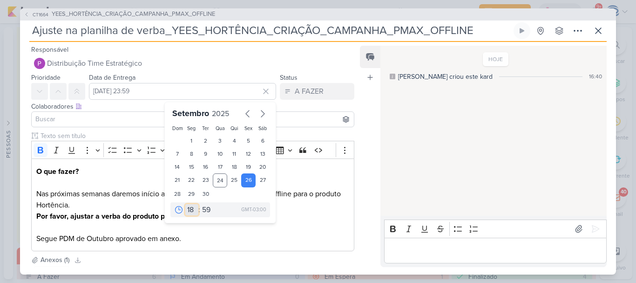
click at [185, 204] on select "00 01 02 03 04 05 06 07 08 09 10 11 12 13 14 15 16 17 18 19 20 21 22 23" at bounding box center [191, 209] width 13 height 11
type input "26 de setembro de 2025 às 18:59"
click at [203, 212] on select "00 05 10 15 20 25 30 35 40 45 50 55 59" at bounding box center [206, 209] width 13 height 11
select select "0"
click at [200, 204] on select "00 05 10 15 20 25 30 35 40 45 50 55 59" at bounding box center [206, 209] width 13 height 11
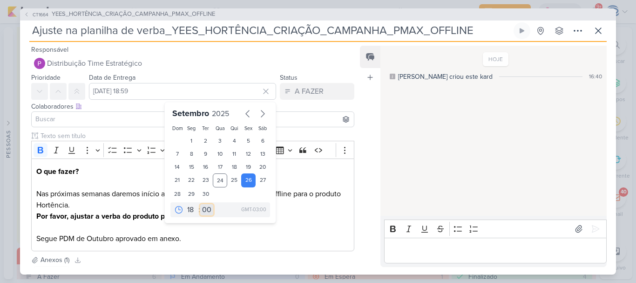
type input "26 de setembro de 2025 às 18:00"
click at [139, 115] on input at bounding box center [193, 119] width 318 height 11
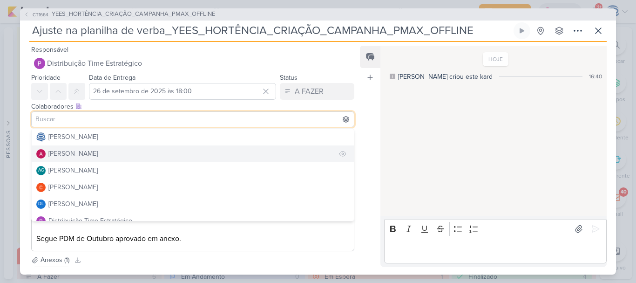
click at [97, 154] on div "[PERSON_NAME]" at bounding box center [72, 153] width 49 height 10
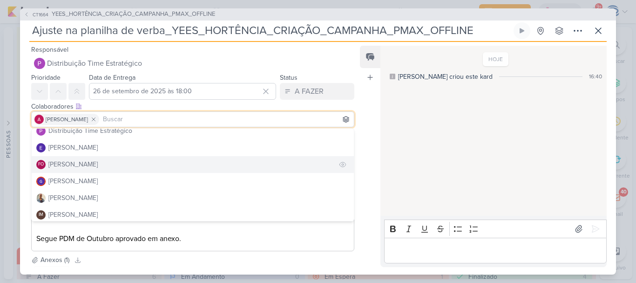
scroll to position [91, 0]
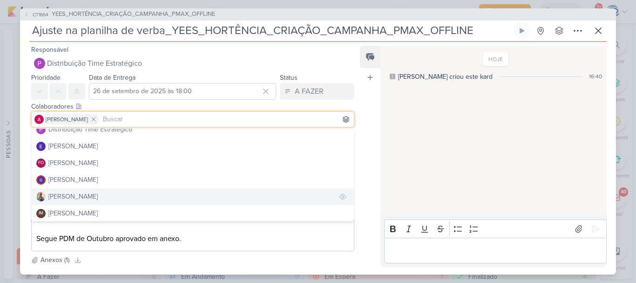
click at [90, 199] on button "[PERSON_NAME]" at bounding box center [193, 196] width 322 height 17
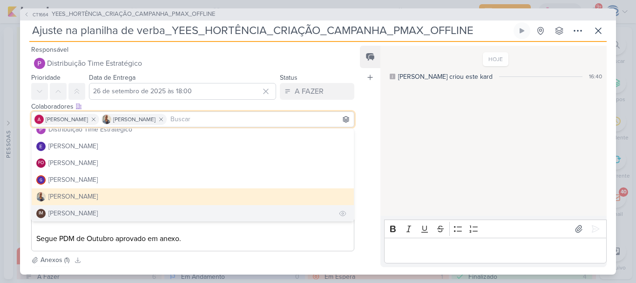
click at [92, 210] on div "[PERSON_NAME]" at bounding box center [72, 213] width 49 height 10
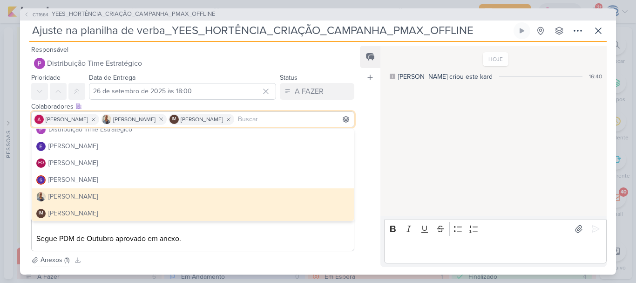
click at [174, 261] on div "Anexos (1) Baixar todos" at bounding box center [192, 260] width 323 height 10
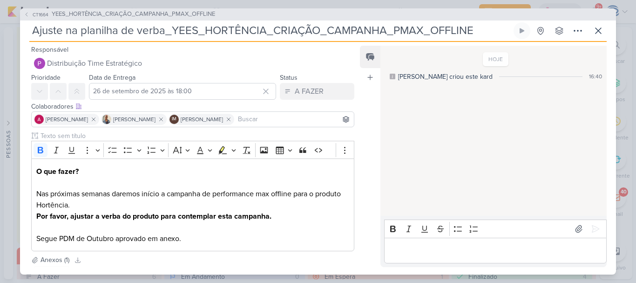
scroll to position [90, 0]
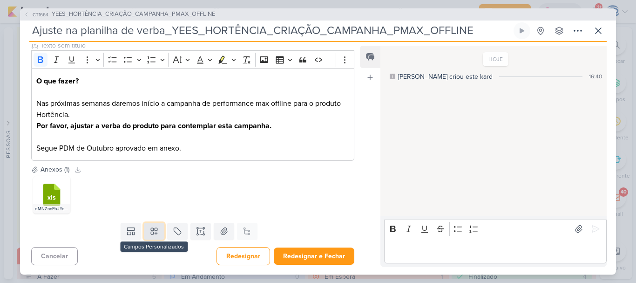
click at [145, 230] on button at bounding box center [154, 230] width 20 height 17
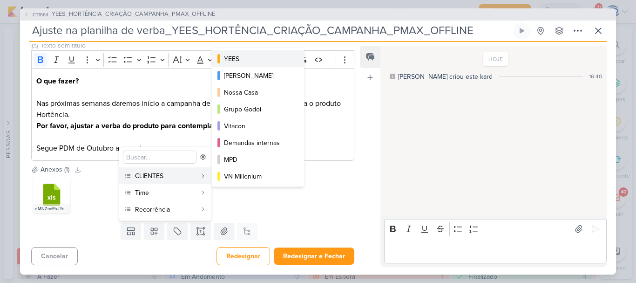
click at [228, 60] on div "YEES" at bounding box center [258, 59] width 69 height 10
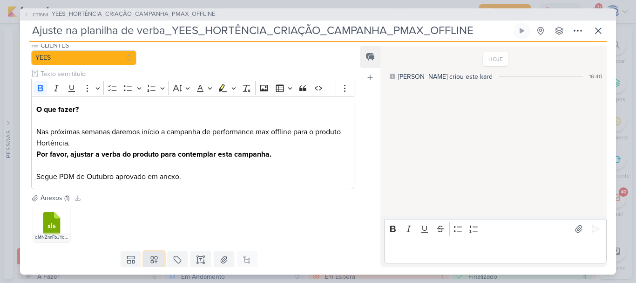
click at [153, 259] on icon at bounding box center [154, 259] width 7 height 7
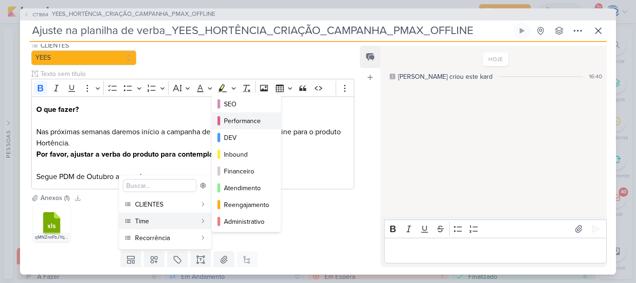
click at [249, 123] on div "Performance" at bounding box center [247, 121] width 46 height 10
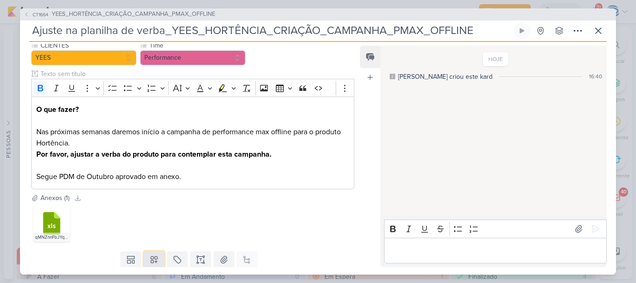
click at [151, 260] on icon at bounding box center [154, 259] width 7 height 7
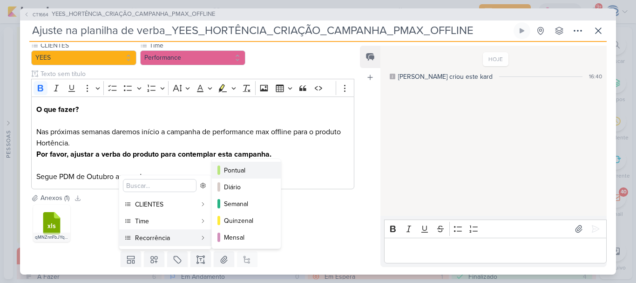
click at [225, 171] on div "Pontual" at bounding box center [247, 170] width 46 height 10
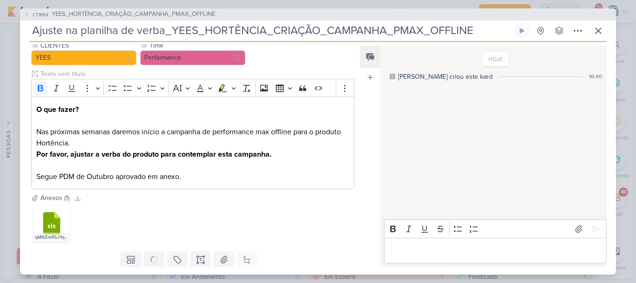
scroll to position [119, 0]
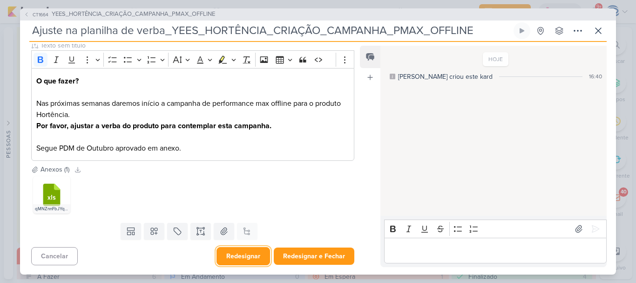
click at [236, 254] on button "Redesignar" at bounding box center [243, 256] width 54 height 18
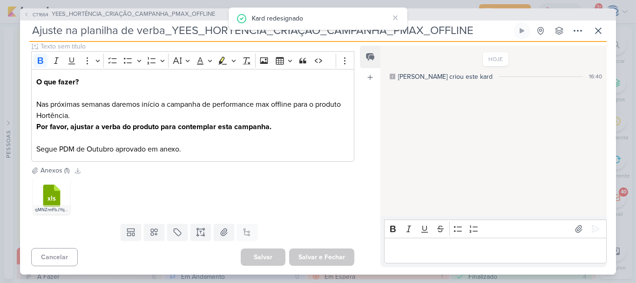
scroll to position [0, 0]
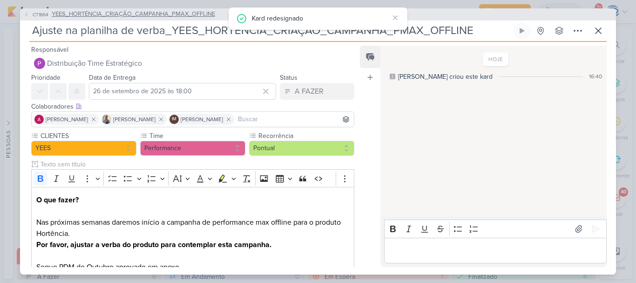
click at [94, 11] on span "YEES_HORTÊNCIA_CRIAÇÃO_CAMPANHA_PMAX_OFFLINE" at bounding box center [133, 14] width 163 height 9
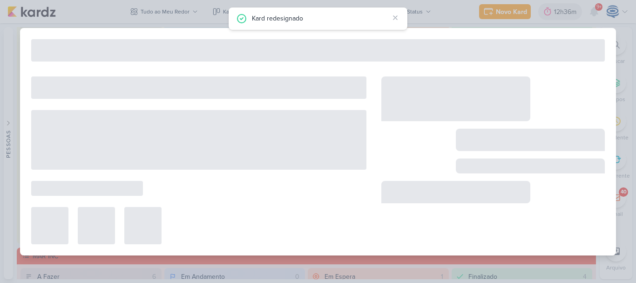
type input "YEES_HORTÊNCIA_CRIAÇÃO_CAMPANHA_PMAX_OFFLINE"
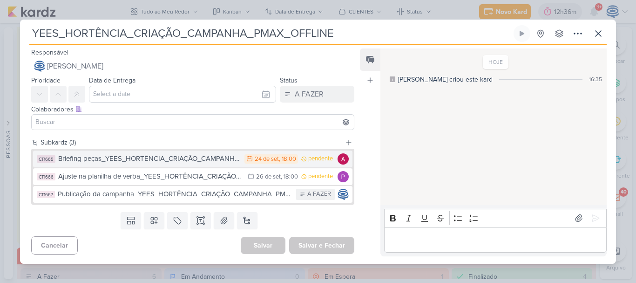
click at [97, 161] on div "Briefing peças_YEES_HORTÊNCIA_CRIAÇÃO_CAMPANHA_PMAX_OFFLINE" at bounding box center [149, 158] width 182 height 11
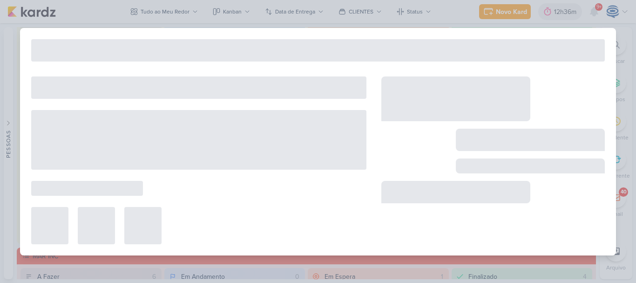
type input "Briefing peças_YEES_HORTÊNCIA_CRIAÇÃO_CAMPANHA_PMAX_OFFLINE"
type input "24 de setembro de 2025 às 18:00"
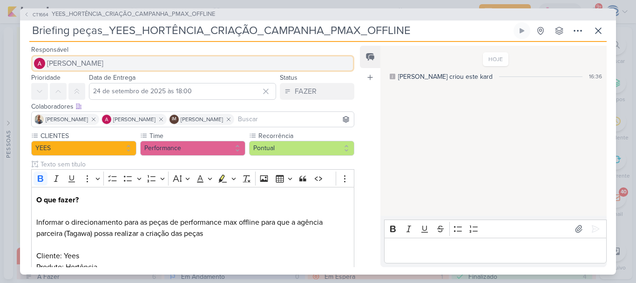
click at [162, 66] on button "[PERSON_NAME]" at bounding box center [192, 63] width 323 height 17
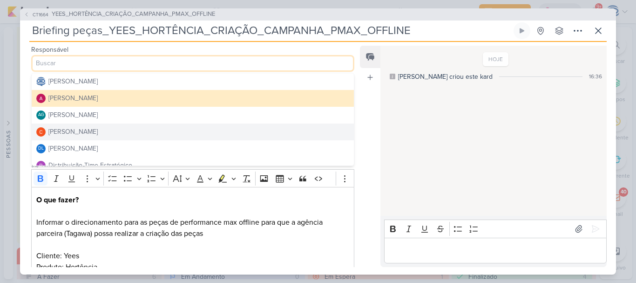
scroll to position [26, 0]
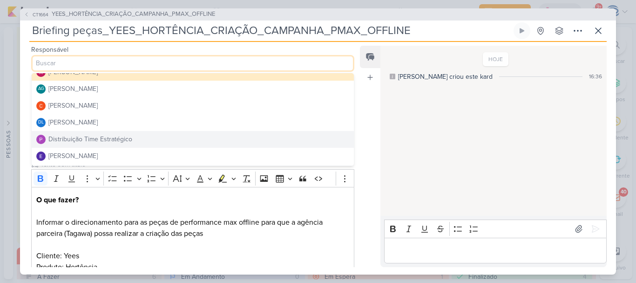
click at [114, 140] on div "Distribuição Time Estratégico" at bounding box center [90, 139] width 84 height 10
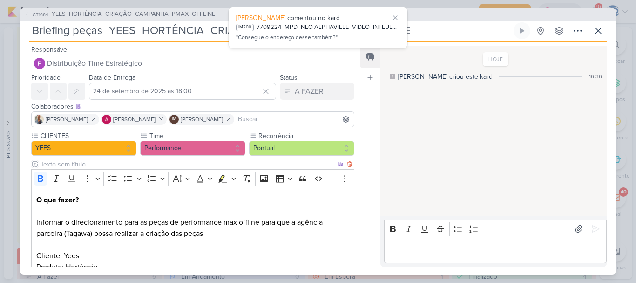
scroll to position [87, 0]
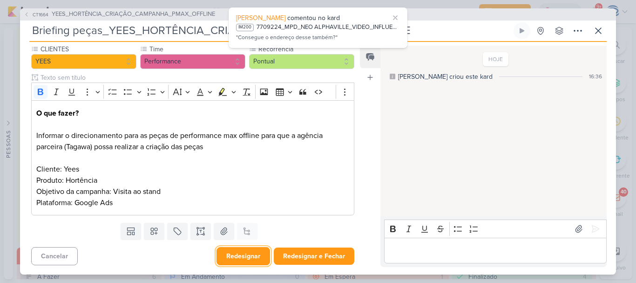
click at [244, 256] on button "Redesignar" at bounding box center [243, 256] width 54 height 18
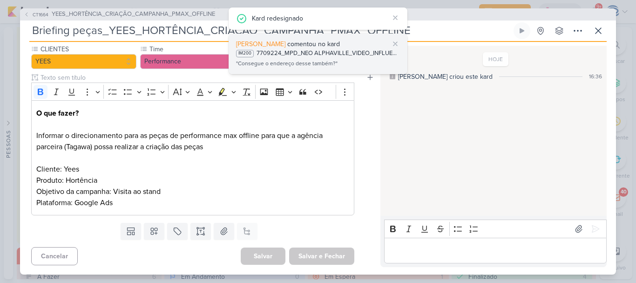
click at [296, 54] on div "7709224_MPD_NEO ALPHAVILLE_VIDEO_INFLUENCER_DECORADO" at bounding box center [327, 53] width 143 height 9
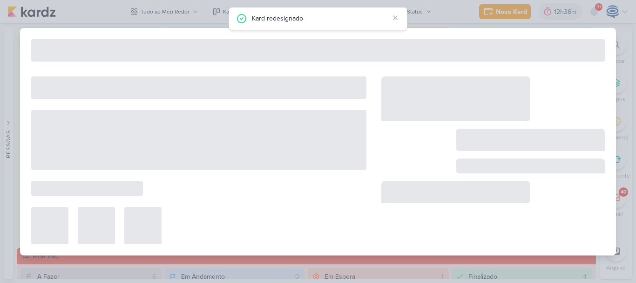
type input "7709224_MPD_NEO ALPHAVILLE_VIDEO_INFLUENCER_DECORADO"
type input "25 de setembro de 2025 às 18:00"
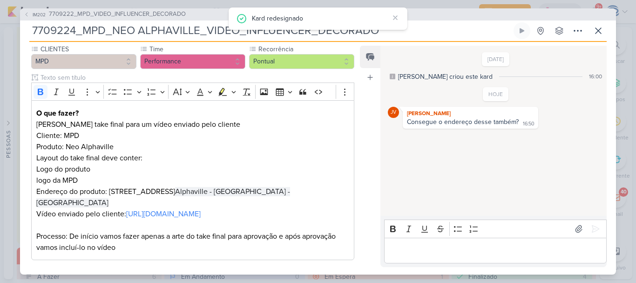
scroll to position [0, 0]
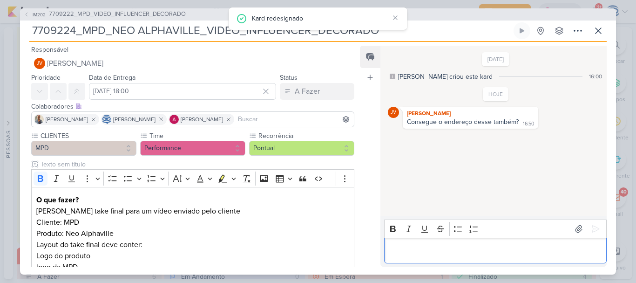
click at [412, 252] on p "Editor editing area: main" at bounding box center [495, 249] width 213 height 11
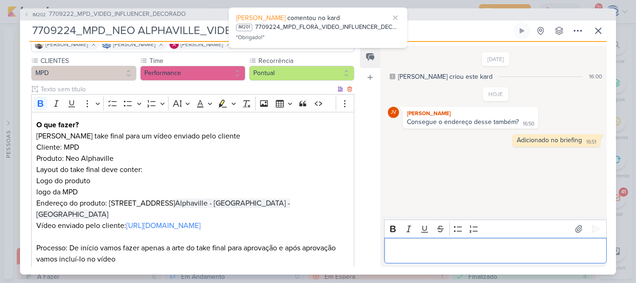
scroll to position [76, 0]
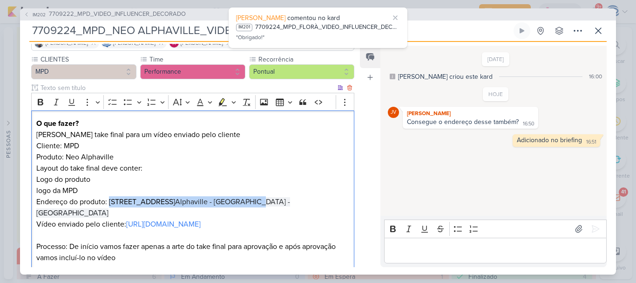
drag, startPoint x: 109, startPoint y: 202, endPoint x: 332, endPoint y: 202, distance: 223.0
click at [332, 202] on p "Logo do produto logo da MPD Endereço do produto: Avenida Andrômeda, 328 Alphavi…" at bounding box center [192, 196] width 313 height 45
copy p "Avenida Andrômeda, 328 Alphaville - Barueri - SP"
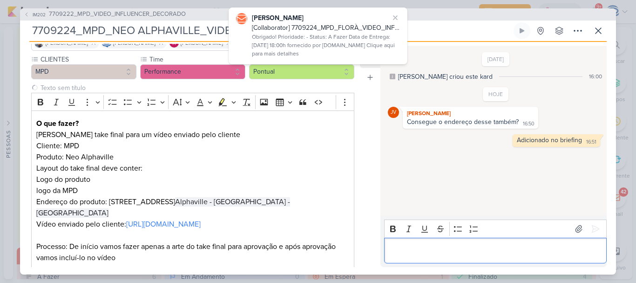
click at [411, 258] on div "Editor editing area: main" at bounding box center [495, 250] width 222 height 26
click at [588, 227] on button at bounding box center [595, 228] width 15 height 15
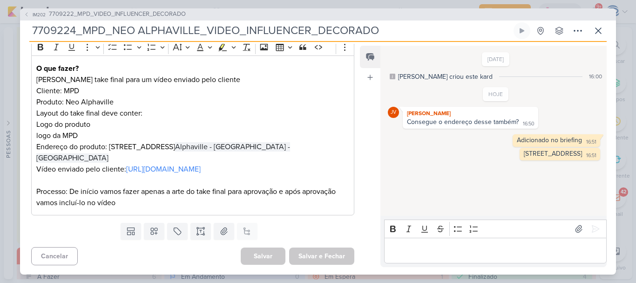
scroll to position [0, 0]
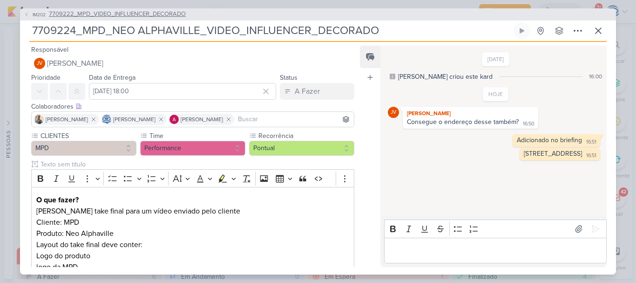
click at [137, 14] on span "7709222_MPD_VIDEO_INFLUENCER_DECORADO" at bounding box center [117, 14] width 137 height 9
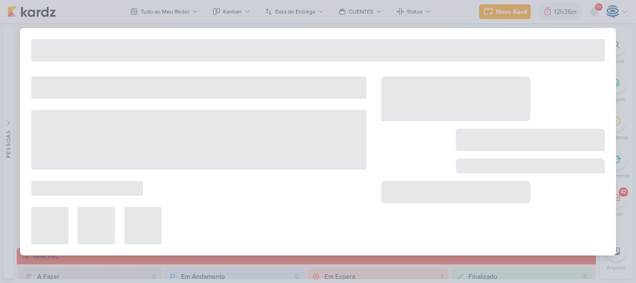
type input "7709222_MPD_VIDEO_INFLUENCER_DECORADO"
type input "24 de setembro de 2025 às 18:00"
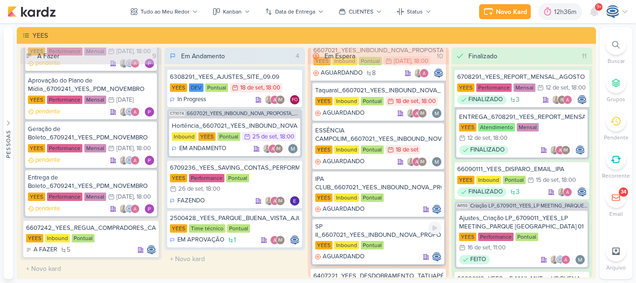
scroll to position [168, 0]
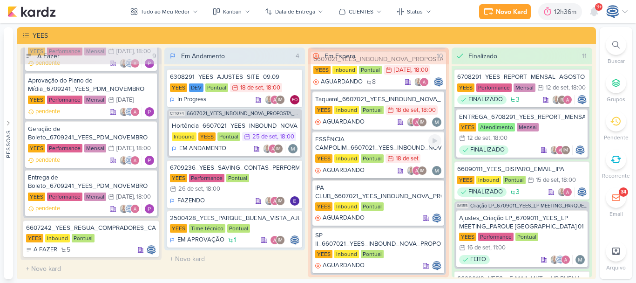
click at [398, 137] on div "ESSÊNCIA CAMPOLIM_6607021_YEES_INBOUND_NOVA_PROPOSTA_RÉGUA_NOVOS_LEADS" at bounding box center [378, 143] width 126 height 17
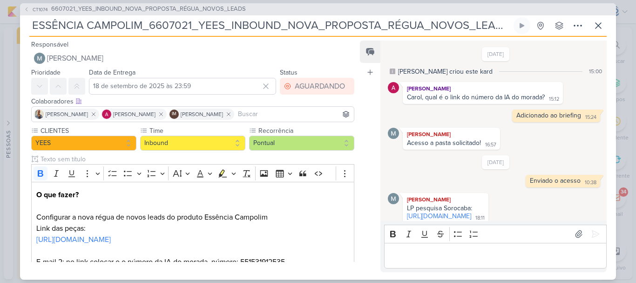
scroll to position [772, 0]
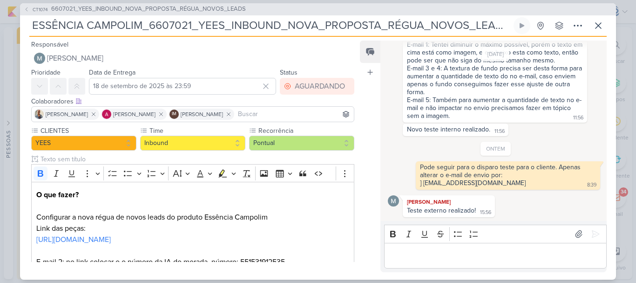
click at [510, 262] on div "Editor editing area: main" at bounding box center [495, 256] width 222 height 26
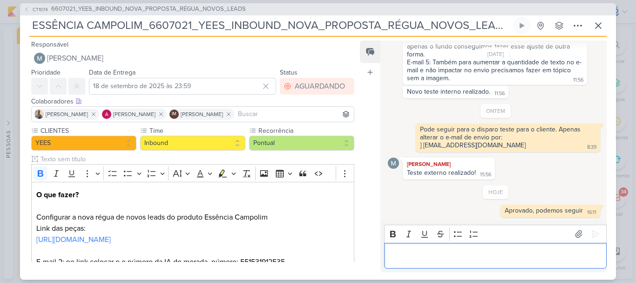
scroll to position [64, 0]
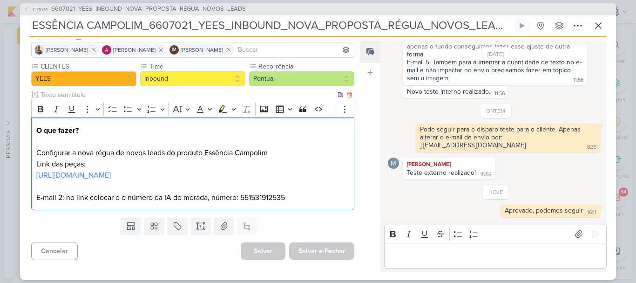
drag, startPoint x: 123, startPoint y: 195, endPoint x: 315, endPoint y: 188, distance: 191.9
drag, startPoint x: 315, startPoint y: 188, endPoint x: 307, endPoint y: 193, distance: 9.0
click at [307, 193] on p "O que fazer? Configurar a nova régua de novos leads do produto Essência Campoli…" at bounding box center [192, 164] width 313 height 78
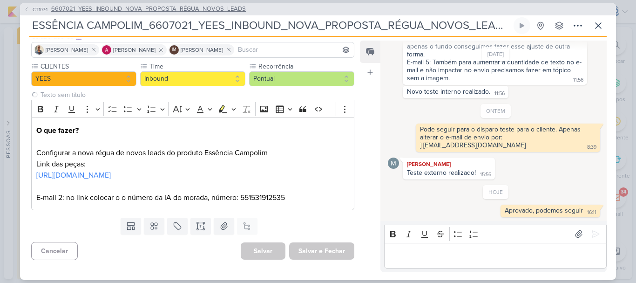
click at [123, 11] on span "6607021_YEES_INBOUND_NOVA_PROPOSTA_RÉGUA_NOVOS_LEADS" at bounding box center [148, 9] width 195 height 9
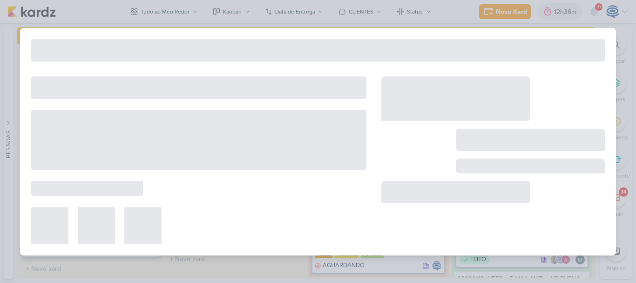
type input "6607021_YEES_INBOUND_NOVA_PROPOSTA_RÉGUA_NOVOS_LEADS"
type input "11 de julho de 2025 às 18:00"
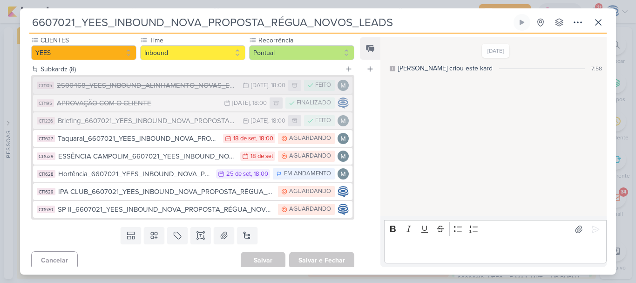
scroll to position [88, 0]
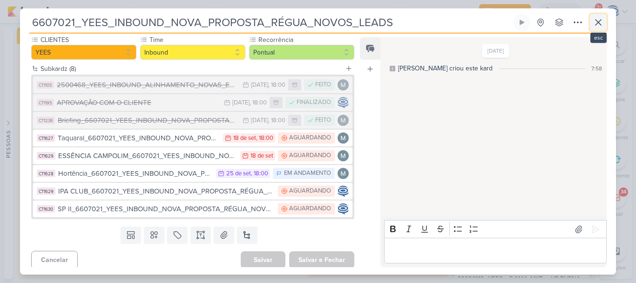
click at [597, 18] on icon at bounding box center [598, 22] width 11 height 11
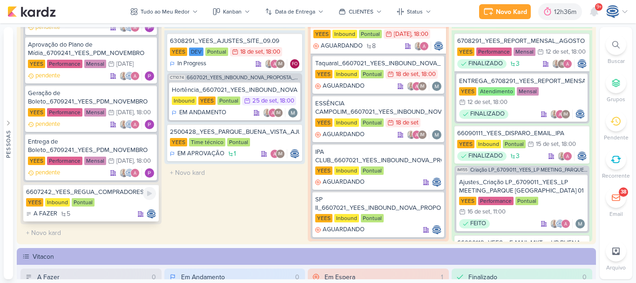
scroll to position [37, 0]
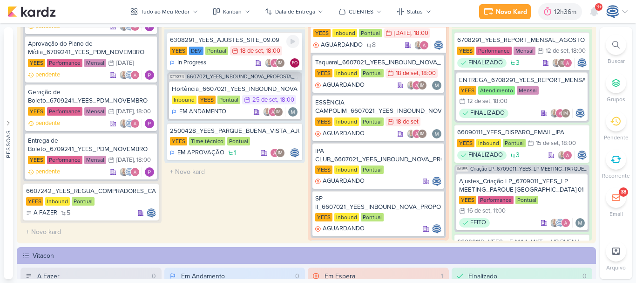
click at [243, 59] on div "In Progress IM FO" at bounding box center [235, 62] width 130 height 9
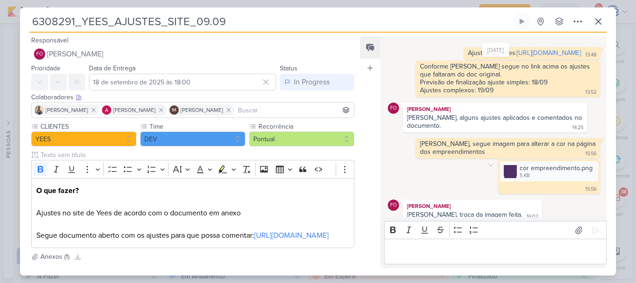
scroll to position [478, 0]
click at [517, 57] on link "https://docs.google.com/document/d/1I7IZtRPdHvAtchdqJP9q5_nNGk5olH8HHCqxORrAV8A…" at bounding box center [549, 53] width 64 height 8
click at [435, 239] on div "Editor editing area: main" at bounding box center [495, 251] width 222 height 26
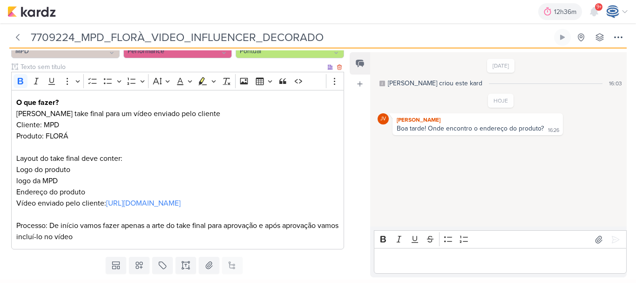
scroll to position [104, 0]
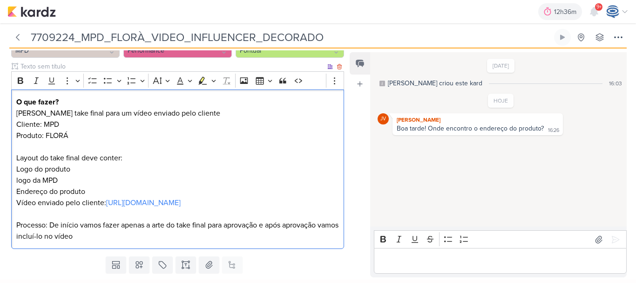
click at [152, 160] on p "Layout do take final deve conter:" at bounding box center [177, 157] width 323 height 11
click at [108, 188] on p "Logo do produto logo da MPD Endereço do produto" at bounding box center [177, 180] width 323 height 34
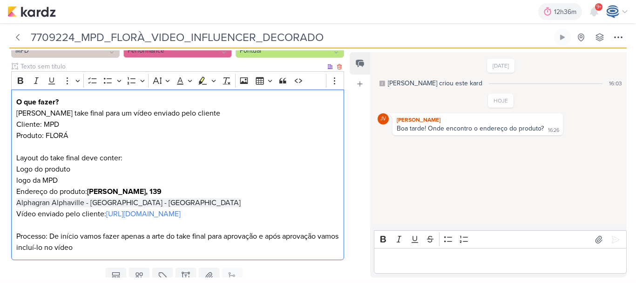
scroll to position [150, 0]
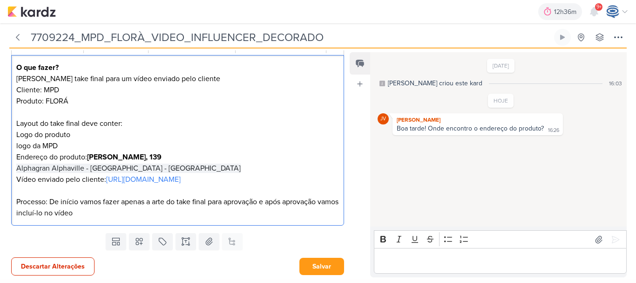
click at [13, 155] on div "O que fazer? Criar take final para um vídeo enviado pelo cliente Cliente: MPD P…" at bounding box center [177, 140] width 333 height 171
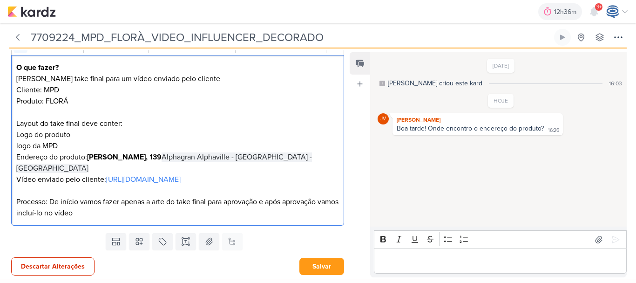
scroll to position [139, 0]
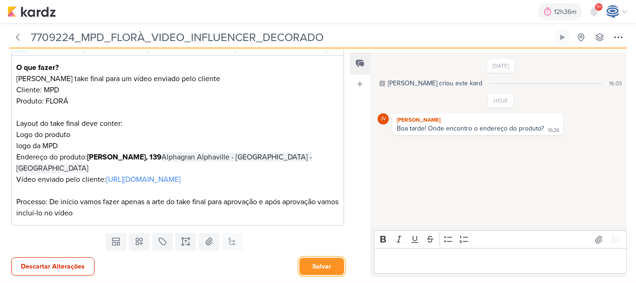
click at [318, 263] on button "Salvar" at bounding box center [321, 265] width 45 height 17
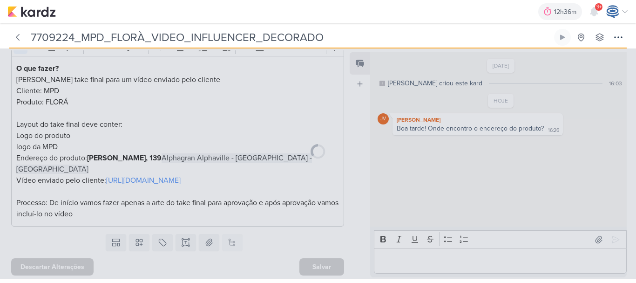
scroll to position [138, 0]
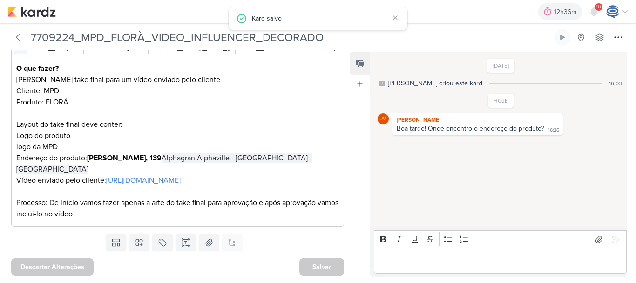
click at [401, 259] on div "7709224_MPD_FLORÀ_VIDEO_INFLUENCER_DECORADO Criado por [PERSON_NAME] nenhum gru…" at bounding box center [318, 151] width 636 height 256
click at [401, 259] on p "Editor editing area: main" at bounding box center [500, 260] width 243 height 11
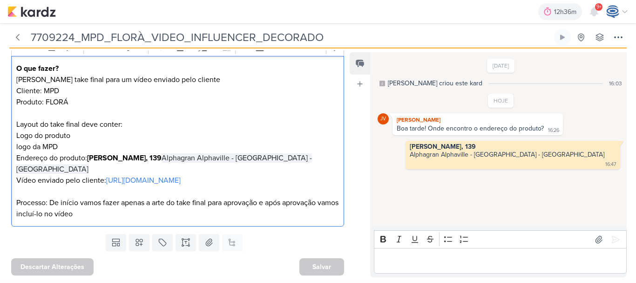
click at [86, 158] on p "Logo do produto logo da MPD Endereço do produto: Alameda Walker, 139 Alphagran …" at bounding box center [177, 152] width 323 height 45
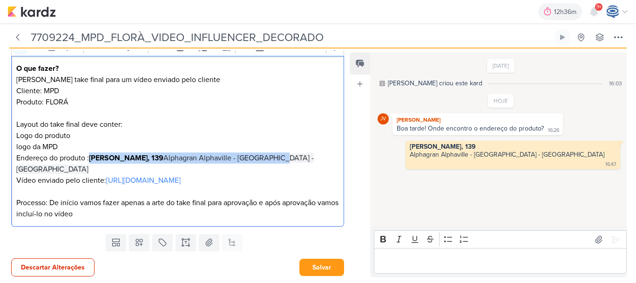
drag, startPoint x: 91, startPoint y: 159, endPoint x: 285, endPoint y: 159, distance: 194.6
click at [285, 159] on p "Logo do produto logo da MPD Endereço do produto : Alameda Walker, 139 Alphagran…" at bounding box center [177, 152] width 323 height 45
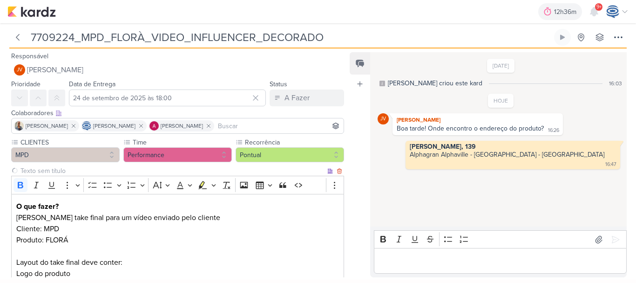
click at [25, 177] on div "Bold Italic Underline More To-do List Bulleted List Bulleted List Numbered List…" at bounding box center [168, 185] width 310 height 18
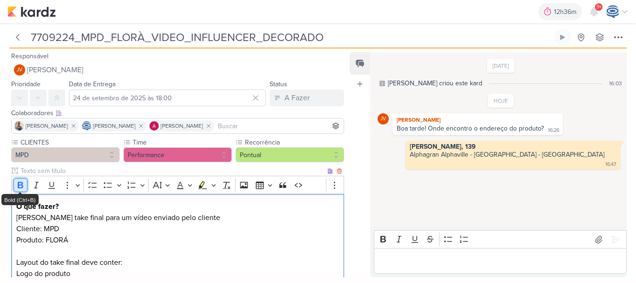
click at [23, 182] on icon "Editor toolbar" at bounding box center [20, 184] width 9 height 9
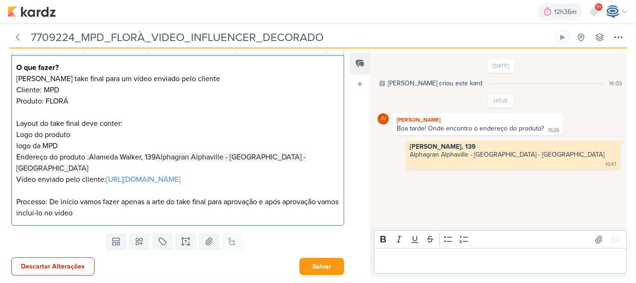
click at [87, 155] on p "Logo do produto logo da MPD Endereço do produto :Alameda Walker, 139 Alphagran …" at bounding box center [177, 151] width 323 height 45
click at [303, 267] on button "Salvar" at bounding box center [321, 265] width 45 height 17
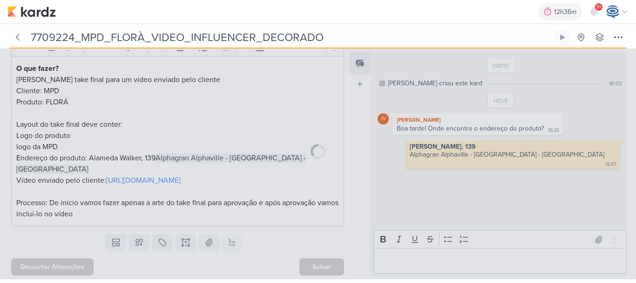
scroll to position [0, 0]
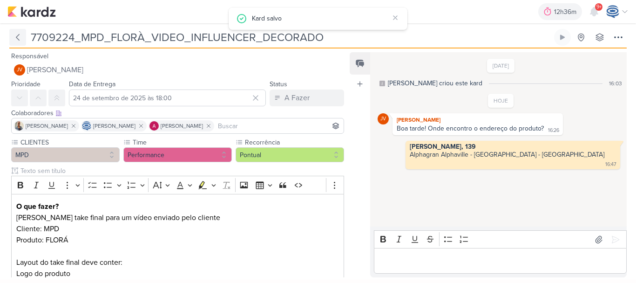
click at [20, 33] on icon at bounding box center [17, 37] width 9 height 9
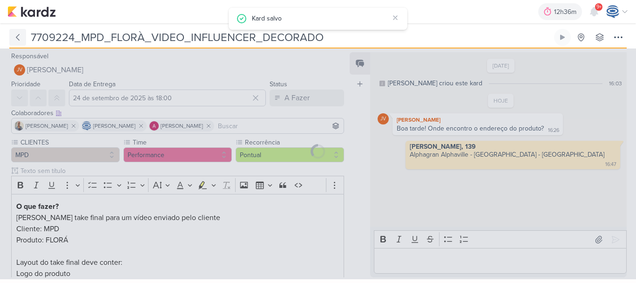
type input "7709222_MPD_VIDEO_INFLUENCER_DECORADO"
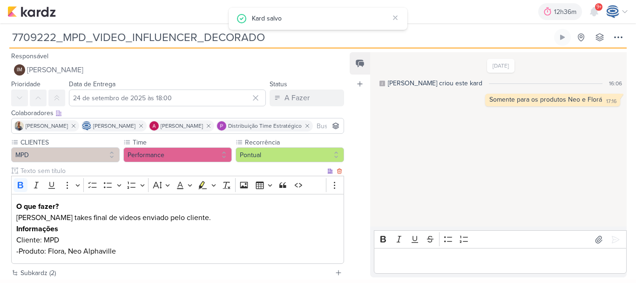
scroll to position [103, 0]
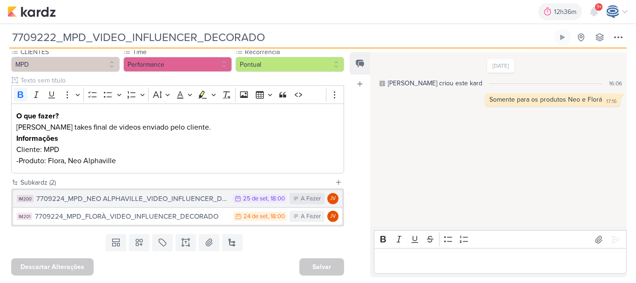
click at [140, 201] on div "7709224_MPD_NEO ALPHAVILLE_VIDEO_INFLUENCER_DECORADO" at bounding box center [132, 198] width 192 height 11
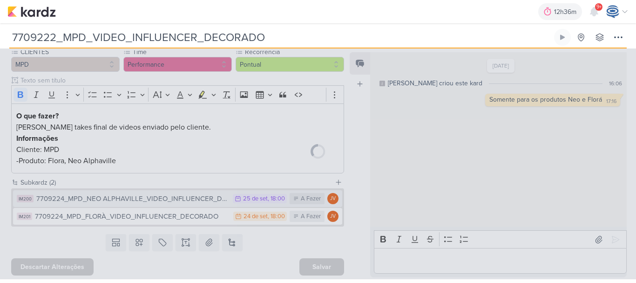
type input "7709224_MPD_NEO ALPHAVILLE_VIDEO_INFLUENCER_DECORADO"
type input "[DATE] 18:00"
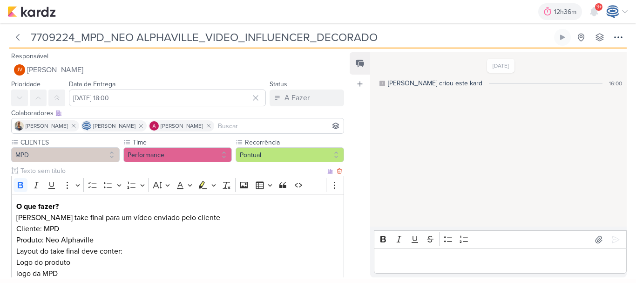
scroll to position [127, 0]
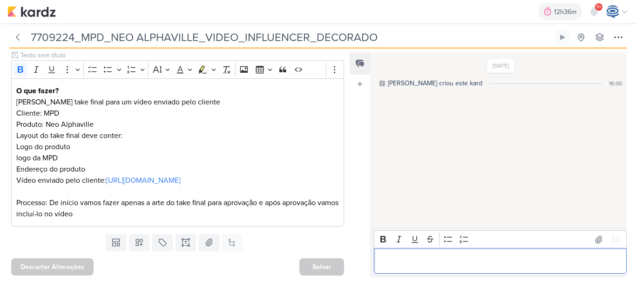
click at [401, 262] on p "Editor editing area: main" at bounding box center [500, 260] width 243 height 11
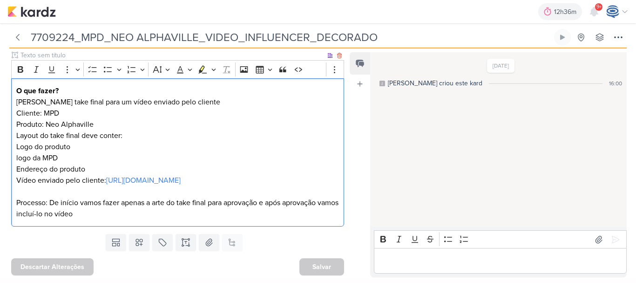
click at [96, 156] on p "Logo do produto logo da MPD Endereço do produto" at bounding box center [177, 158] width 323 height 34
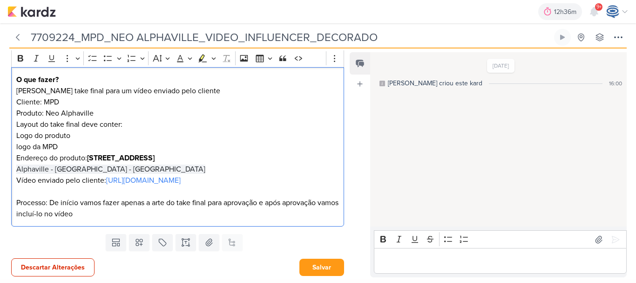
click at [88, 156] on strong "[STREET_ADDRESS]" at bounding box center [120, 157] width 67 height 9
click at [16, 168] on span "Alphaville - [GEOGRAPHIC_DATA] - [GEOGRAPHIC_DATA]" at bounding box center [110, 168] width 189 height 9
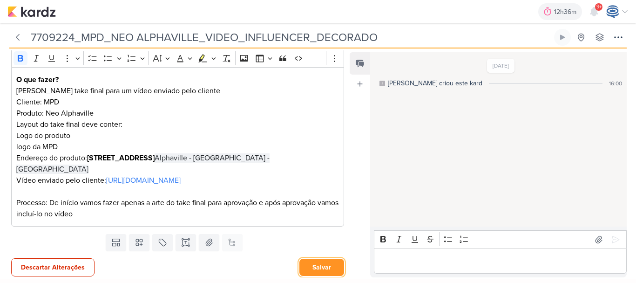
click at [303, 263] on button "Salvar" at bounding box center [321, 266] width 45 height 17
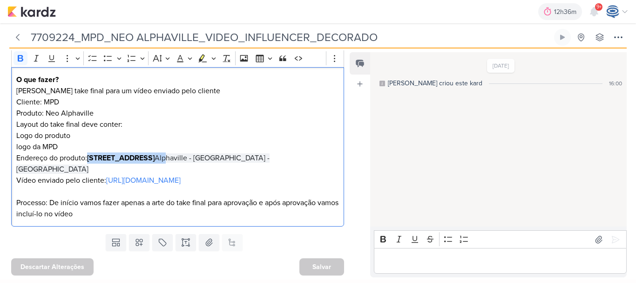
drag, startPoint x: 91, startPoint y: 154, endPoint x: 187, endPoint y: 154, distance: 96.4
click at [187, 154] on p "Logo do produto logo da MPD Endereço do produto: [STREET_ADDRESS]" at bounding box center [177, 152] width 323 height 45
click at [22, 60] on icon "Editor toolbar" at bounding box center [20, 58] width 9 height 9
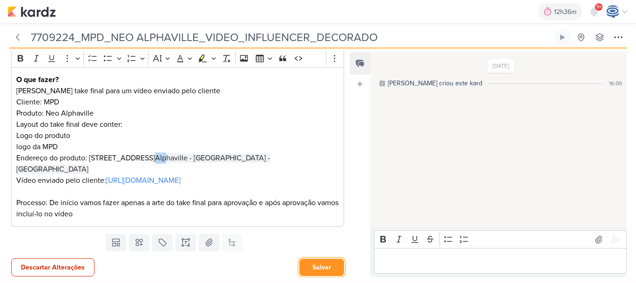
click at [325, 264] on button "Salvar" at bounding box center [321, 266] width 45 height 17
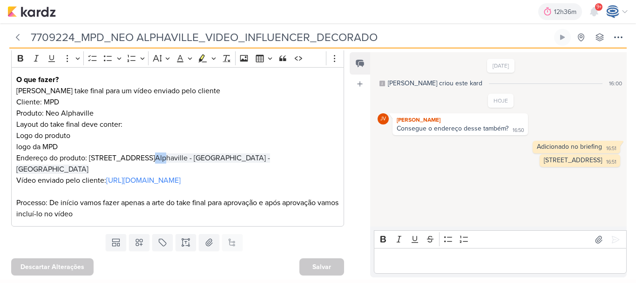
scroll to position [0, 0]
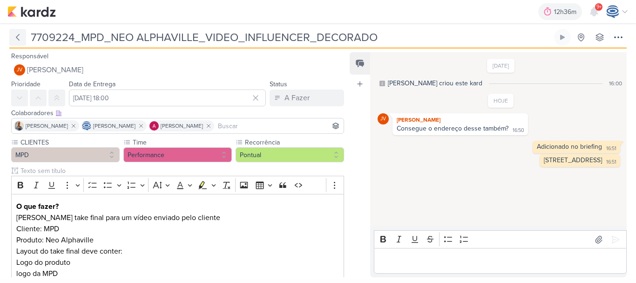
click at [18, 37] on icon at bounding box center [17, 37] width 9 height 9
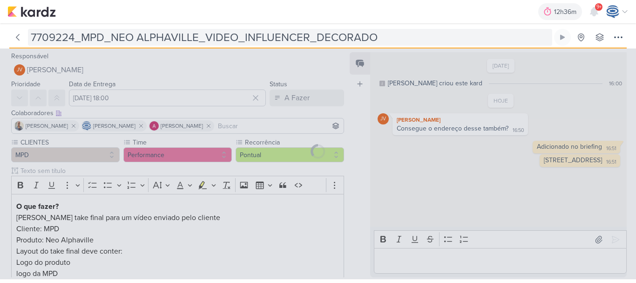
type input "7709222_MPD_VIDEO_INFLUENCER_DECORADO"
type input "24 de setembro de 2025 às 18:00"
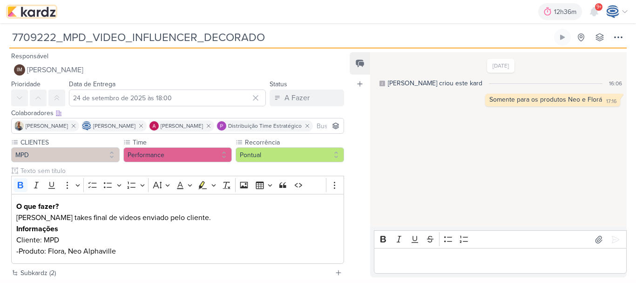
click at [20, 15] on img at bounding box center [31, 11] width 48 height 11
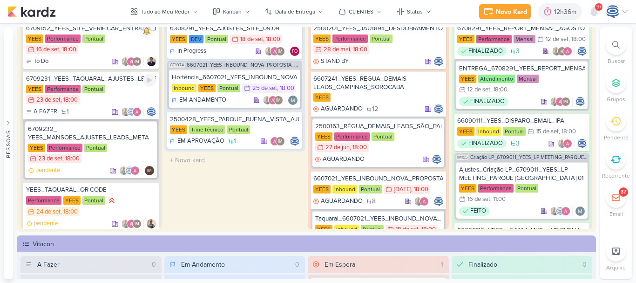
scroll to position [47, 0]
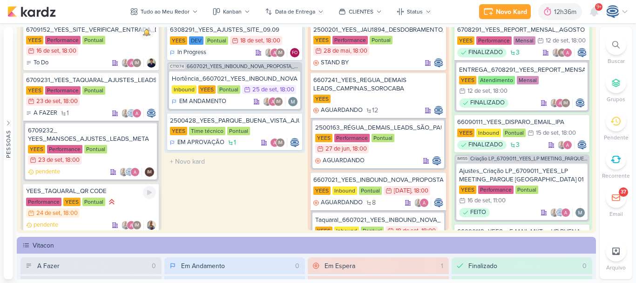
click at [136, 198] on div "Performance [GEOGRAPHIC_DATA] Pontual 24/9 [DATE] 18:00" at bounding box center [91, 207] width 130 height 21
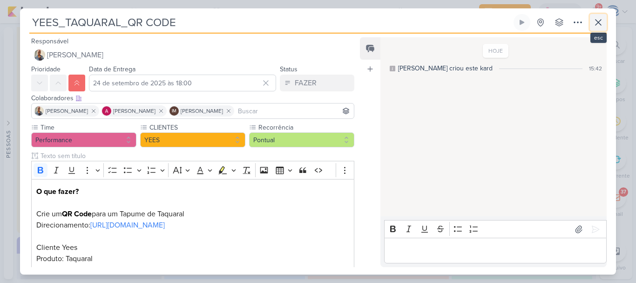
click at [594, 27] on icon at bounding box center [598, 22] width 11 height 11
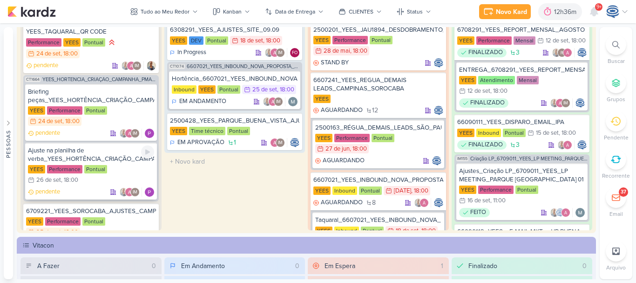
scroll to position [145, 0]
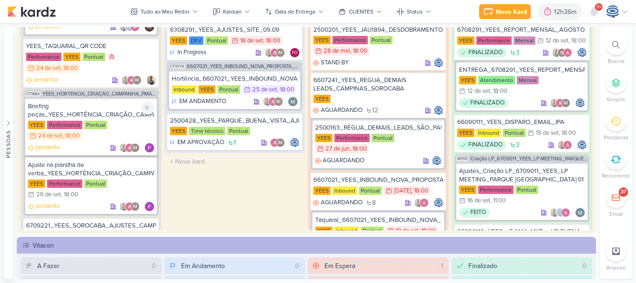
click at [115, 111] on div "Briefing peças_YEES_HORTÊNCIA_CRIAÇÃO_CAMPANHA_PMAX_OFFLINE" at bounding box center [91, 110] width 126 height 17
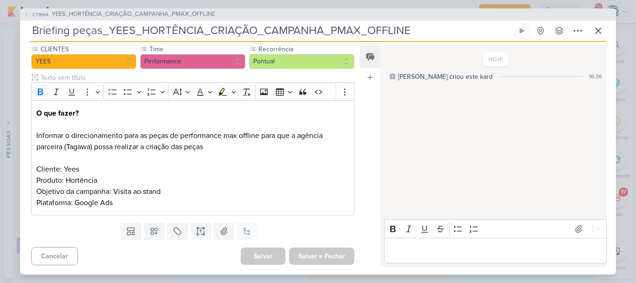
scroll to position [0, 0]
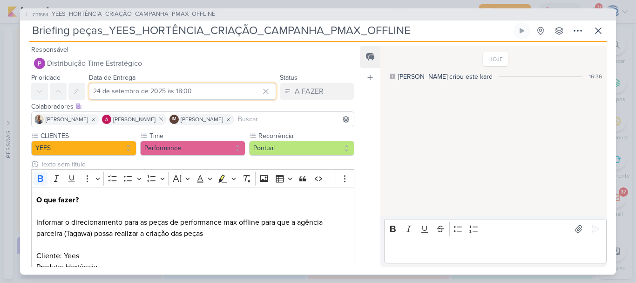
click at [130, 86] on input "24 de setembro de 2025 às 18:00" at bounding box center [182, 91] width 187 height 17
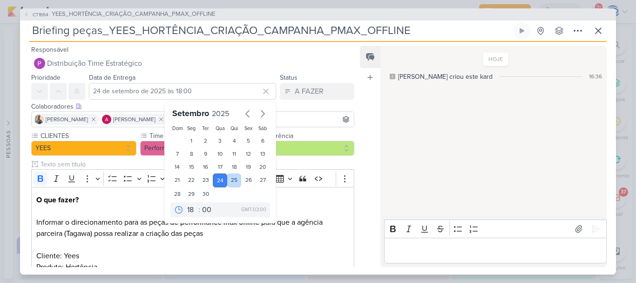
click at [230, 178] on div "25" at bounding box center [234, 180] width 14 height 14
type input "25 de setembro de 2025 às 18:00"
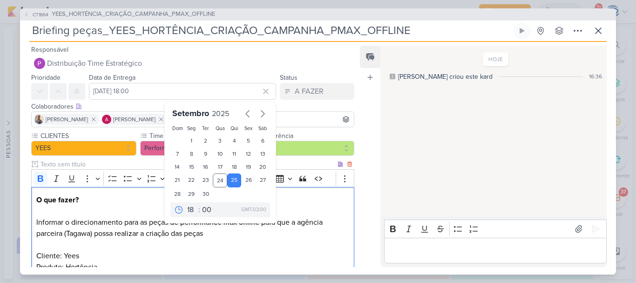
click at [126, 195] on p "O que fazer? Informar o direcionamento para as peças de performance max offline…" at bounding box center [192, 244] width 313 height 101
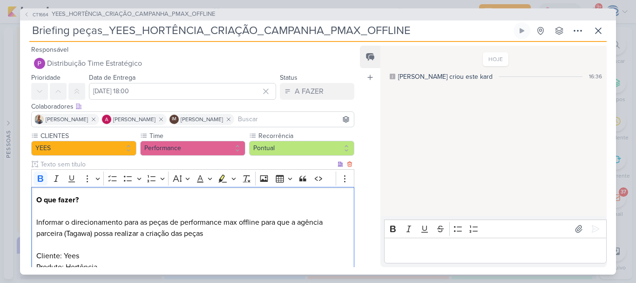
scroll to position [87, 0]
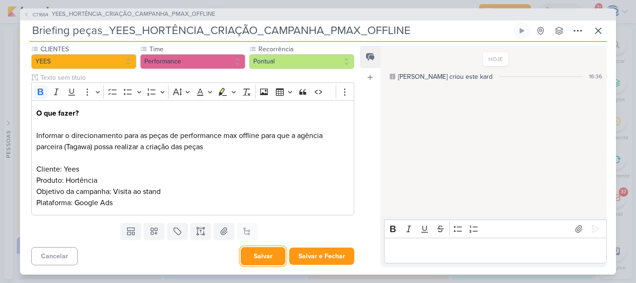
click at [243, 251] on button "Salvar" at bounding box center [263, 256] width 45 height 18
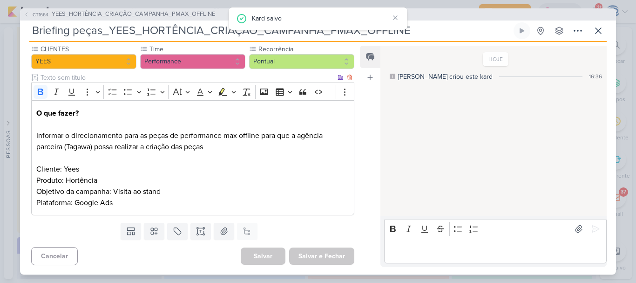
scroll to position [0, 0]
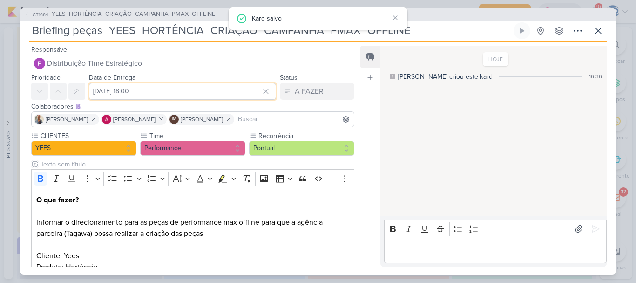
click at [183, 87] on input "25 de setembro de 2025 às 18:00" at bounding box center [182, 91] width 187 height 17
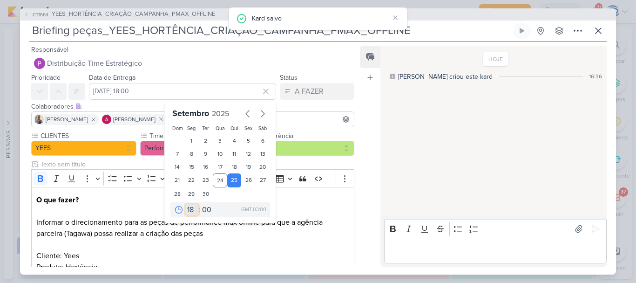
click at [186, 211] on select "00 01 02 03 04 05 06 07 08 09 10 11 12 13 14 15 16 17 18 19 20 21 22 23" at bounding box center [191, 209] width 13 height 11
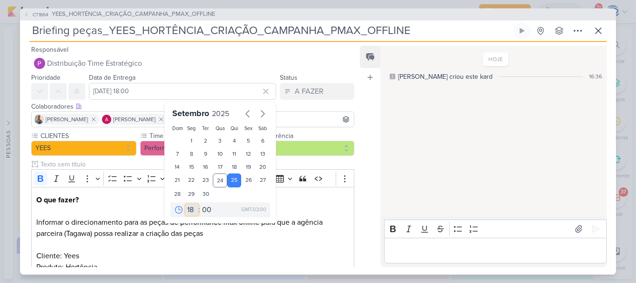
select select "17"
click at [185, 204] on select "00 01 02 03 04 05 06 07 08 09 10 11 12 13 14 15 16 17 18 19 20 21 22 23" at bounding box center [191, 209] width 13 height 11
type input "25 de setembro de 2025 às 17:00"
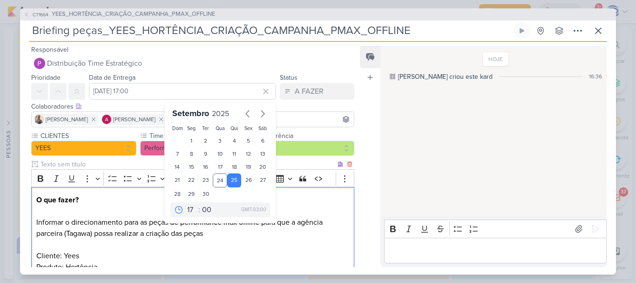
click at [225, 261] on p "O que fazer? Informar o direcionamento para as peças de performance max offline…" at bounding box center [192, 244] width 313 height 101
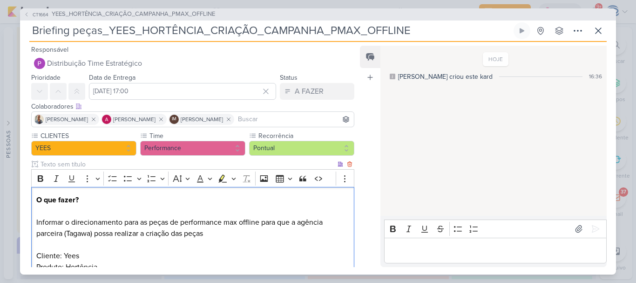
scroll to position [87, 0]
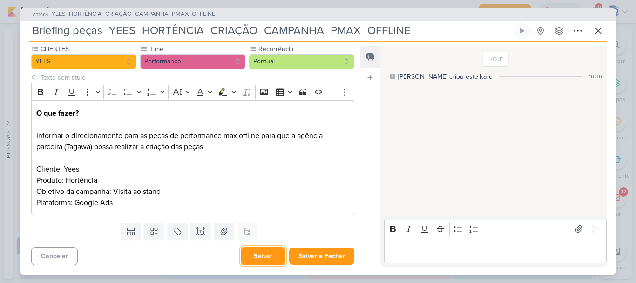
click at [249, 253] on button "Salvar" at bounding box center [263, 256] width 45 height 18
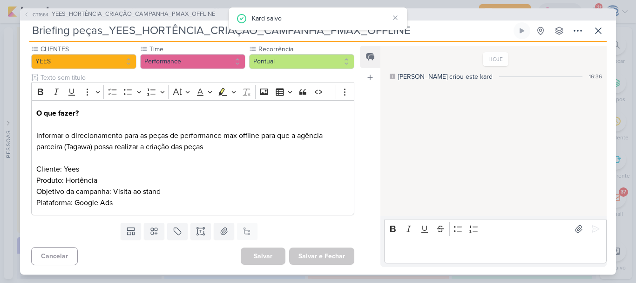
scroll to position [0, 0]
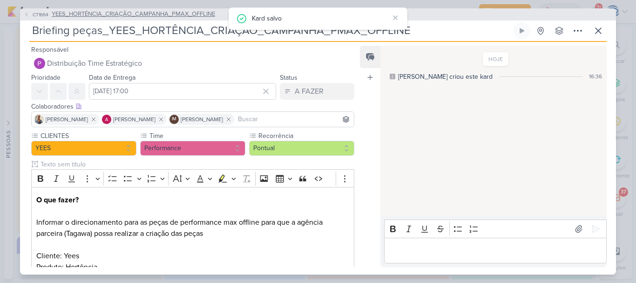
click at [140, 16] on span "YEES_HORTÊNCIA_CRIAÇÃO_CAMPANHA_PMAX_OFFLINE" at bounding box center [133, 14] width 163 height 9
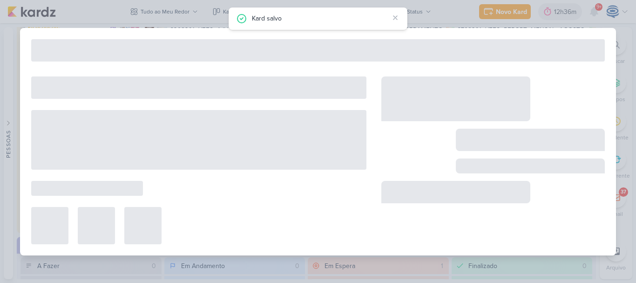
type input "YEES_HORTÊNCIA_CRIAÇÃO_CAMPANHA_PMAX_OFFLINE"
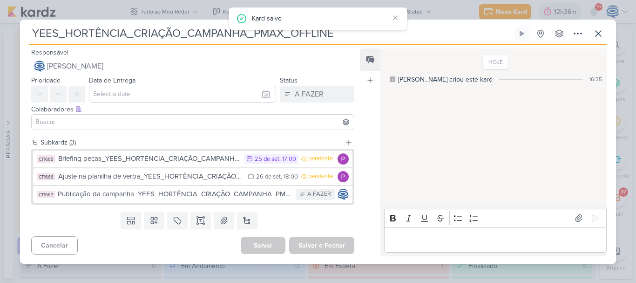
click at [129, 122] on input at bounding box center [193, 121] width 318 height 11
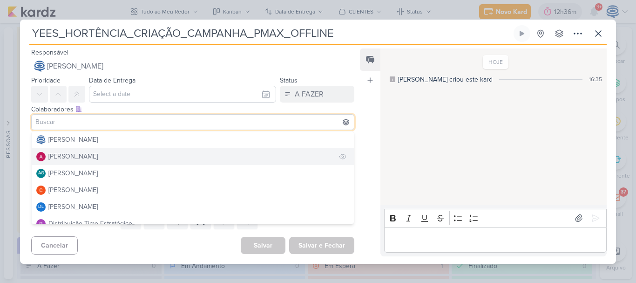
click at [91, 154] on div "[PERSON_NAME]" at bounding box center [72, 156] width 49 height 10
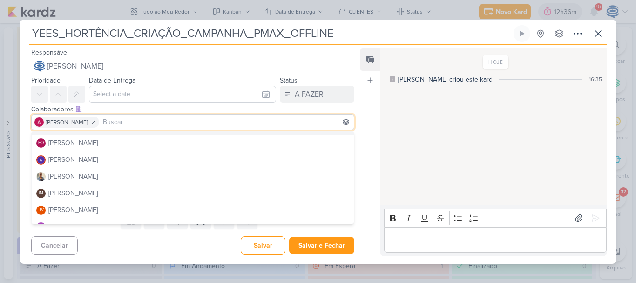
scroll to position [115, 0]
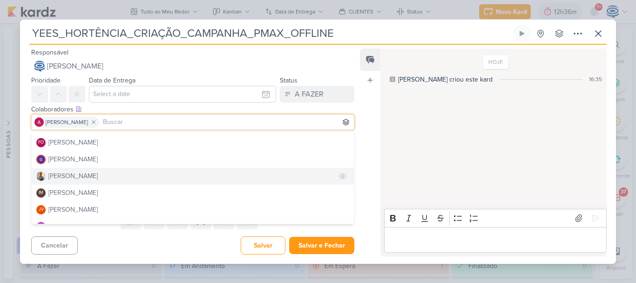
click at [79, 174] on div "[PERSON_NAME]" at bounding box center [72, 176] width 49 height 10
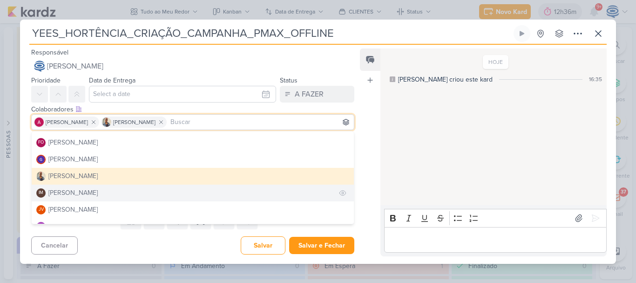
click at [82, 188] on div "Isabella Machado Guimarães" at bounding box center [72, 193] width 49 height 10
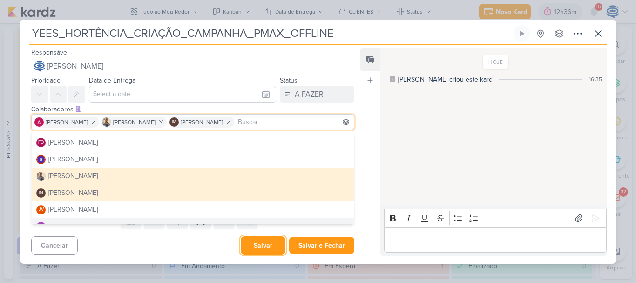
click at [247, 253] on button "Salvar" at bounding box center [263, 245] width 45 height 18
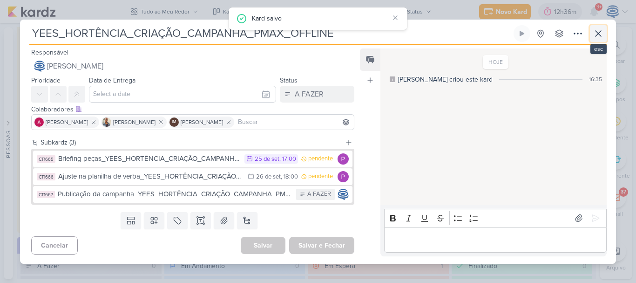
click at [597, 39] on button at bounding box center [598, 33] width 17 height 17
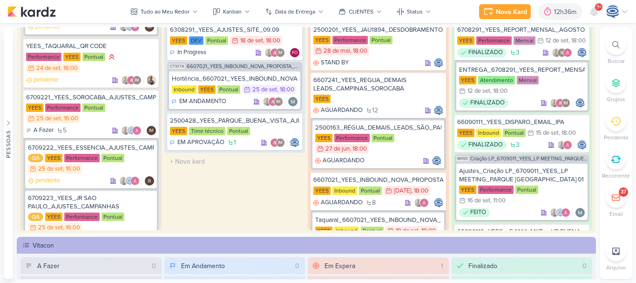
click at [620, 50] on div at bounding box center [616, 44] width 20 height 20
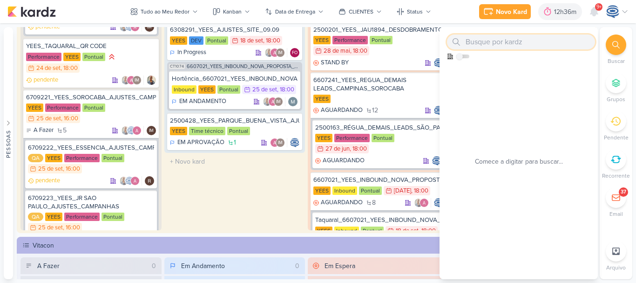
paste input "6707022"
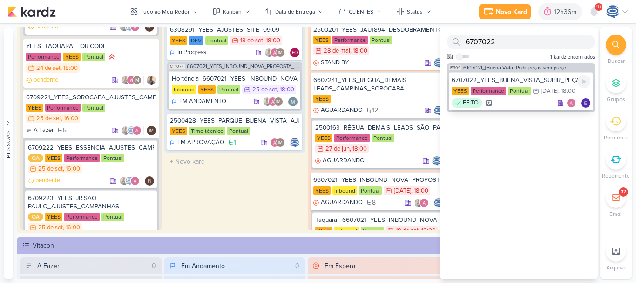
click at [534, 78] on div "6707022_YEES_BUENA_VISTA_SUBIR_PEÇAS_SEM_PREÇO" at bounding box center [520, 80] width 139 height 8
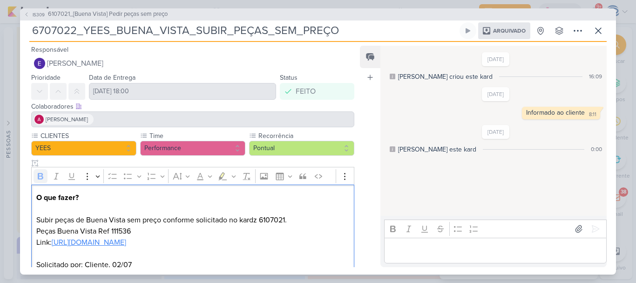
click at [126, 239] on link "https://drive.google.com/drive/folders/1jwQ50qgXv-rJhYLGLr2bwnDt_bnGIgj8" at bounding box center [89, 241] width 74 height 9
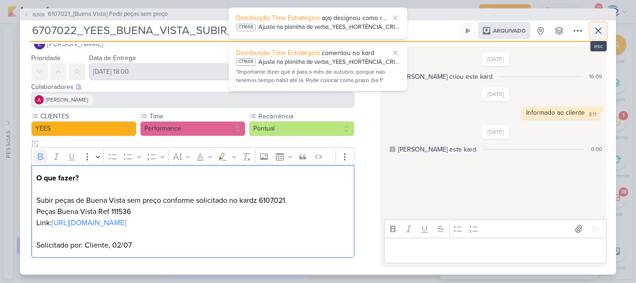
click at [601, 32] on icon at bounding box center [598, 30] width 11 height 11
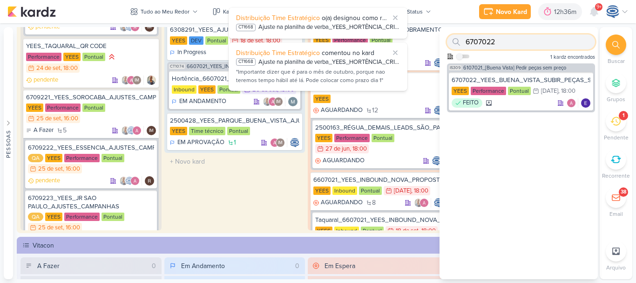
click at [551, 44] on input "6707022" at bounding box center [521, 41] width 148 height 15
paste input "Briefing peças_YEES_HORTÊNCIA_CRIAÇÃO_CAMPANHA_PMAX_OFFLINE"
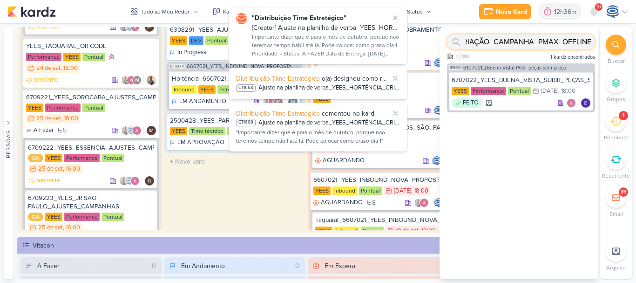
type input "Briefing peças_YEES_HORTÊNCIA_CRIAÇÃO_CAMPANHA_PMAX_OFFLINE"
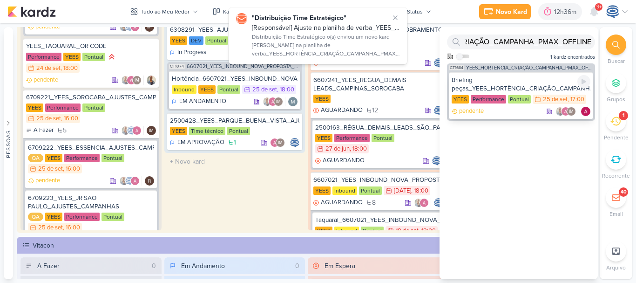
scroll to position [0, 0]
click at [520, 82] on div "Briefing peças_YEES_HORTÊNCIA_CRIAÇÃO_CAMPANHA_PMAX_OFFLINE" at bounding box center [520, 84] width 139 height 17
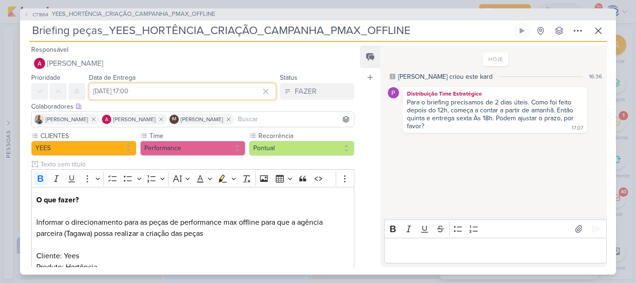
click at [145, 93] on input "25 de setembro de 2025 às 17:00" at bounding box center [182, 91] width 187 height 17
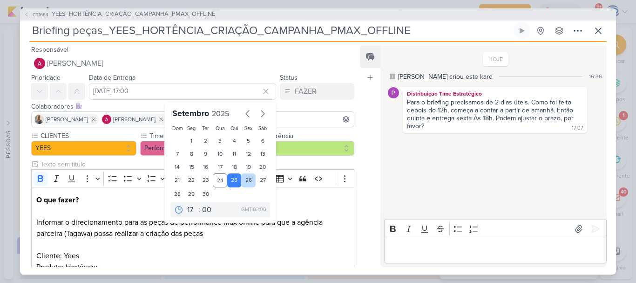
click at [244, 184] on div "26" at bounding box center [248, 180] width 14 height 14
type input "26 de setembro de 2025 às 17:00"
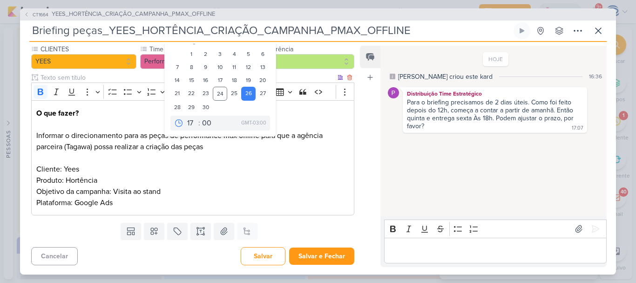
click at [227, 195] on p "O que fazer? Informar o direcionamento para as peças de performance max offline…" at bounding box center [192, 158] width 313 height 101
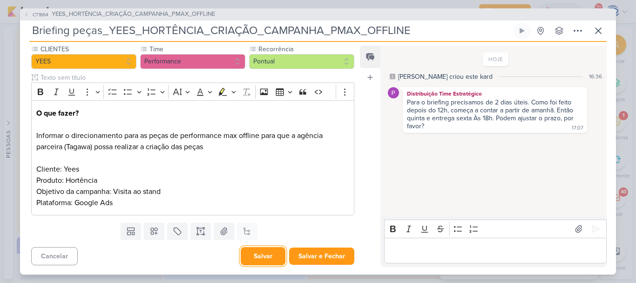
click at [263, 256] on button "Salvar" at bounding box center [263, 256] width 45 height 18
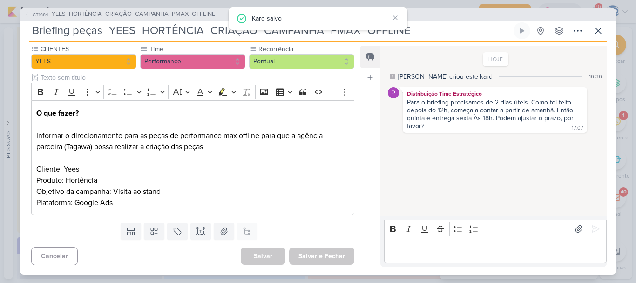
click at [462, 245] on p "Editor editing area: main" at bounding box center [495, 249] width 213 height 11
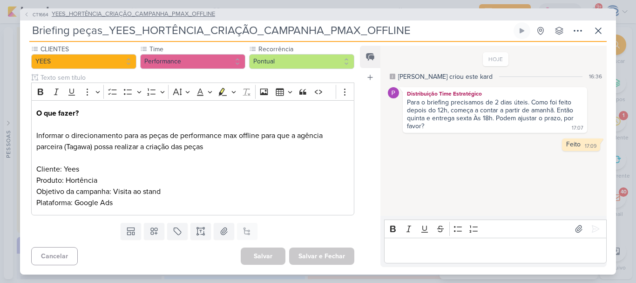
click at [195, 16] on span "YEES_HORTÊNCIA_CRIAÇÃO_CAMPANHA_PMAX_OFFLINE" at bounding box center [133, 14] width 163 height 9
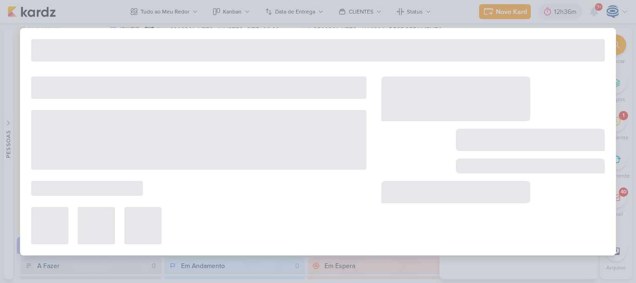
type input "YEES_HORTÊNCIA_CRIAÇÃO_CAMPANHA_PMAX_OFFLINE"
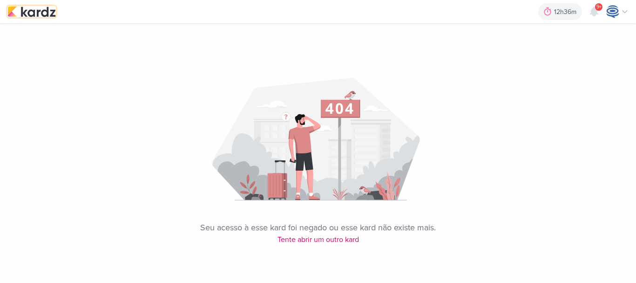
click at [43, 13] on img at bounding box center [31, 11] width 48 height 11
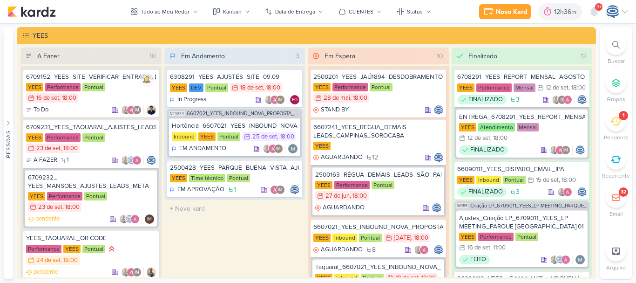
click at [621, 47] on div at bounding box center [616, 44] width 20 height 20
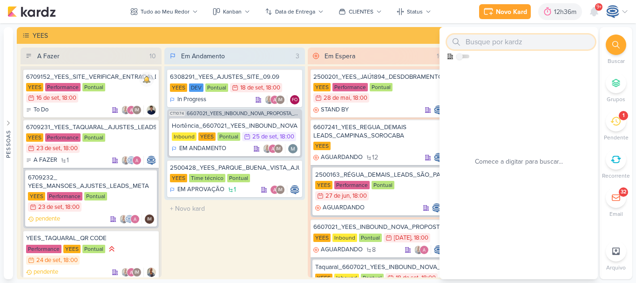
paste input "7707311"
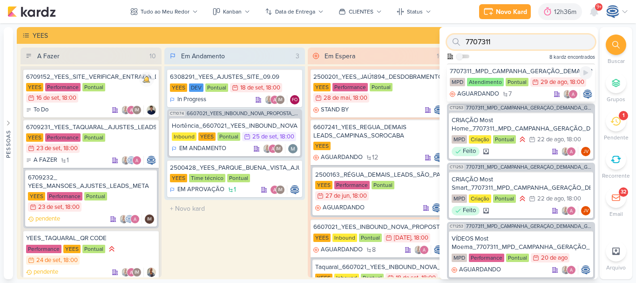
type input "7707311"
click at [529, 71] on div "7707311_MPD_CAMPANHA_GERAÇÃO_DEMANDA_GOOGLE_ADS" at bounding box center [521, 71] width 142 height 8
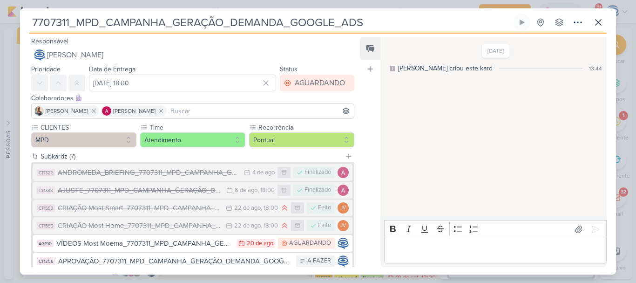
drag, startPoint x: 362, startPoint y: 22, endPoint x: 22, endPoint y: 21, distance: 339.3
drag, startPoint x: 22, startPoint y: 21, endPoint x: 28, endPoint y: 18, distance: 6.5
click at [28, 18] on div "7707311_MPD_CAMPANHA_GERAÇÃO_DEMANDA_GOOGLE_ADS Criado por mim nenhum grupo dis…" at bounding box center [318, 144] width 596 height 260
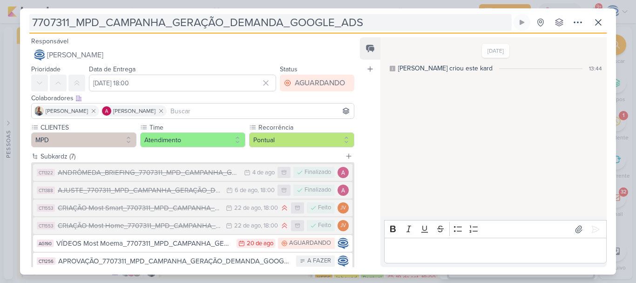
drag, startPoint x: 28, startPoint y: 18, endPoint x: 393, endPoint y: 17, distance: 365.4
click at [393, 17] on div "7707311_MPD_CAMPANHA_GERAÇÃO_DEMANDA_GOOGLE_ADS Criado por mim nenhum grupo dis…" at bounding box center [318, 144] width 596 height 260
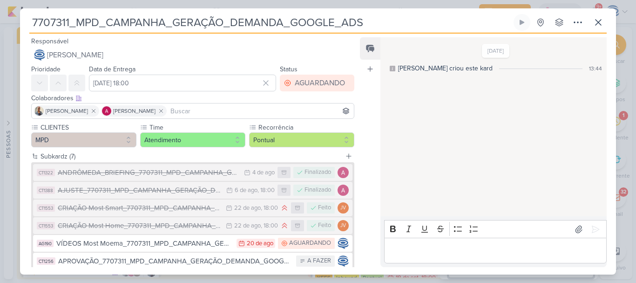
drag, startPoint x: 393, startPoint y: 17, endPoint x: 26, endPoint y: 12, distance: 367.3
click at [26, 12] on div "7707311_MPD_CAMPANHA_GERAÇÃO_DEMANDA_GOOGLE_ADS Criado por mim" at bounding box center [318, 141] width 596 height 266
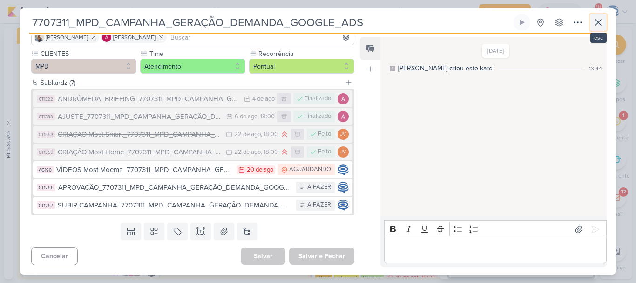
click at [595, 20] on icon at bounding box center [598, 22] width 11 height 11
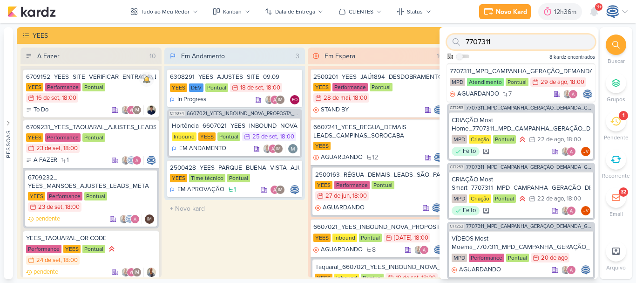
click at [548, 39] on input "7707311" at bounding box center [521, 41] width 148 height 15
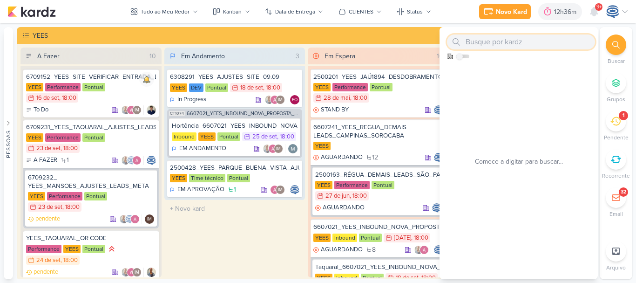
paste input "7707312"
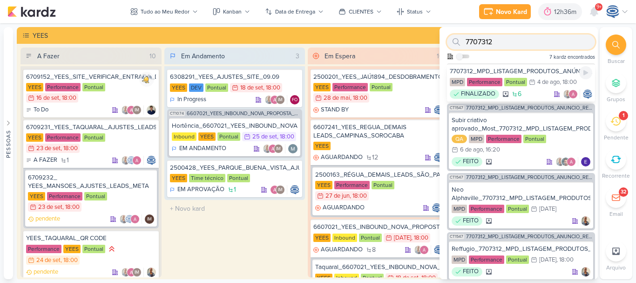
type input "7707312"
click at [532, 67] on div "7707312_MPD_LISTAGEM_PRODUTOS_ANÚNCIO_REDE_SOCIAL" at bounding box center [521, 71] width 142 height 8
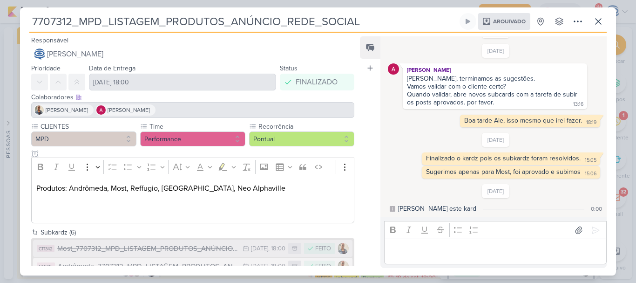
scroll to position [90, 0]
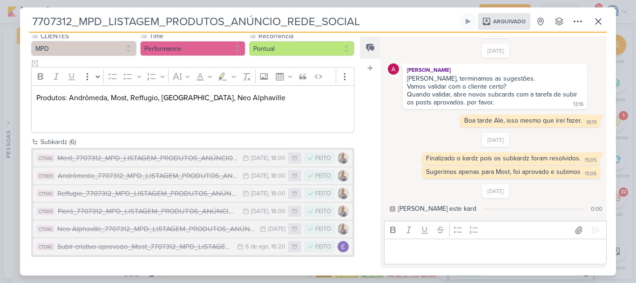
click at [17, 20] on div "7707312_MPD_LISTAGEM_PRODUTOS_ANÚNCIO_REDE_SOCIAL Arquivado" at bounding box center [318, 141] width 636 height 283
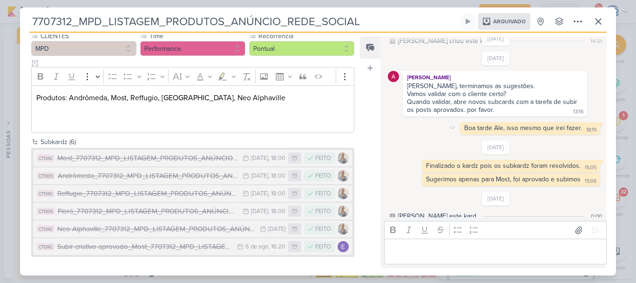
scroll to position [34, 0]
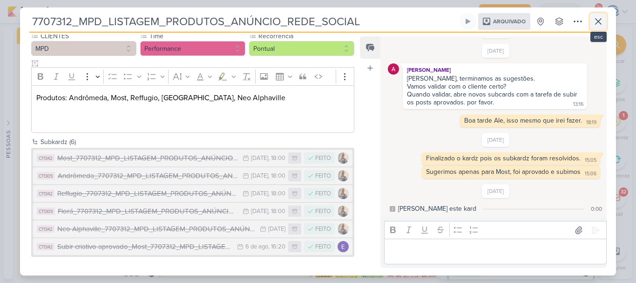
click at [604, 25] on button at bounding box center [598, 21] width 17 height 17
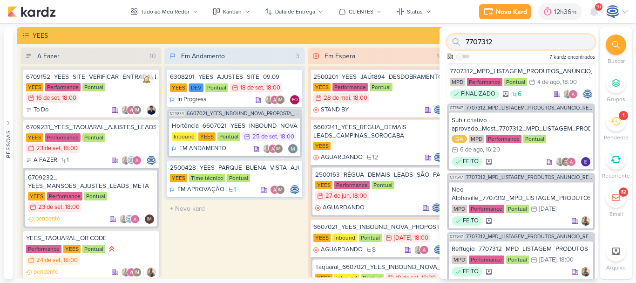
click at [549, 47] on input "7707312" at bounding box center [521, 41] width 148 height 15
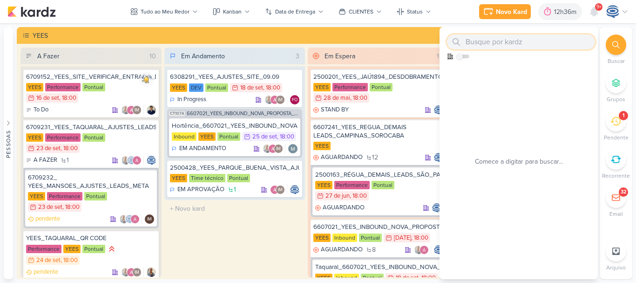
paste input "6707312"
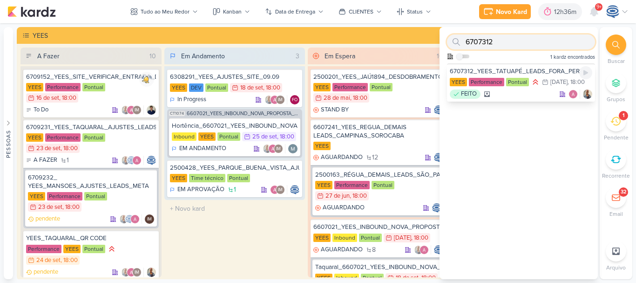
type input "6707312"
click at [542, 72] on div "6707312_YEES_TATUAPÉ_LEADS_FORA_PERFIL" at bounding box center [521, 71] width 142 height 8
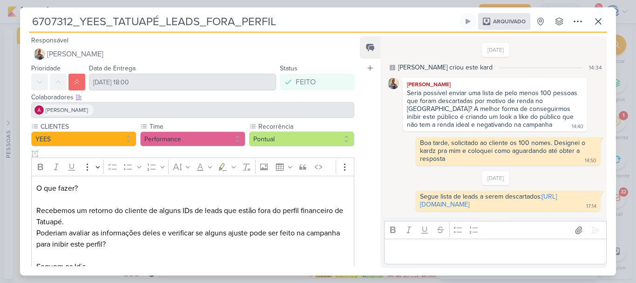
scroll to position [88, 0]
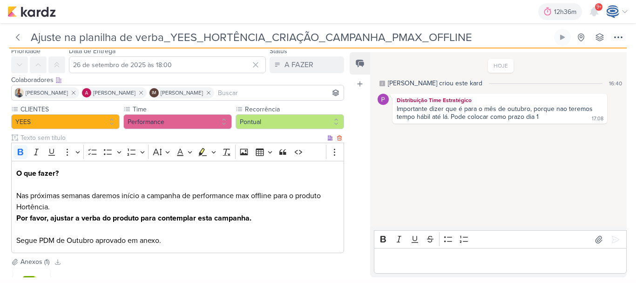
scroll to position [34, 0]
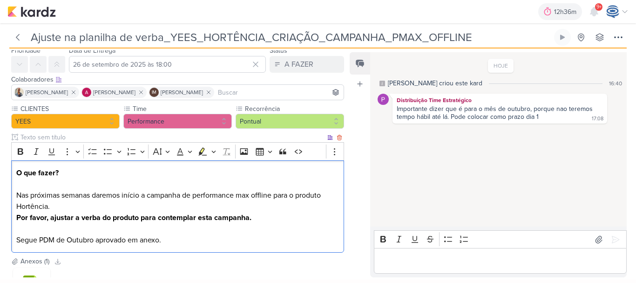
drag, startPoint x: 28, startPoint y: 194, endPoint x: 140, endPoint y: 200, distance: 111.4
drag, startPoint x: 140, startPoint y: 200, endPoint x: 98, endPoint y: 206, distance: 42.3
drag, startPoint x: 98, startPoint y: 206, endPoint x: 473, endPoint y: 137, distance: 381.8
click at [473, 137] on div "HOJE [PERSON_NAME] criou este kard 16:40 Distribuição Time Estratégico Importan…" at bounding box center [498, 139] width 256 height 173
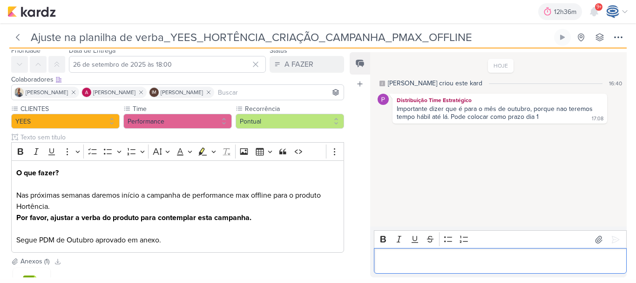
click at [403, 257] on p "Editor editing area: main" at bounding box center [500, 260] width 243 height 11
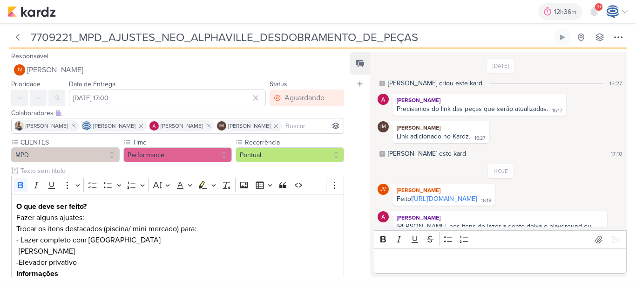
scroll to position [26, 0]
